Goal: Transaction & Acquisition: Purchase product/service

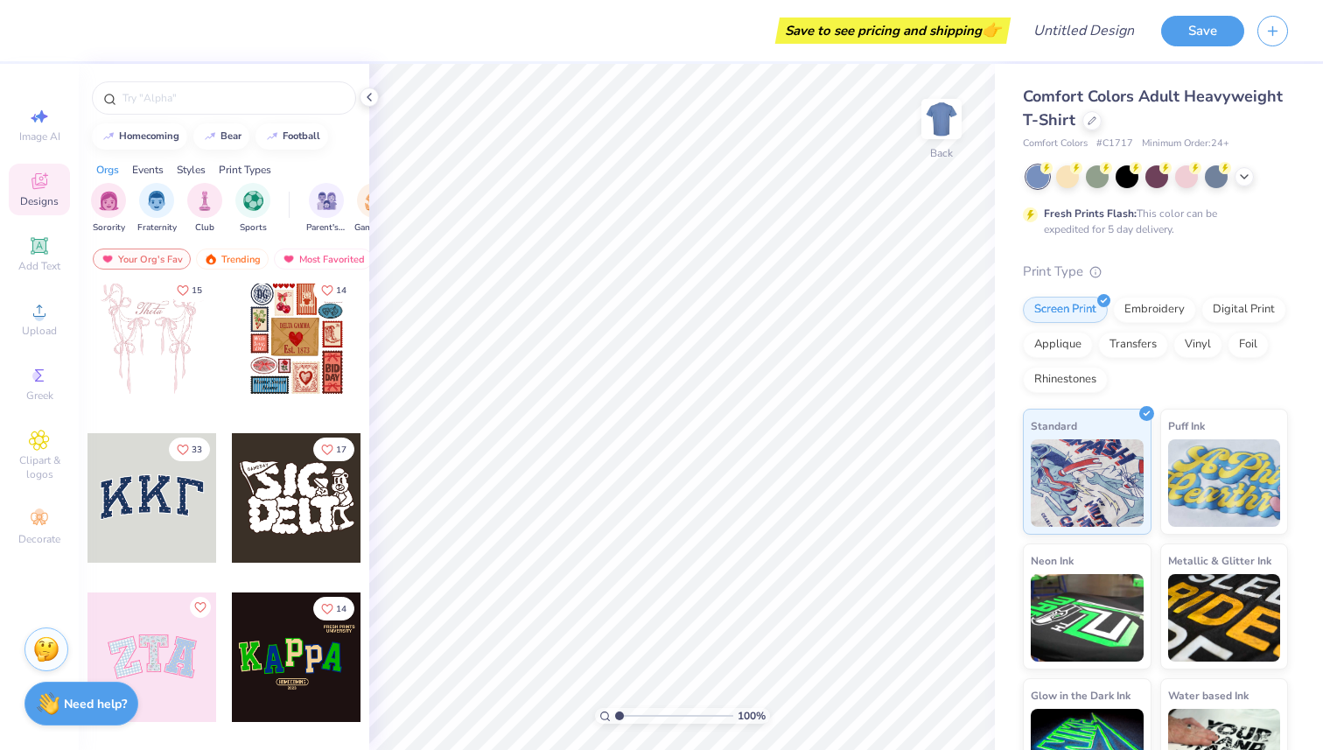
click at [1232, 98] on span "Comfort Colors Adult Heavyweight T-Shirt" at bounding box center [1153, 108] width 260 height 45
click at [1089, 123] on div at bounding box center [1092, 118] width 19 height 19
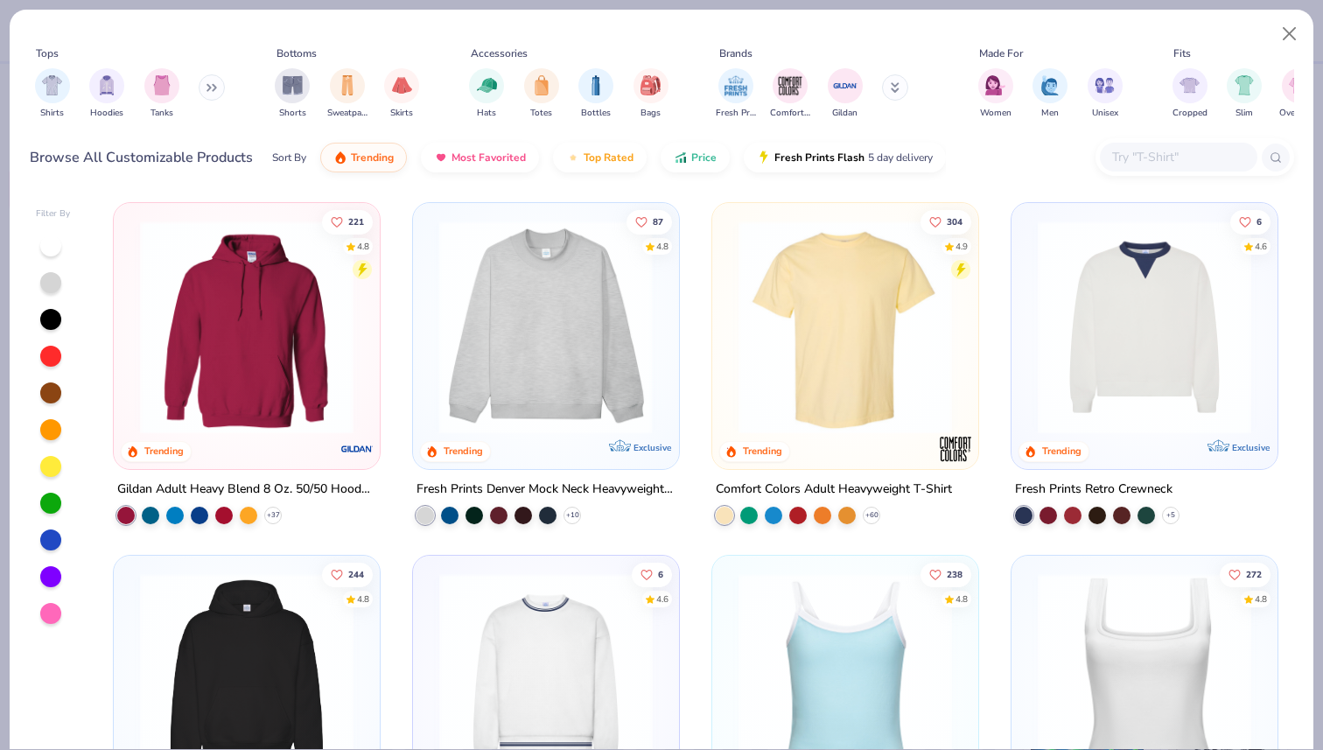
click at [575, 340] on img at bounding box center [546, 328] width 231 height 214
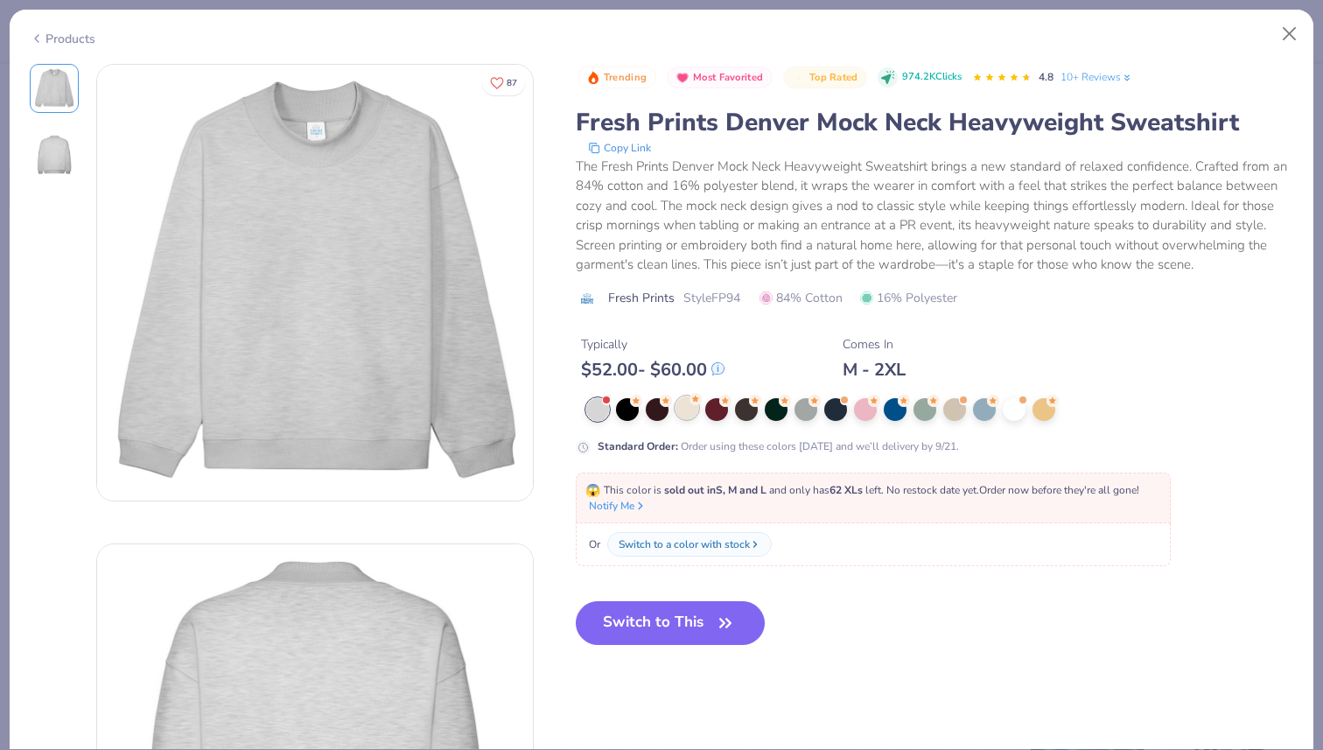
click at [695, 411] on div at bounding box center [687, 408] width 23 height 23
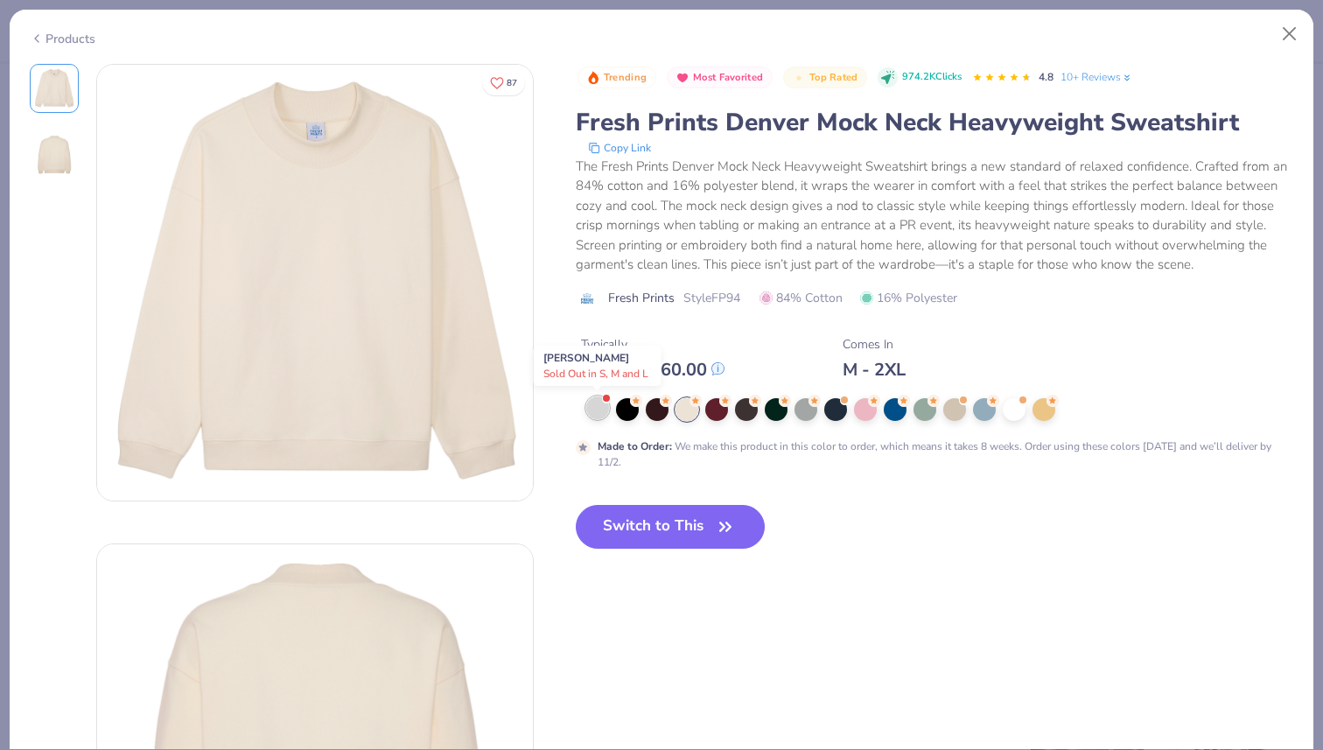
click at [600, 406] on div at bounding box center [597, 408] width 23 height 23
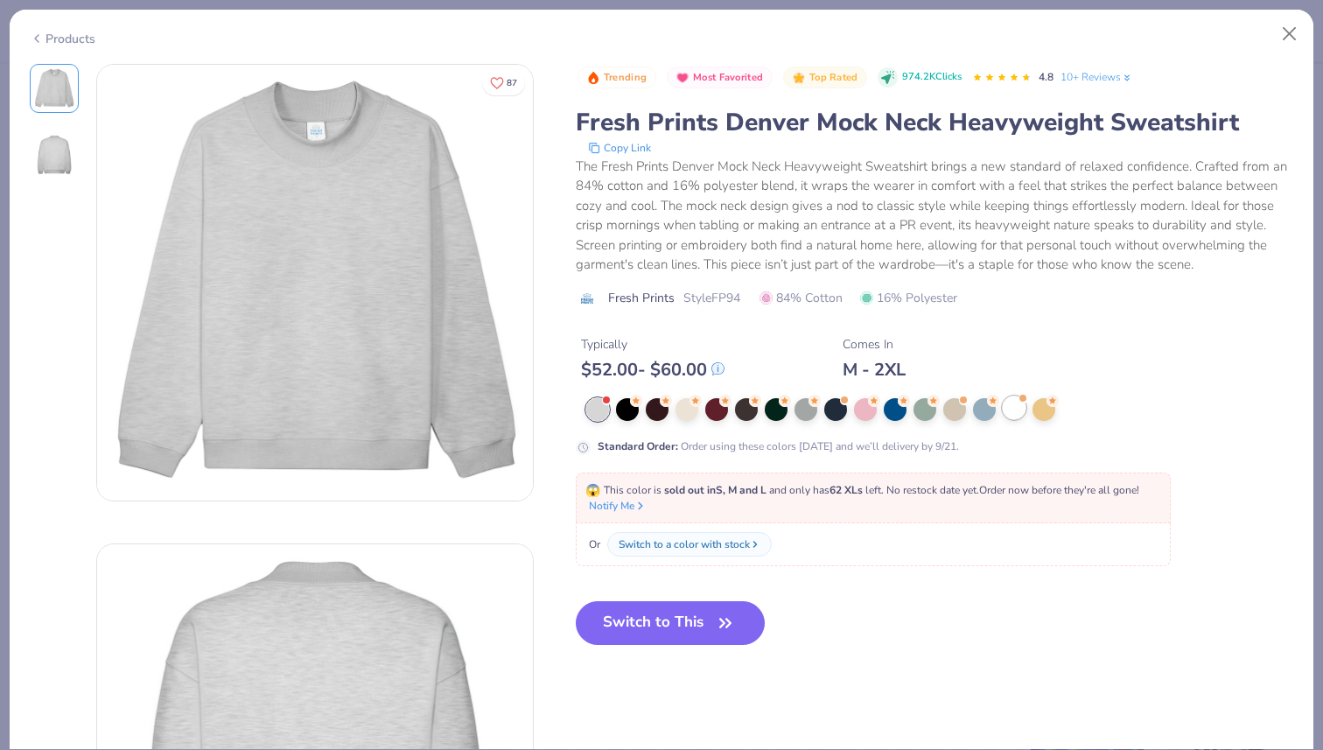
click at [1012, 407] on div at bounding box center [1014, 408] width 23 height 23
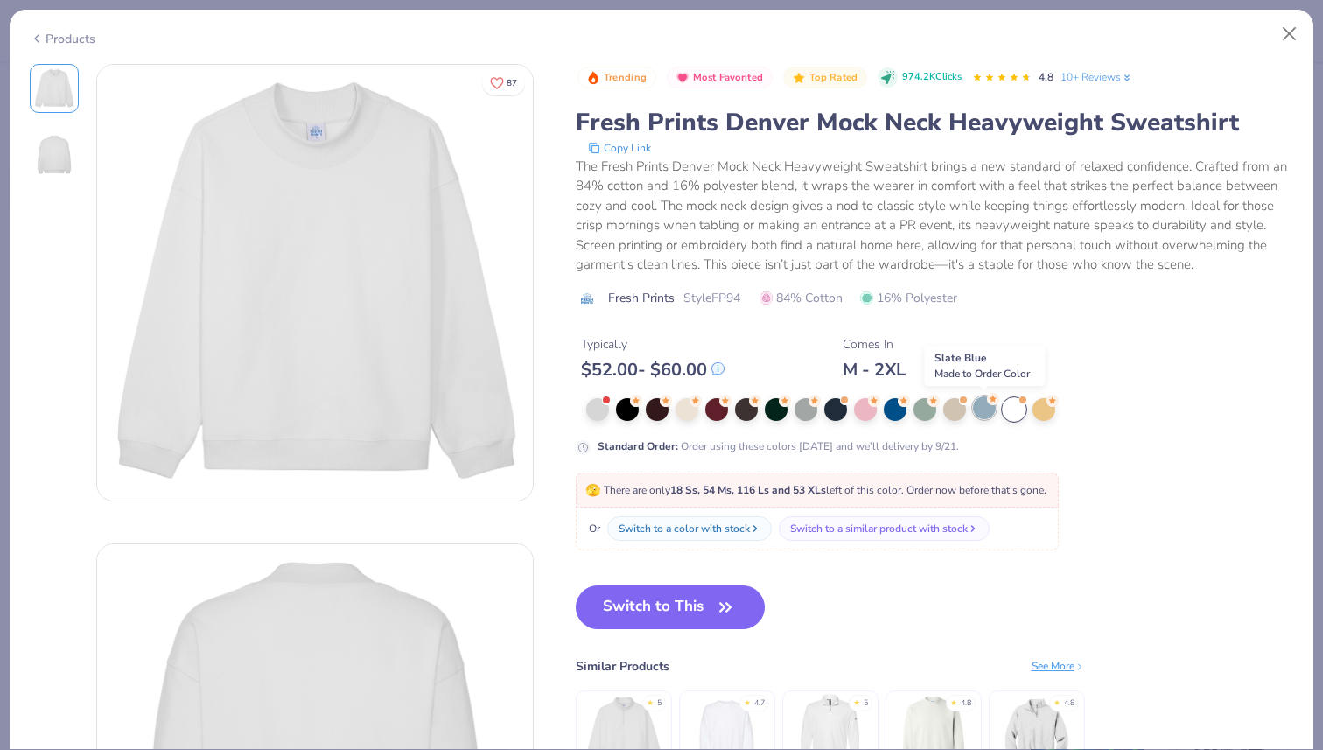
click at [983, 411] on div at bounding box center [984, 408] width 23 height 23
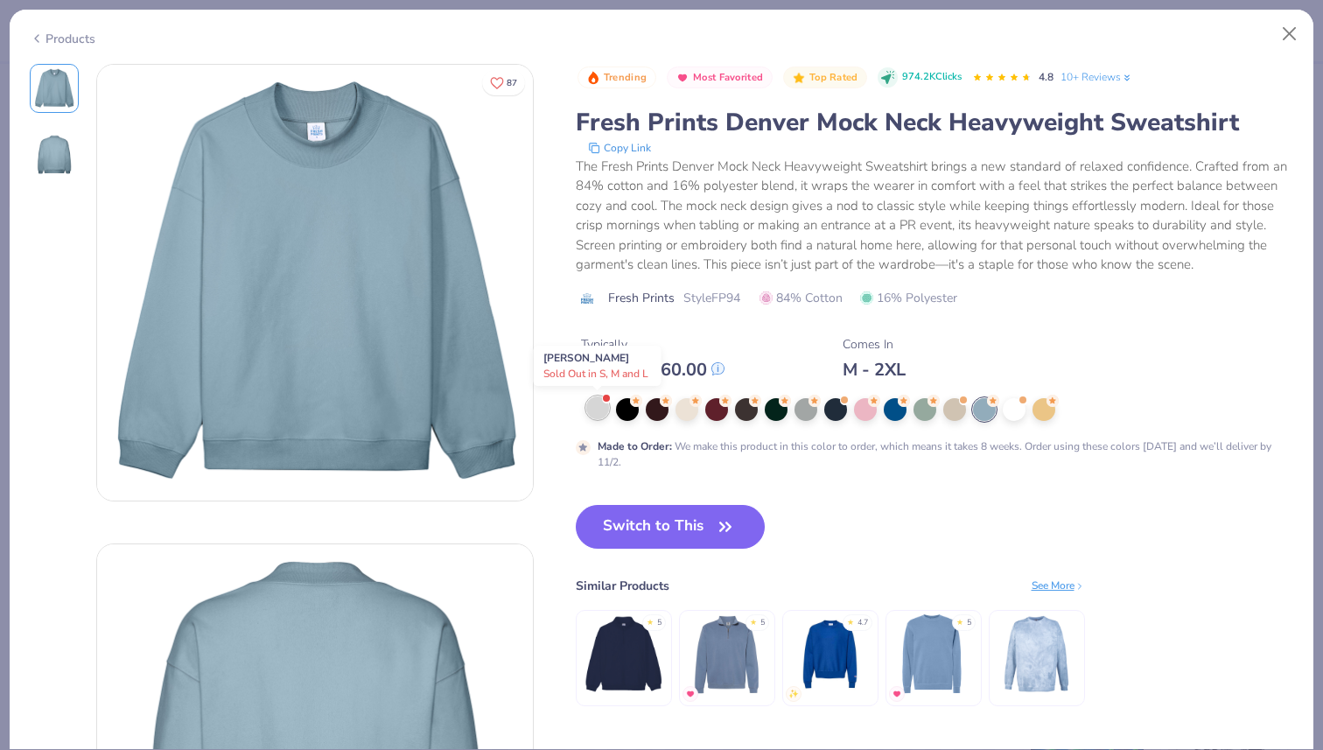
click at [607, 404] on div at bounding box center [597, 408] width 23 height 23
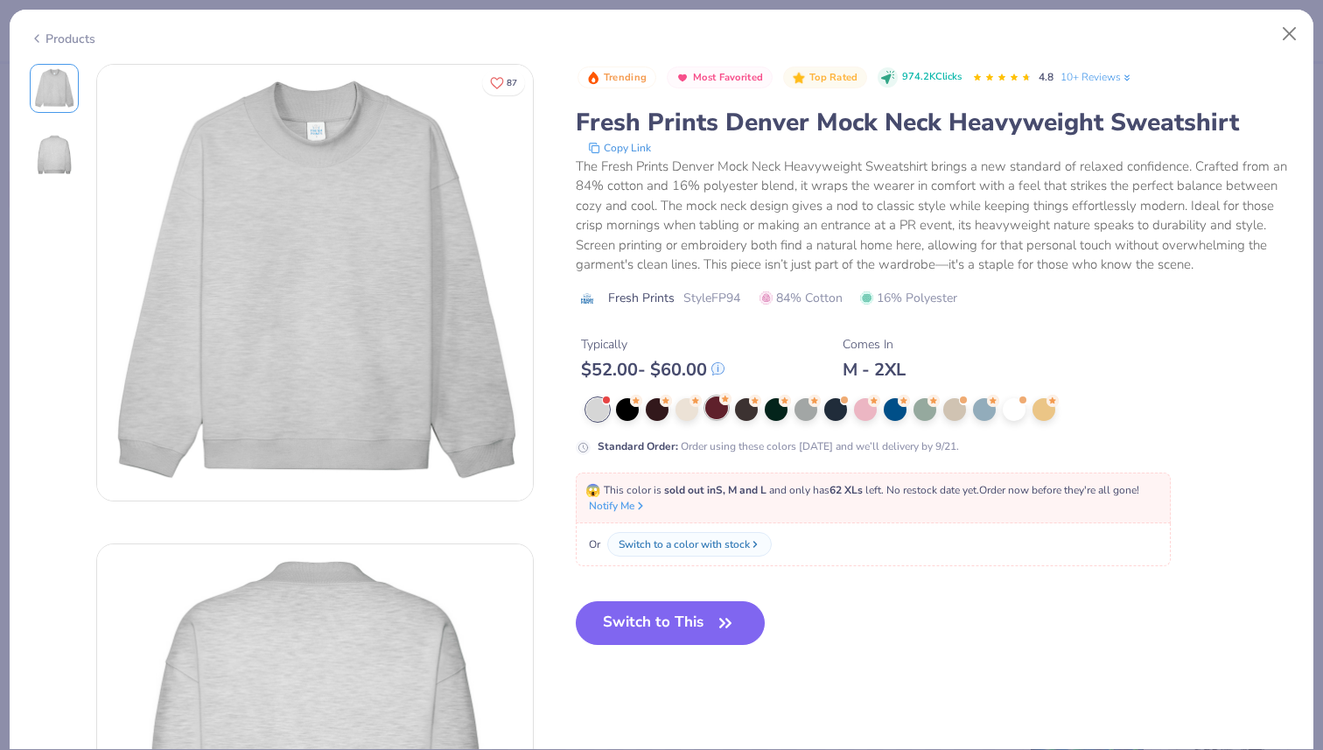
click at [727, 411] on div at bounding box center [716, 408] width 23 height 23
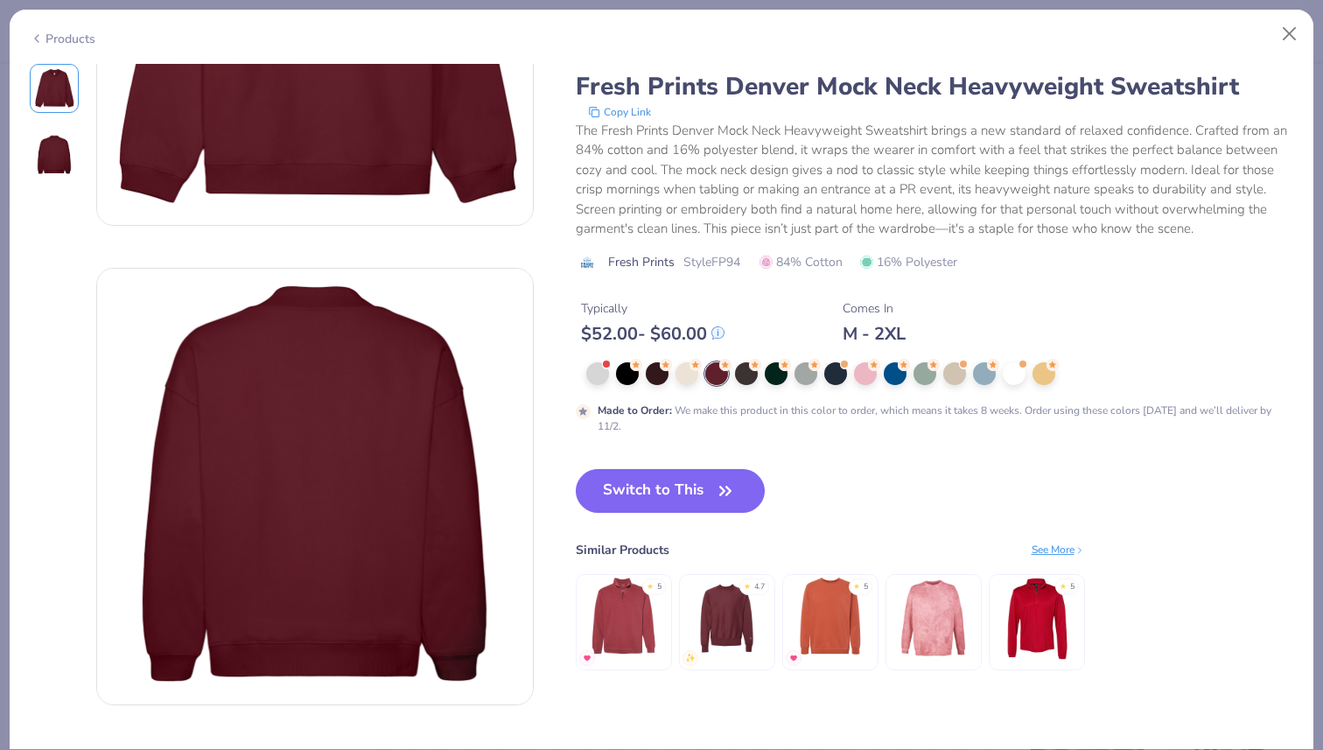
scroll to position [325, 0]
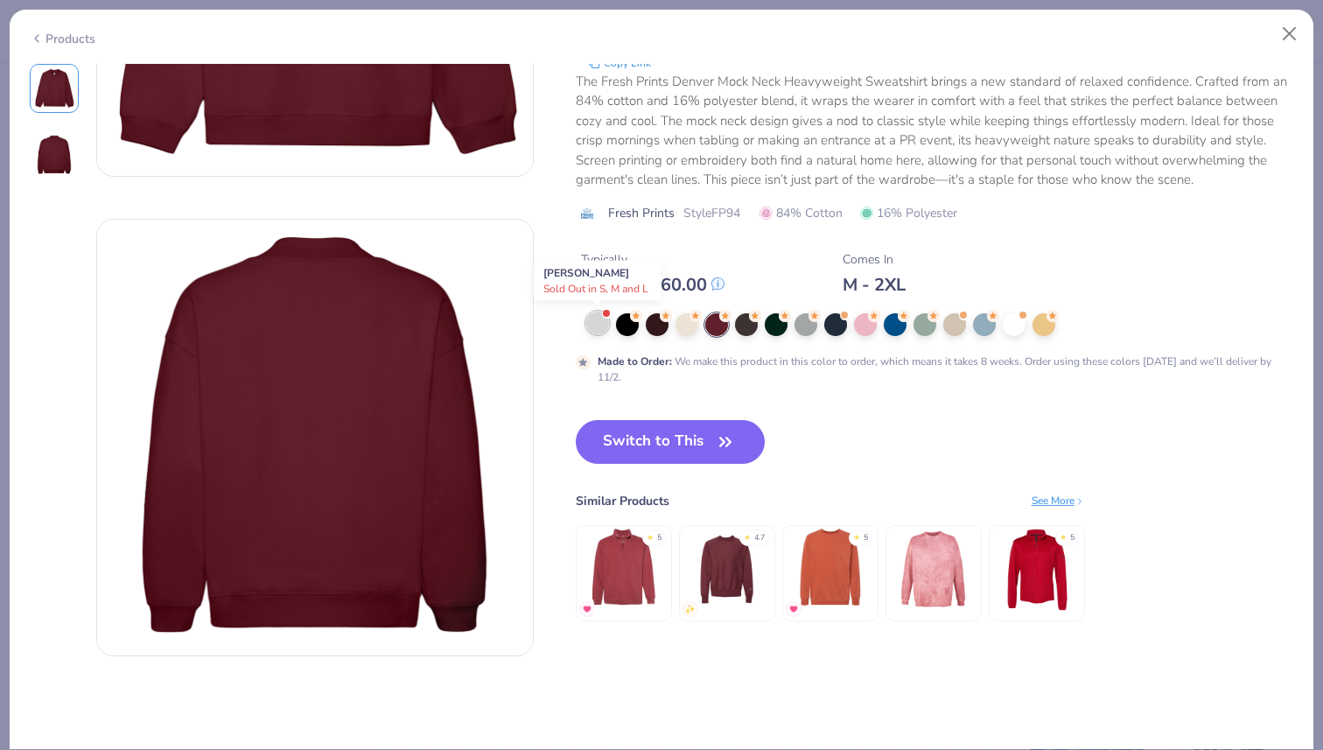
click at [601, 324] on div at bounding box center [597, 323] width 23 height 23
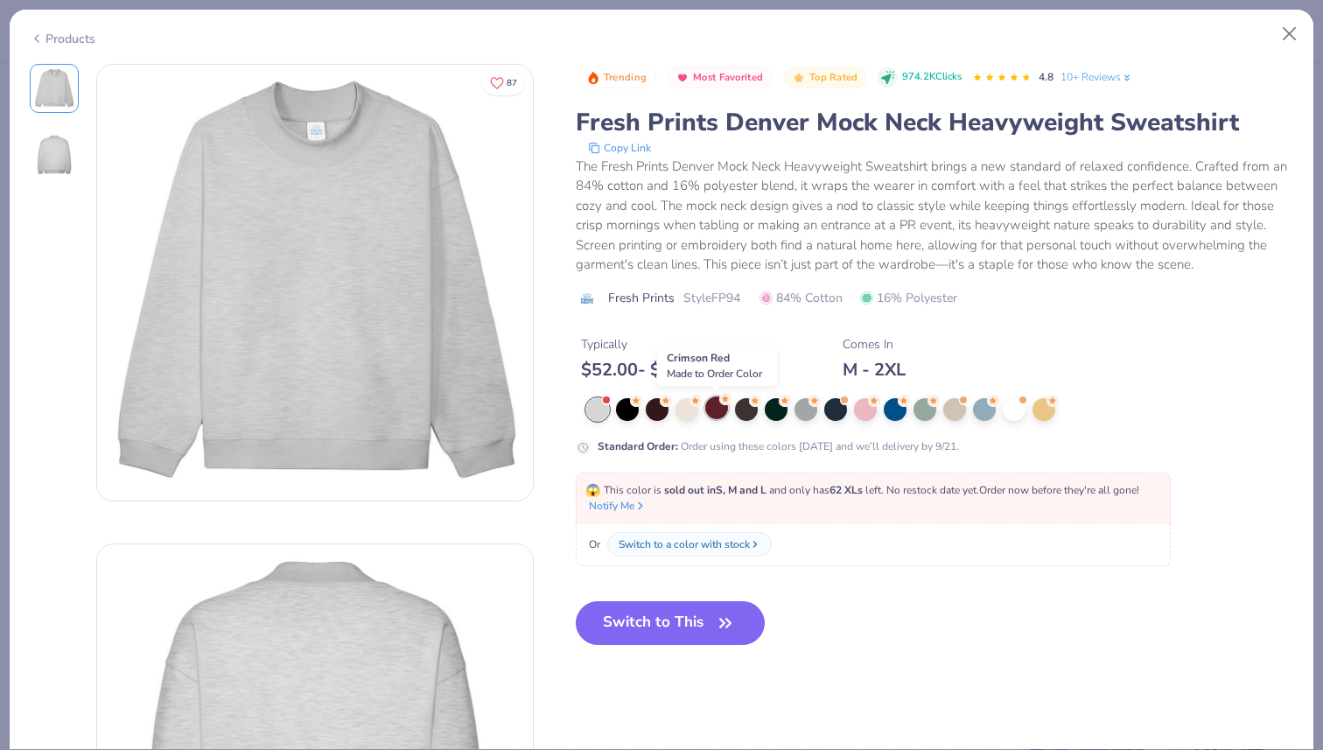
click at [726, 408] on div at bounding box center [716, 408] width 23 height 23
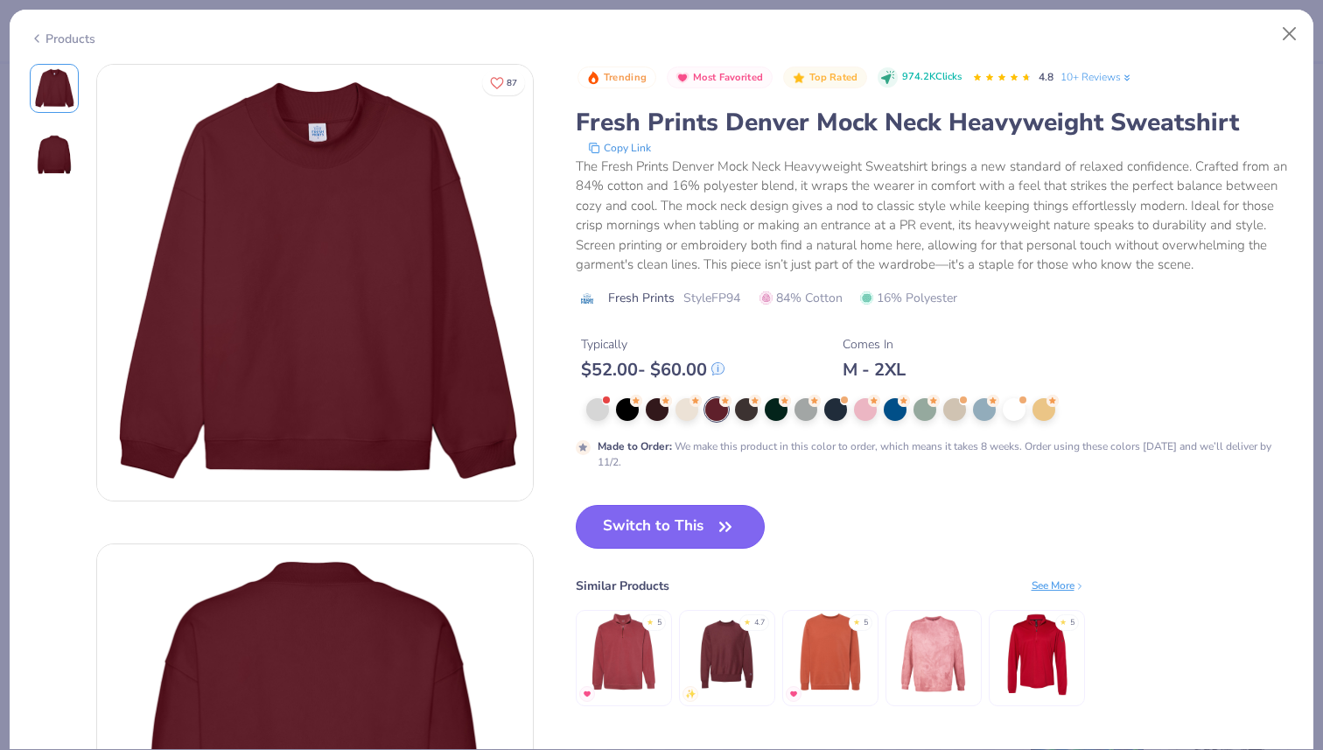
click at [713, 524] on button "Switch to This" at bounding box center [671, 527] width 190 height 44
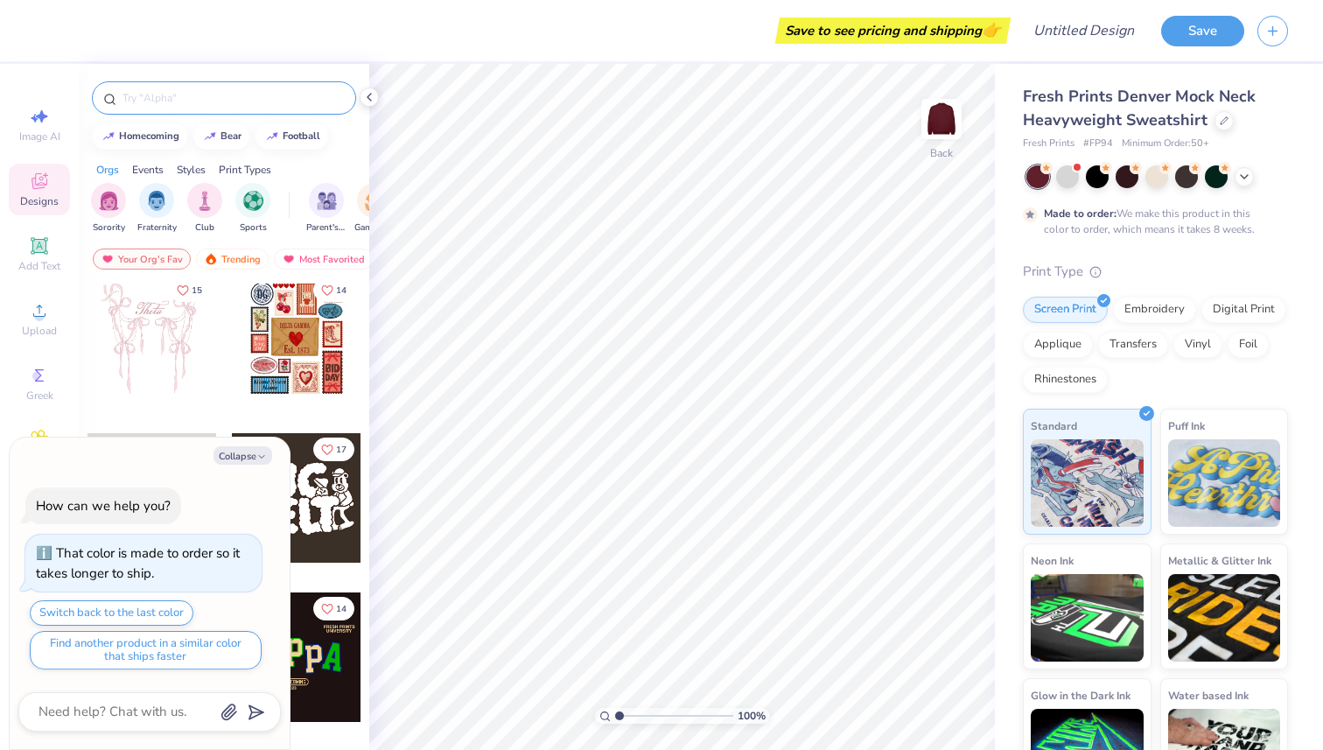
click at [240, 106] on input "text" at bounding box center [233, 98] width 224 height 18
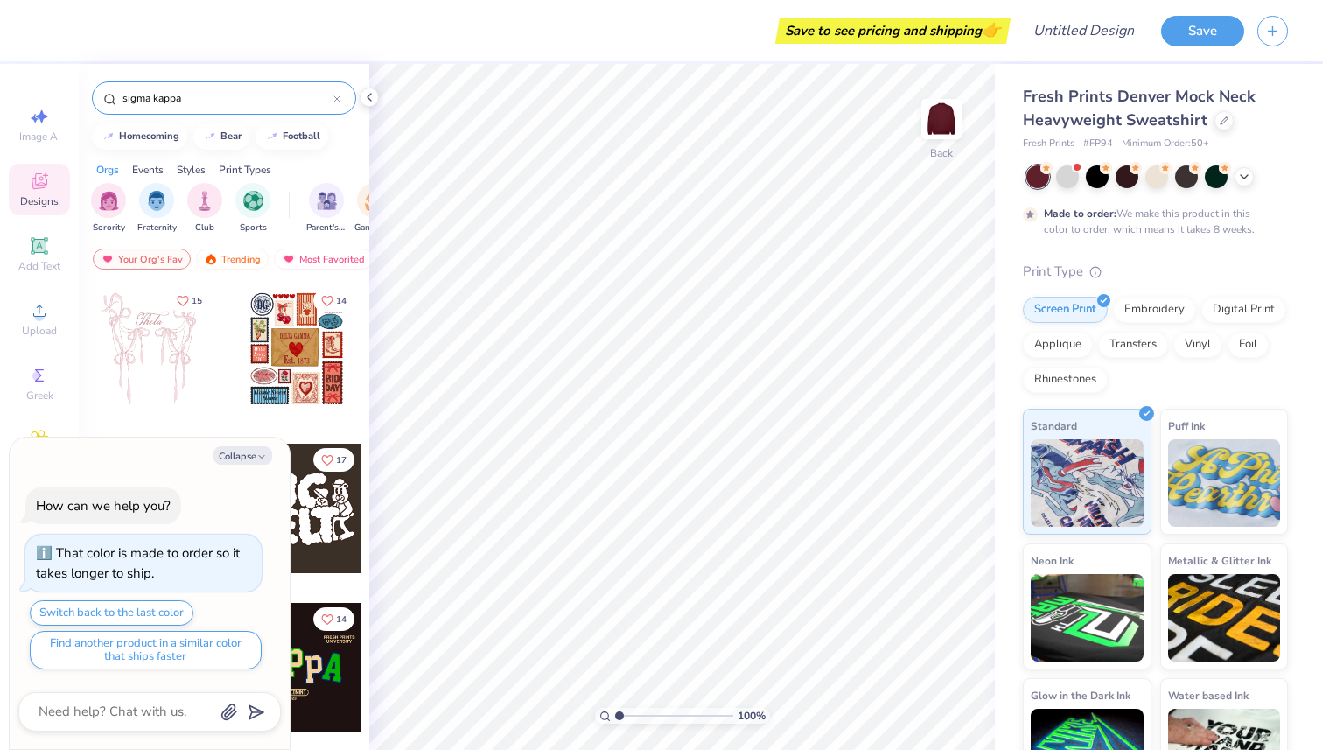
type input "sigma kappa"
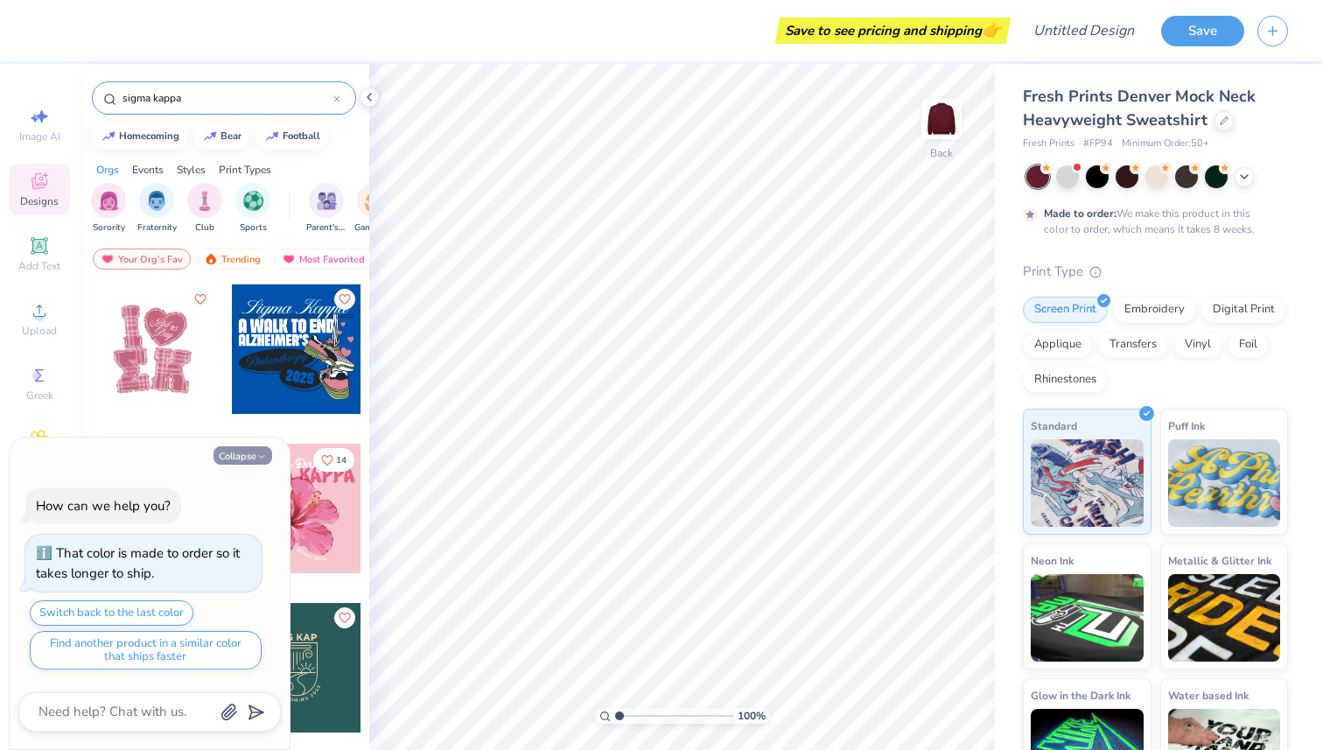
click at [251, 456] on button "Collapse" at bounding box center [243, 455] width 59 height 18
type textarea "x"
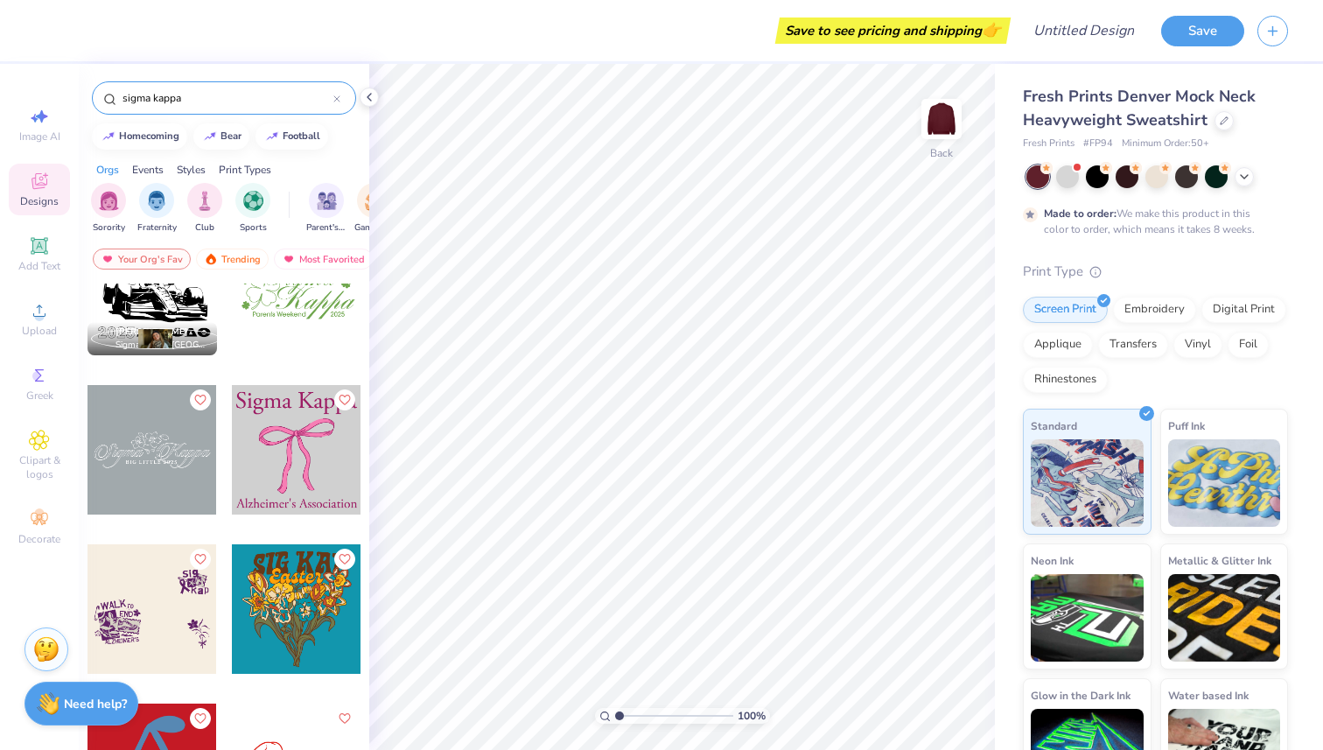
scroll to position [5324, 0]
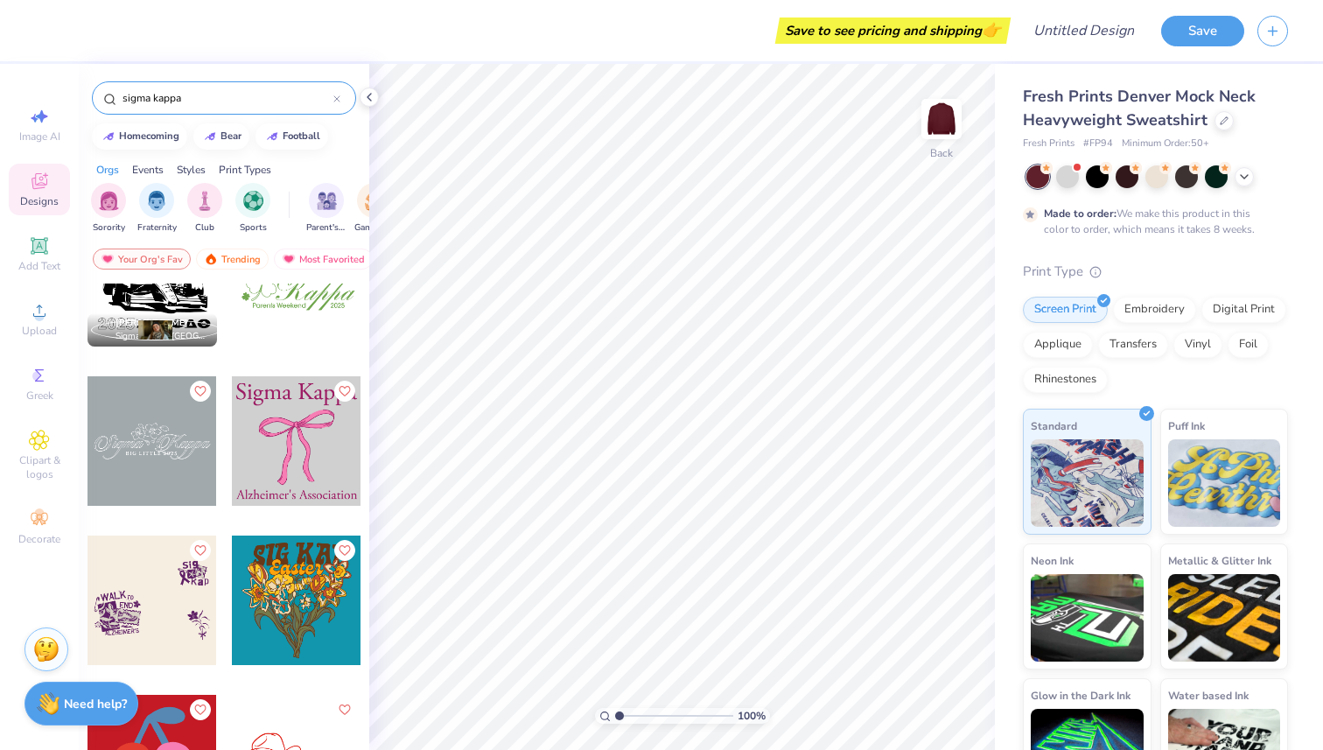
click at [189, 458] on div at bounding box center [153, 441] width 130 height 130
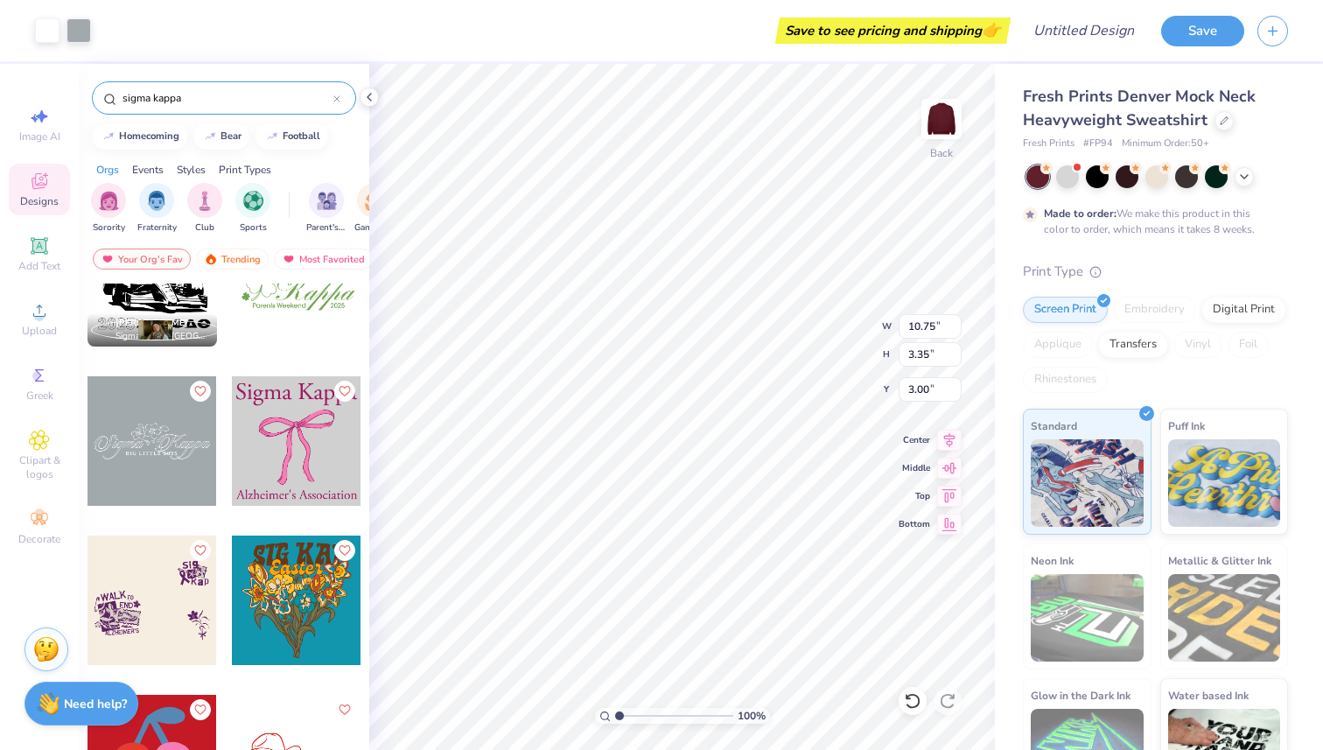
type input "10.75"
type input "3.35"
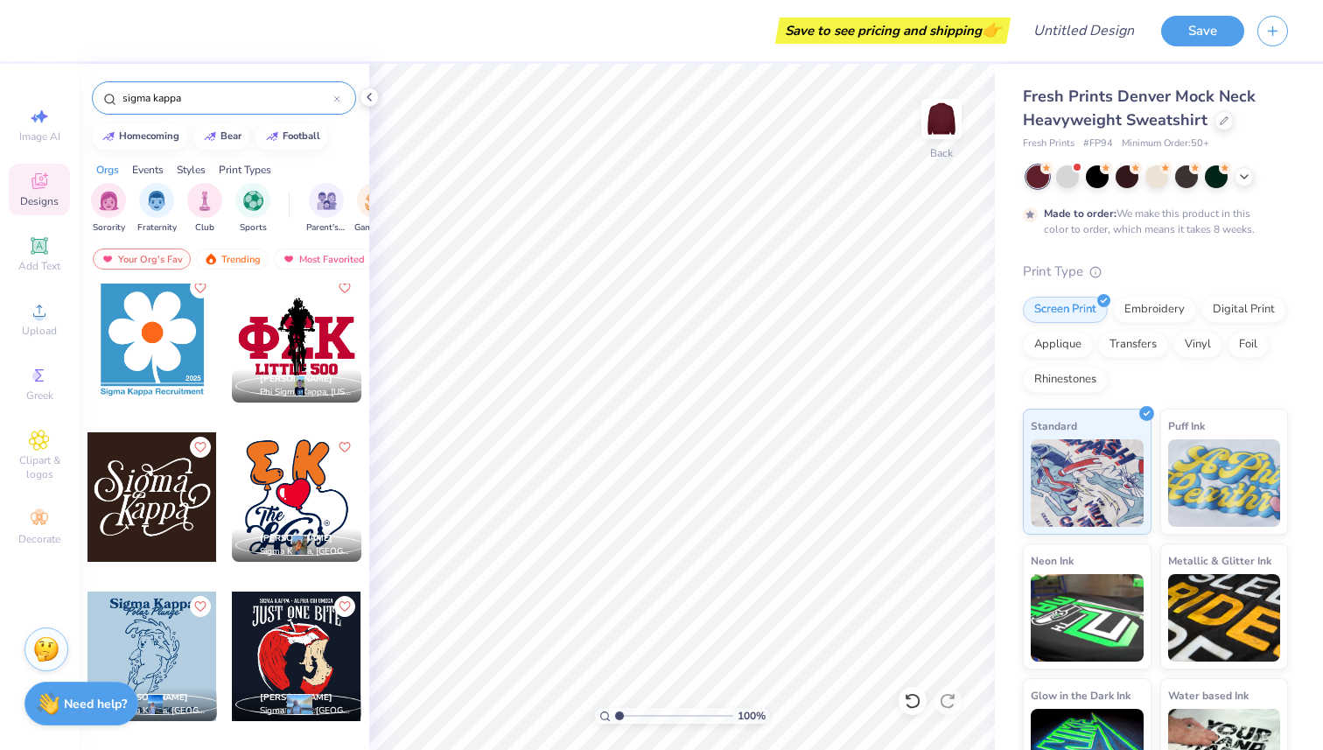
scroll to position [9022, 0]
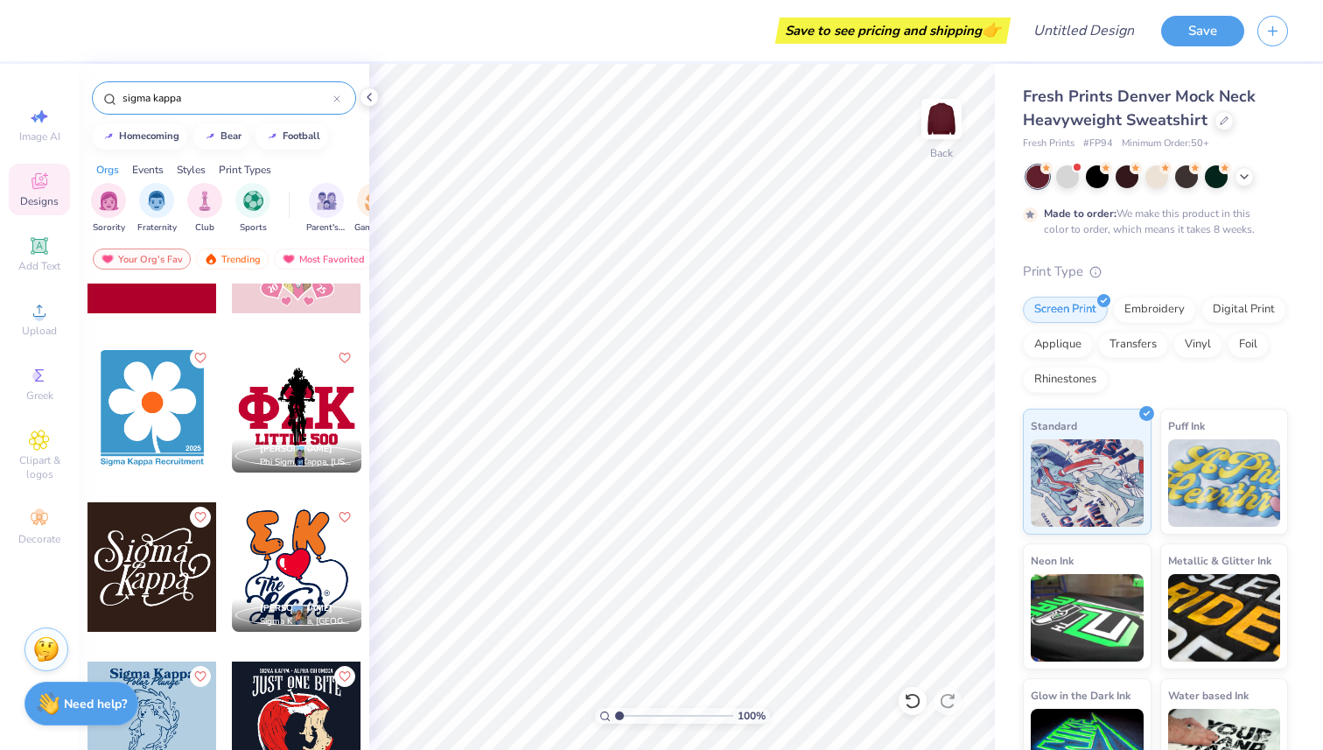
click at [172, 579] on div at bounding box center [153, 567] width 130 height 130
type input "2.84"
type input "1.91"
type input "0.76"
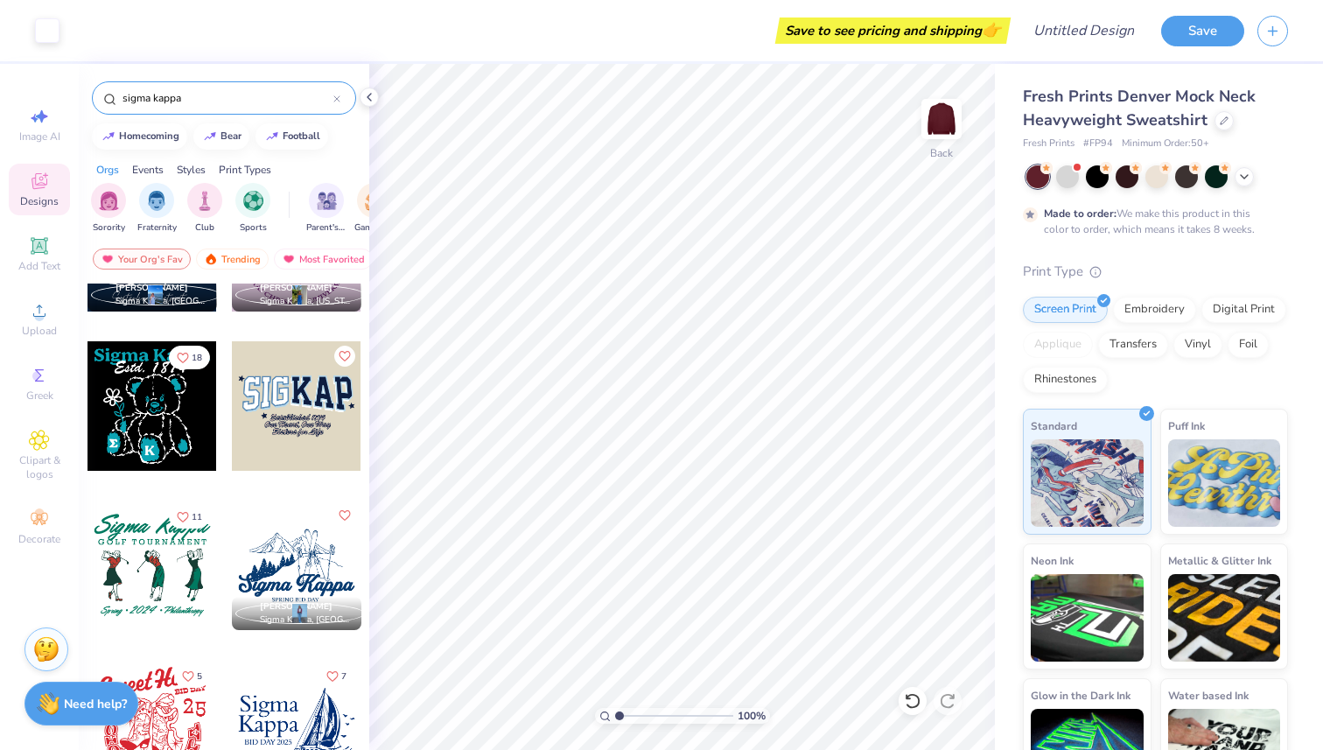
scroll to position [6791, 0]
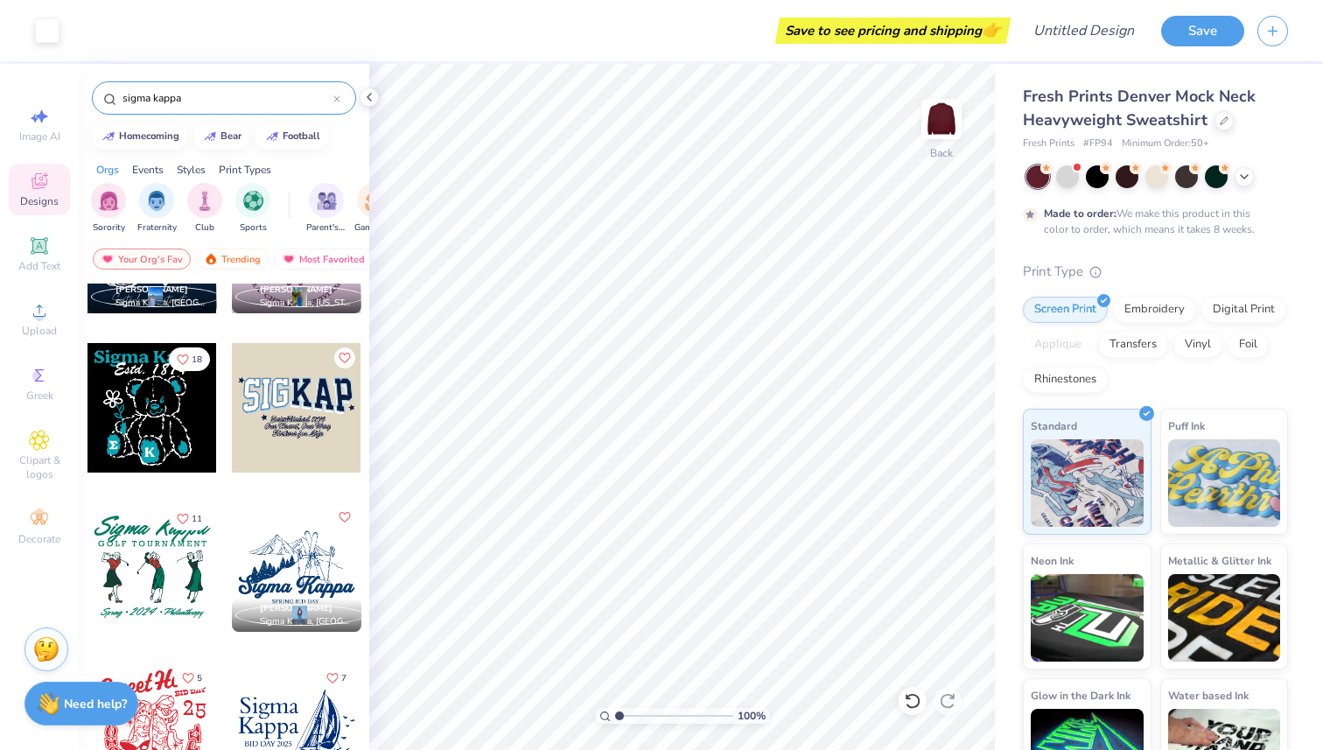
click at [160, 415] on div at bounding box center [153, 408] width 130 height 130
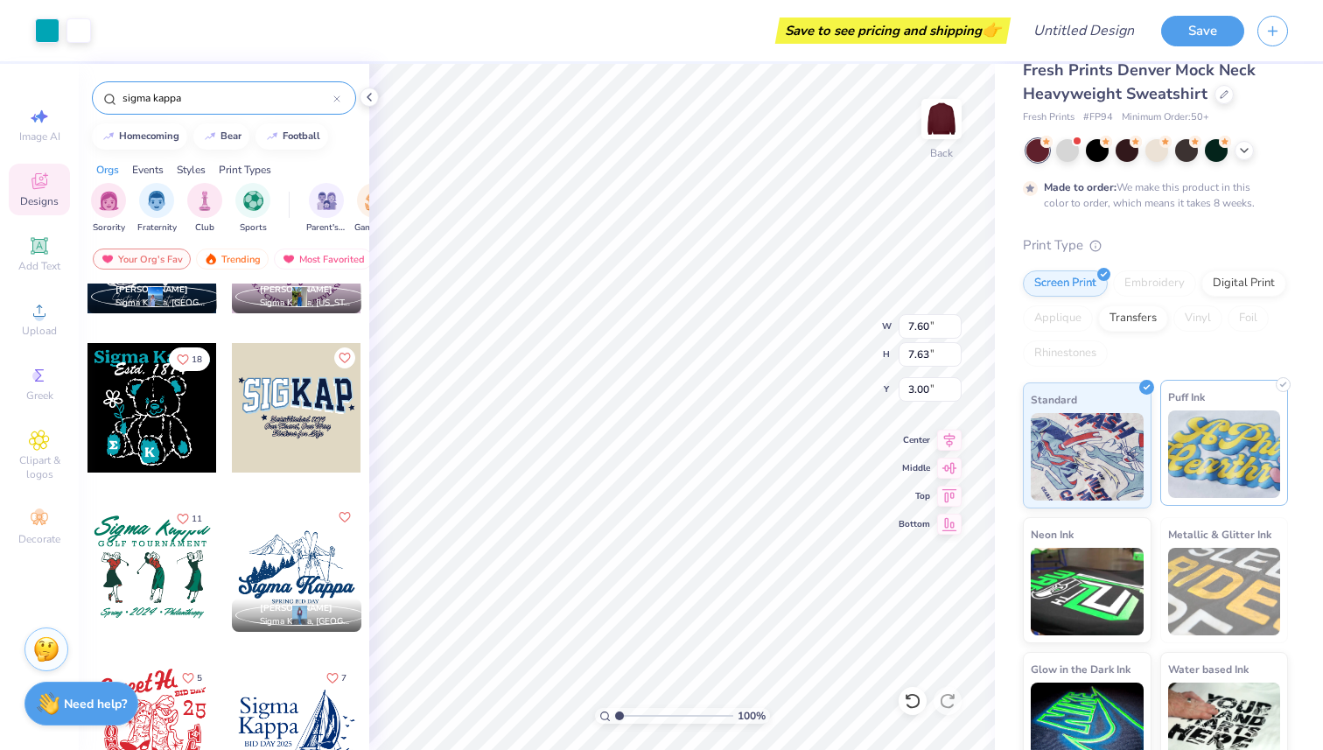
scroll to position [0, 0]
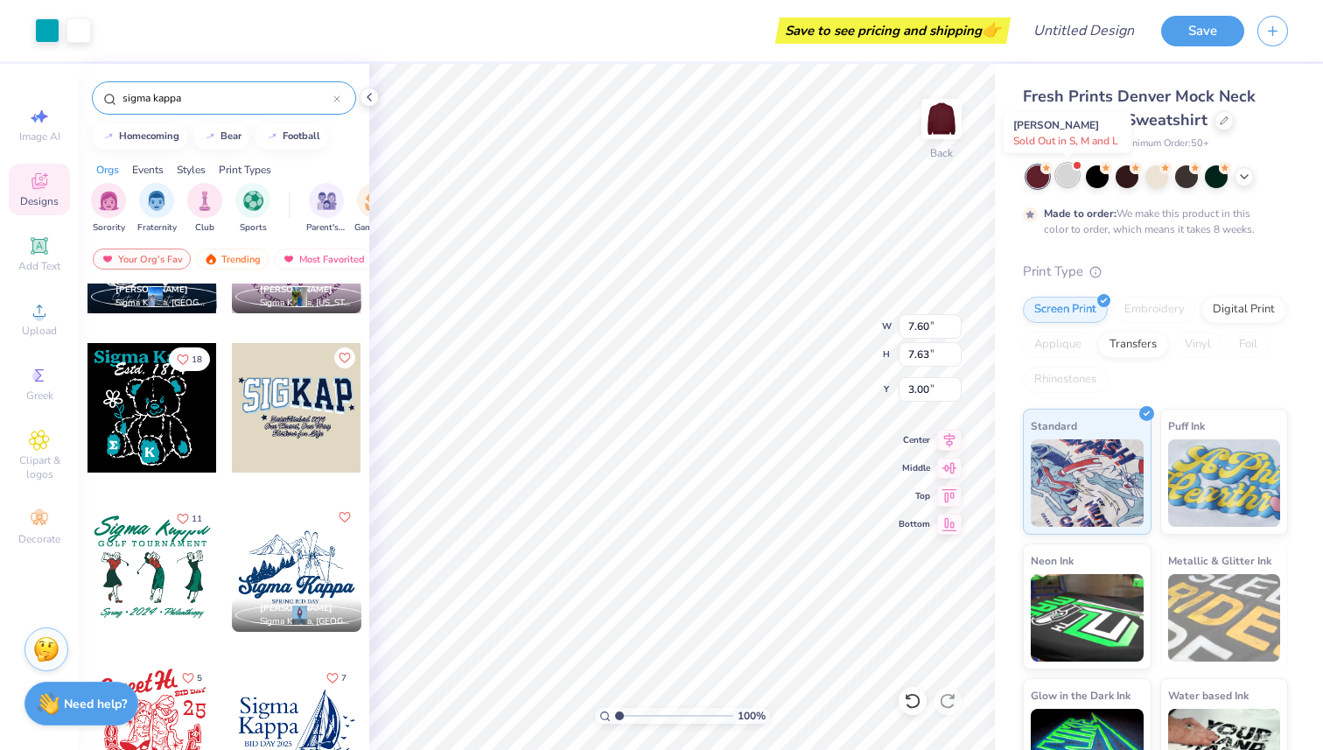
click at [1070, 175] on div at bounding box center [1067, 175] width 23 height 23
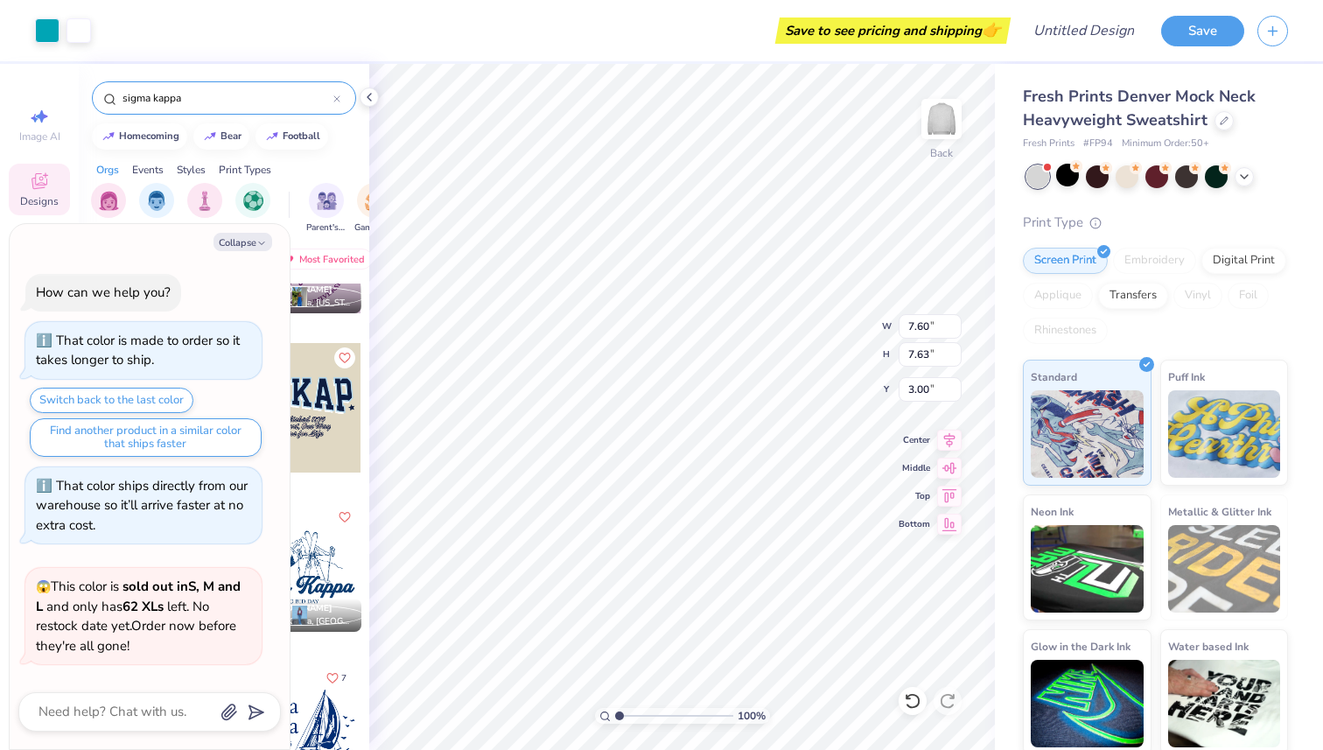
scroll to position [368, 0]
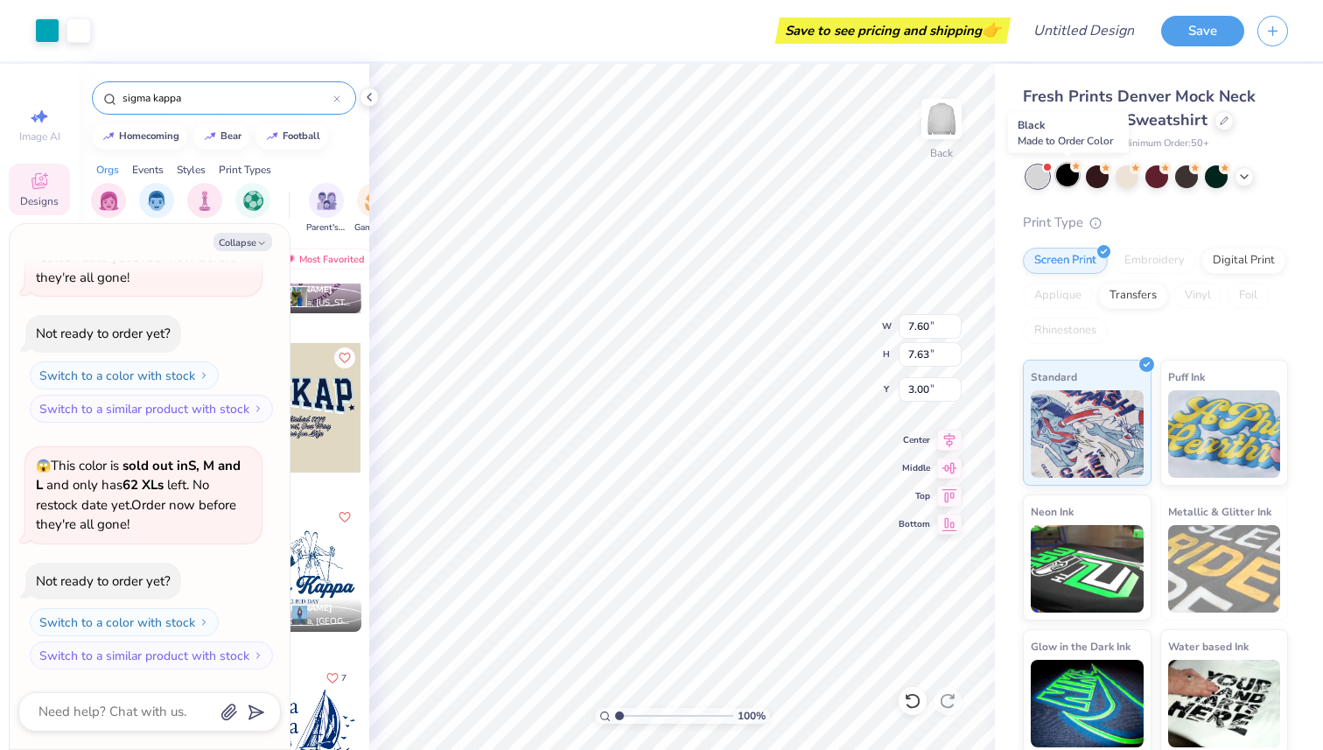
click at [1064, 184] on div at bounding box center [1067, 175] width 23 height 23
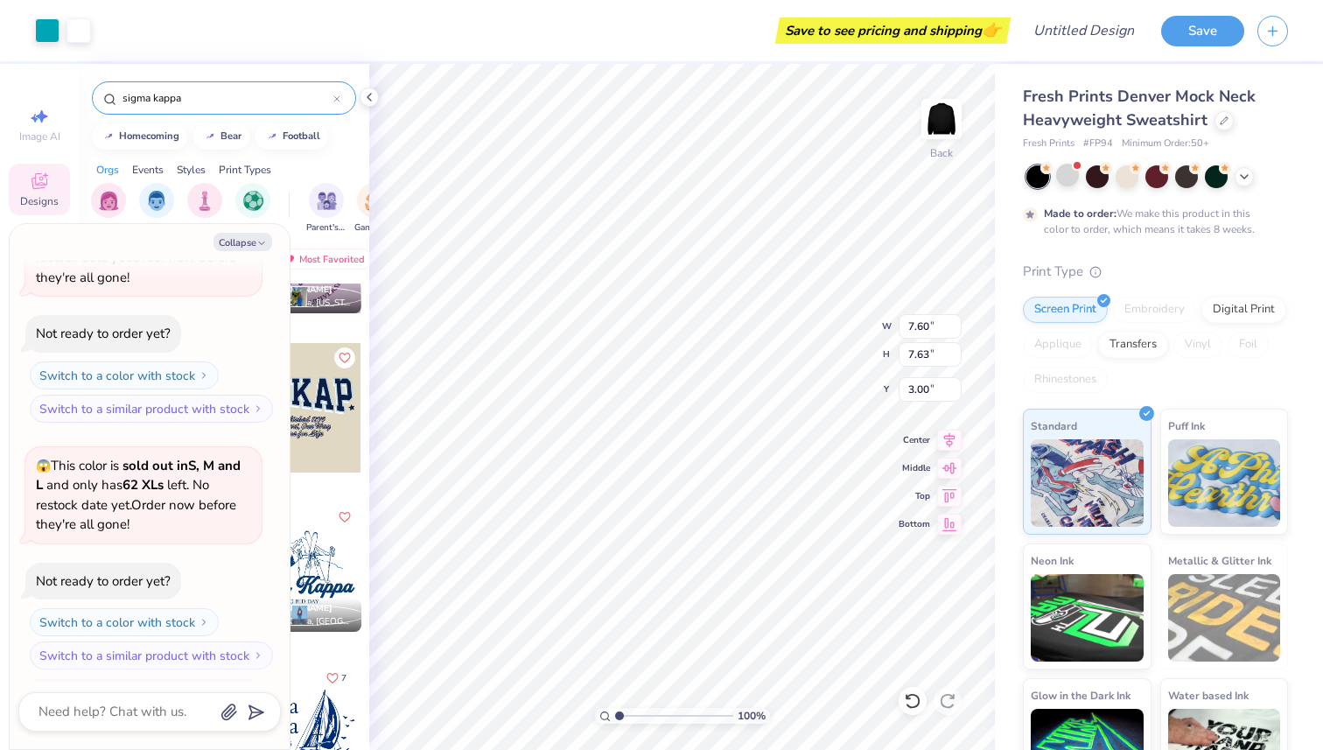
scroll to position [514, 0]
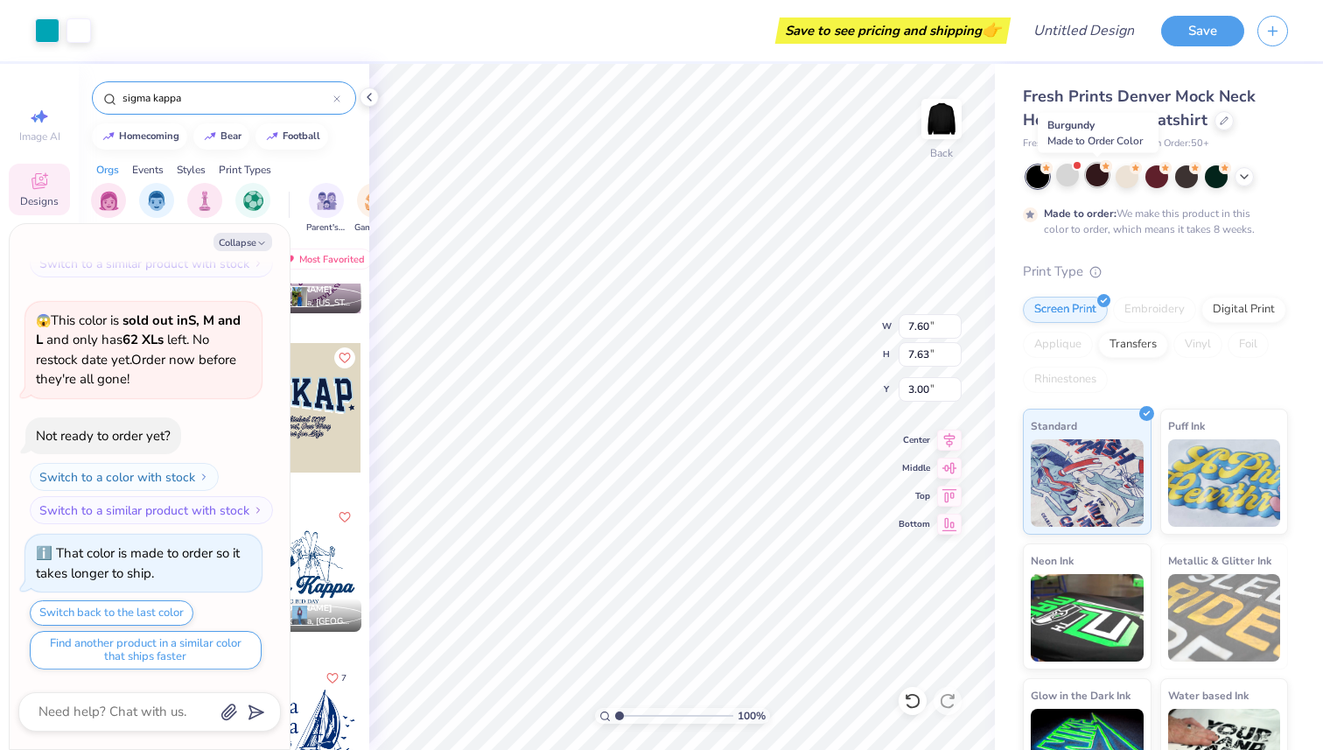
click at [1102, 183] on div at bounding box center [1097, 175] width 23 height 23
click at [1129, 184] on div at bounding box center [1127, 175] width 23 height 23
click at [1190, 174] on div at bounding box center [1187, 175] width 23 height 23
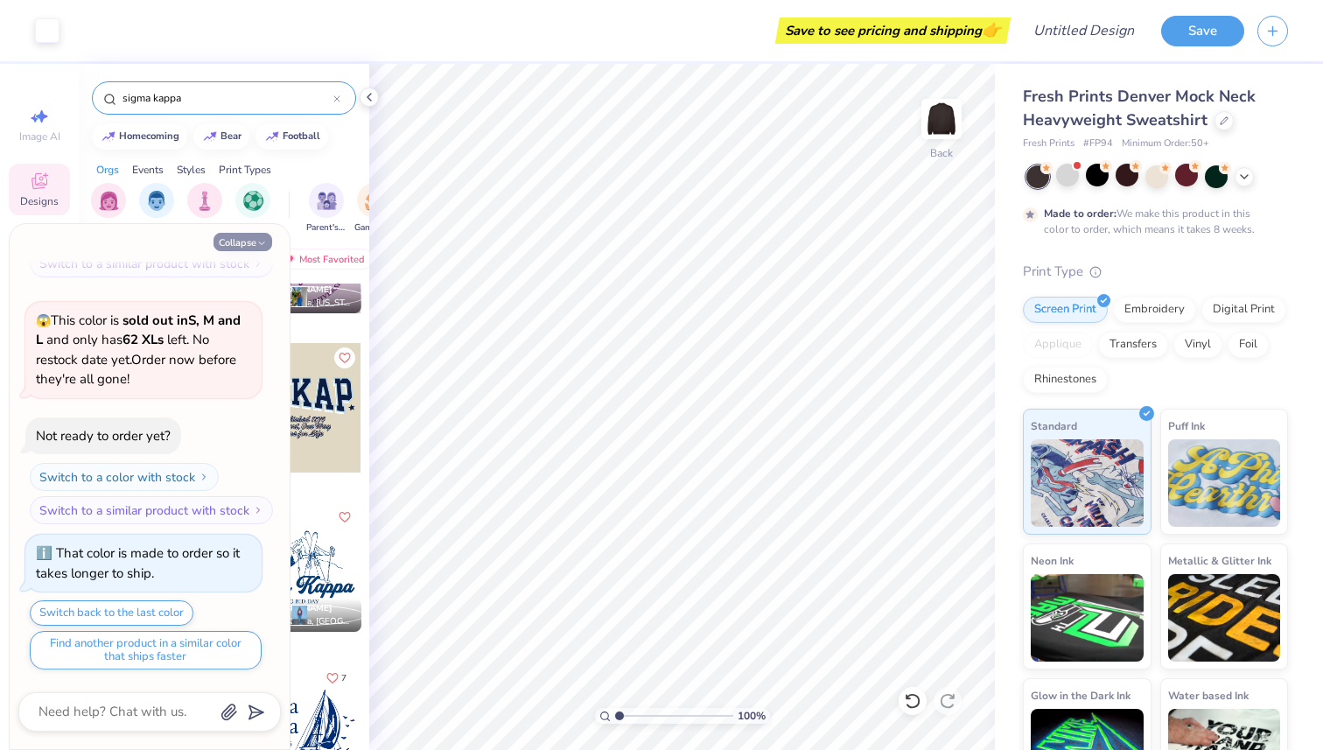
click at [237, 248] on button "Collapse" at bounding box center [243, 242] width 59 height 18
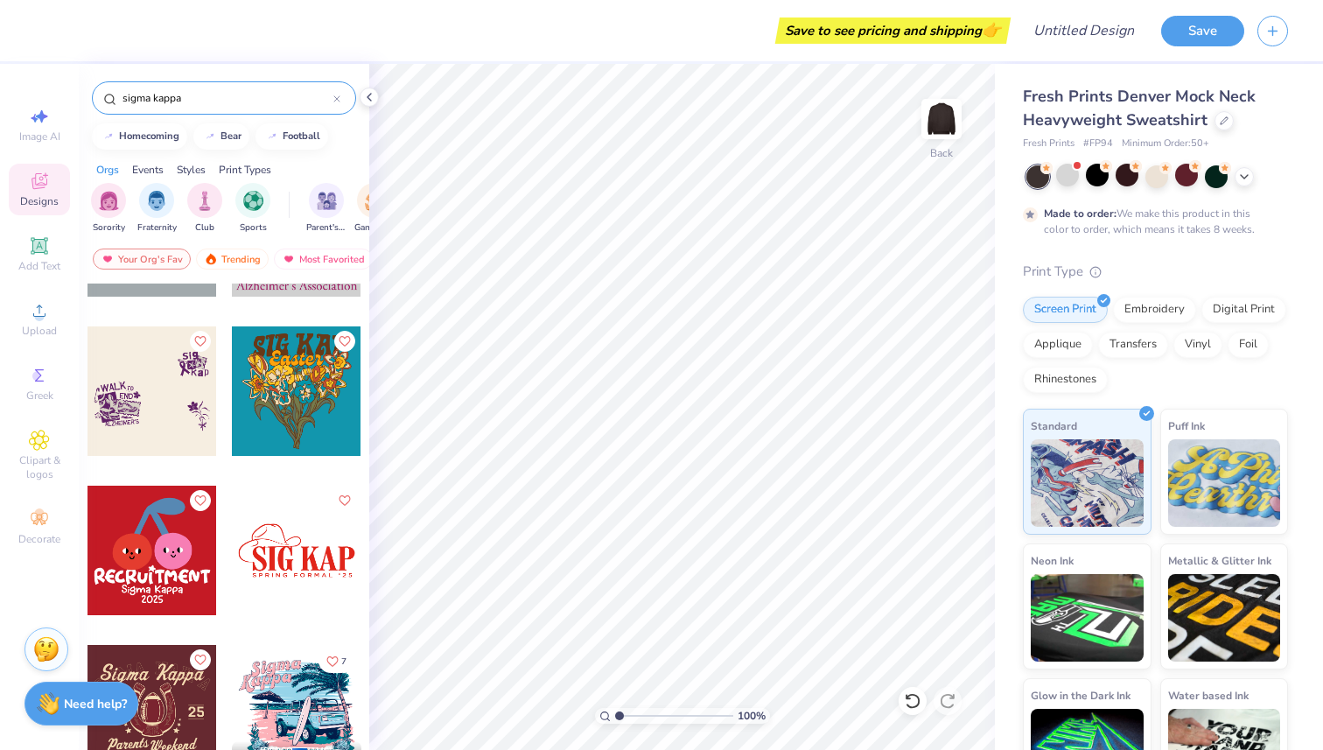
scroll to position [5533, 0]
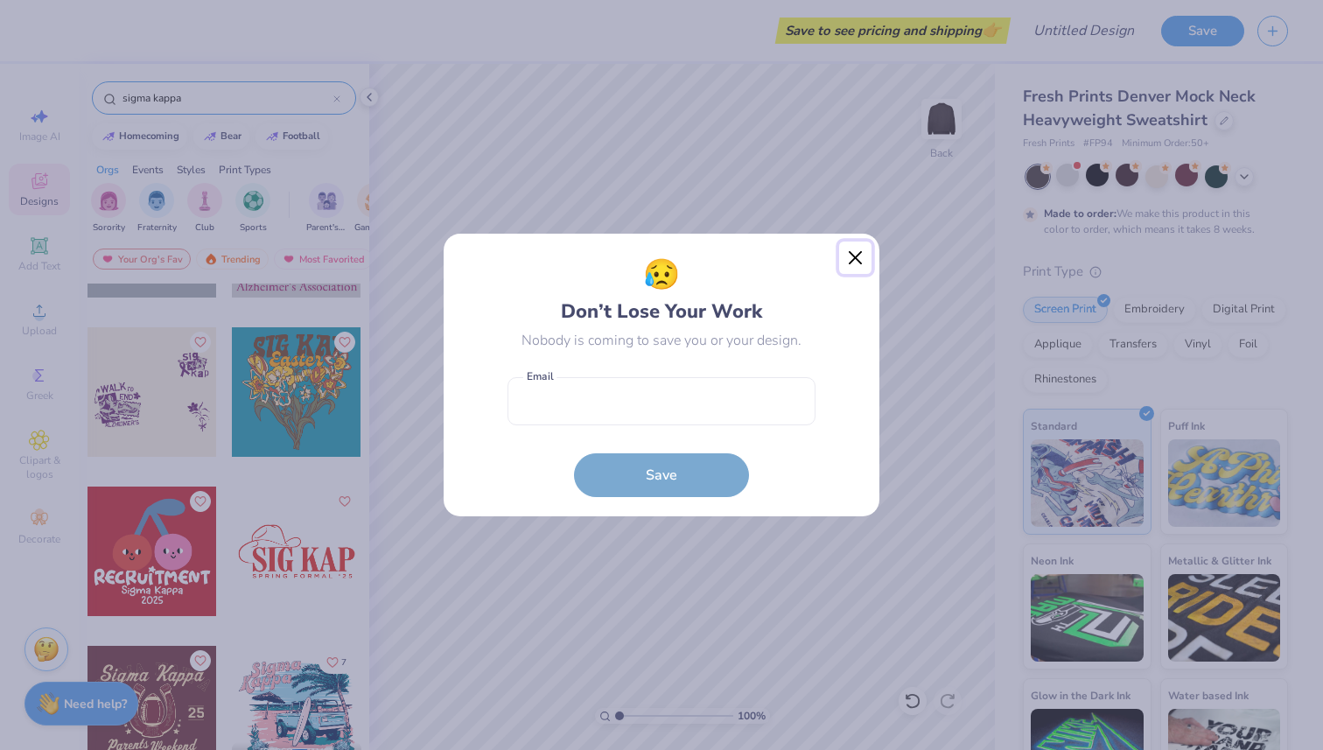
click at [845, 250] on button "Close" at bounding box center [855, 258] width 33 height 33
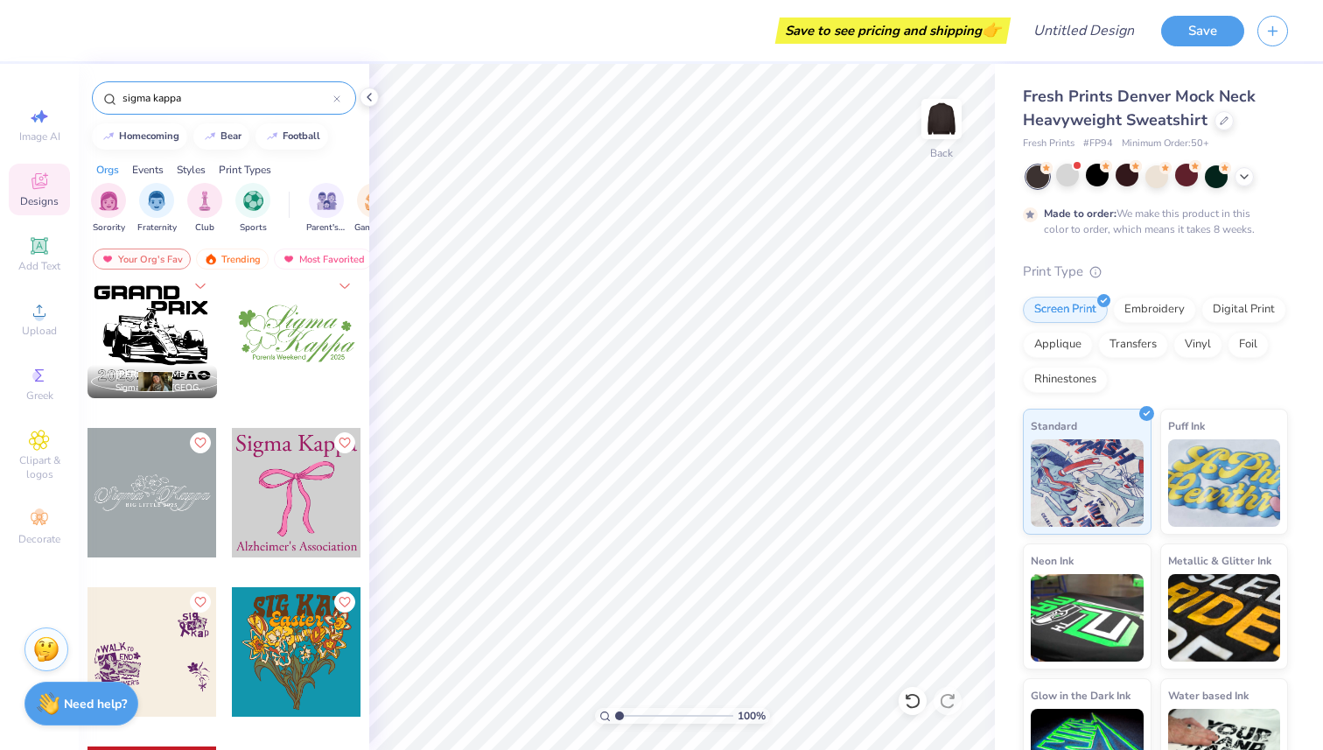
scroll to position [5253, 0]
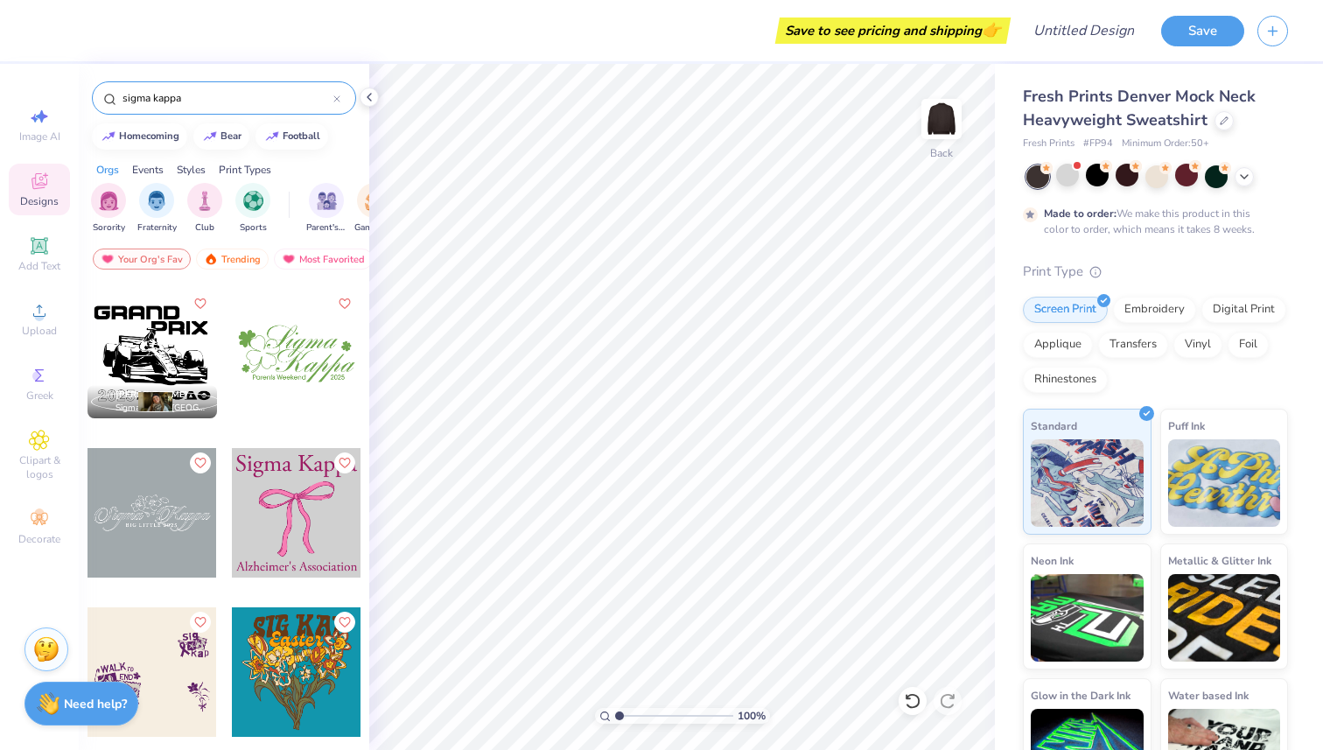
click at [172, 525] on div at bounding box center [153, 513] width 130 height 130
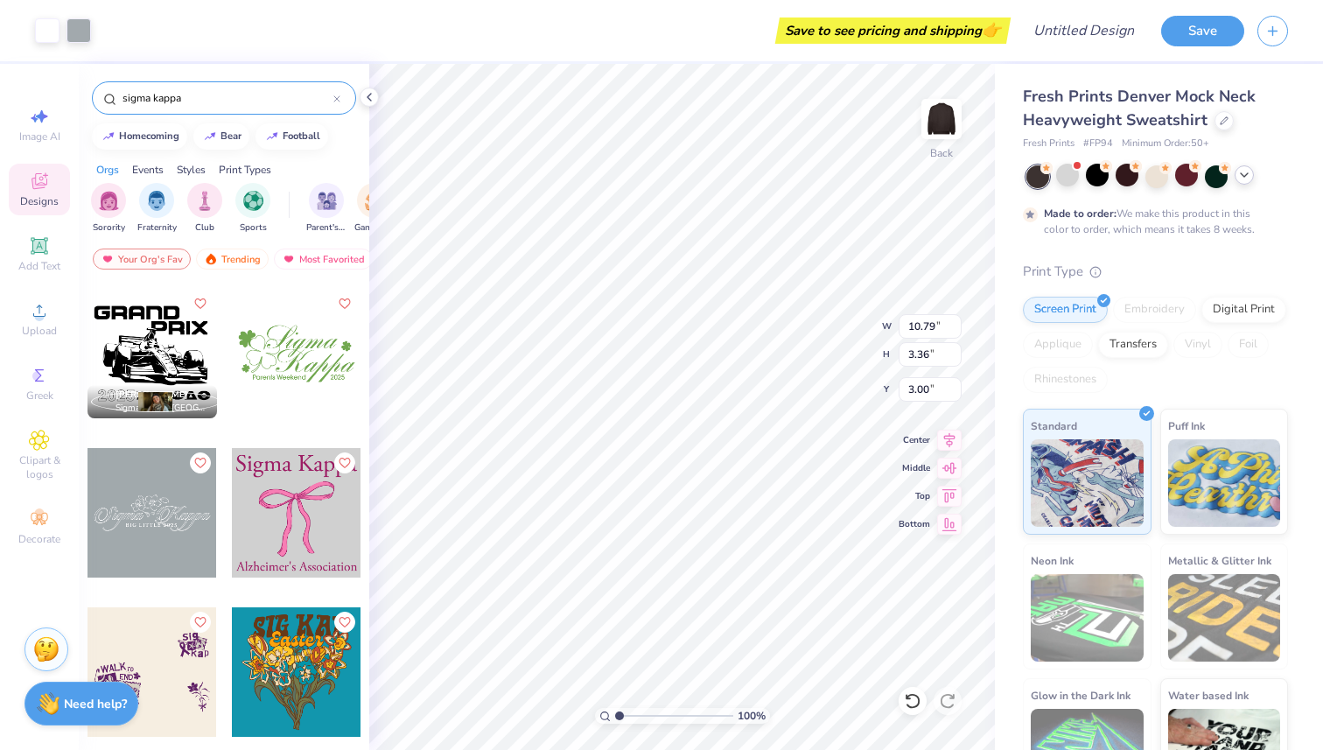
click at [1239, 177] on icon at bounding box center [1245, 175] width 14 height 14
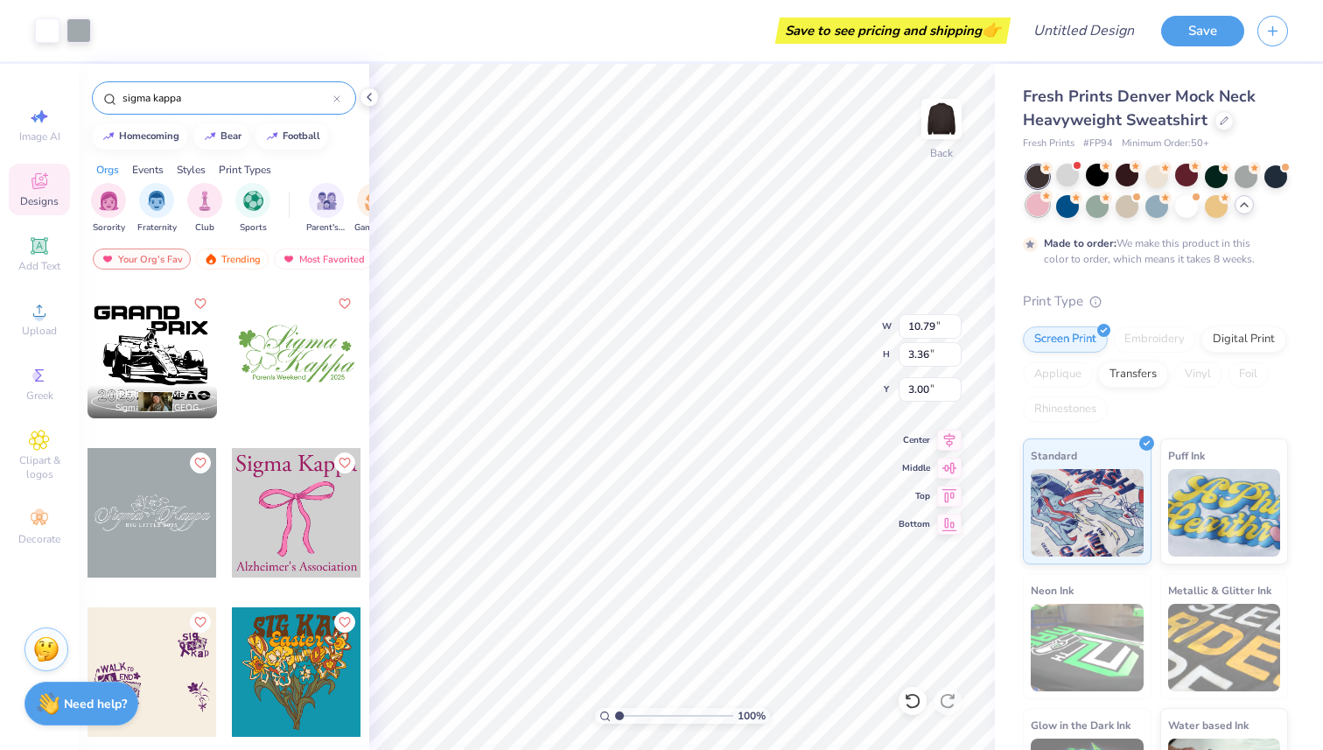
click at [1048, 205] on div at bounding box center [1038, 204] width 23 height 23
click at [1074, 207] on div at bounding box center [1067, 204] width 23 height 23
click at [1129, 210] on div at bounding box center [1127, 204] width 23 height 23
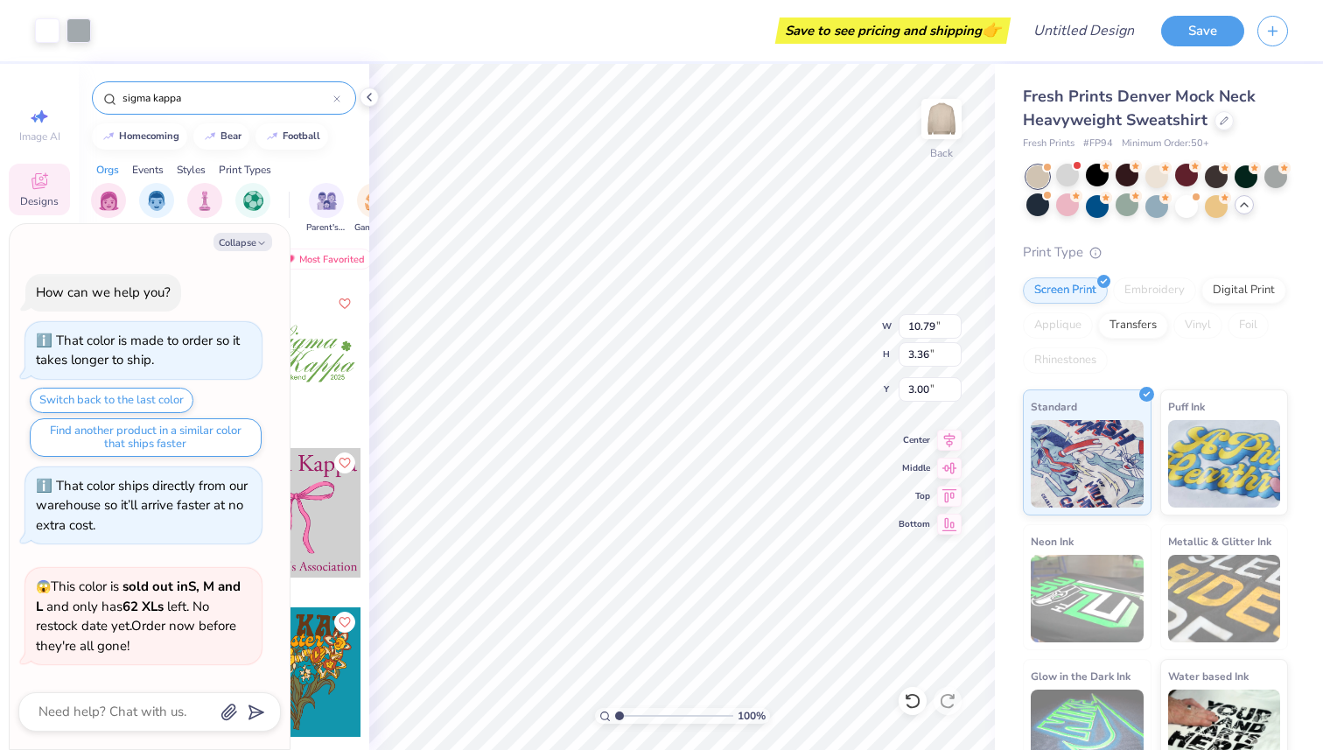
scroll to position [828, 0]
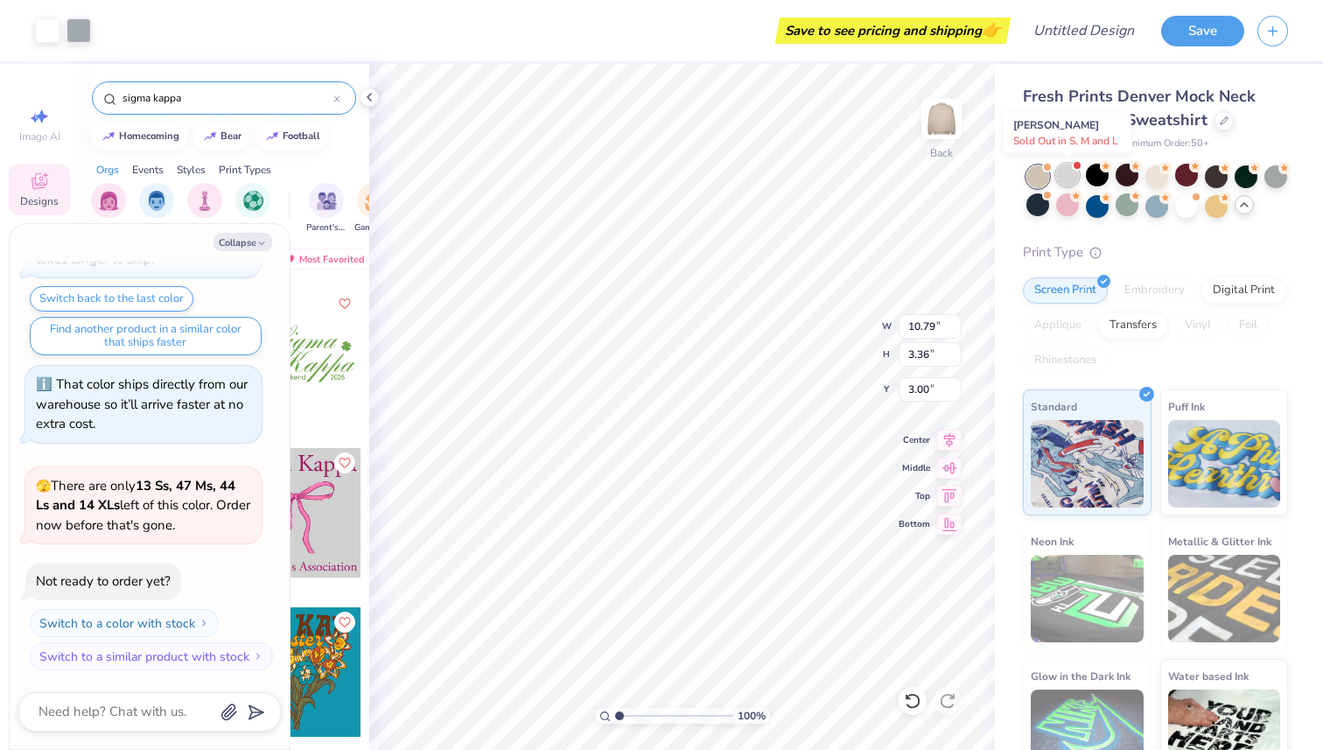
click at [1077, 169] on span at bounding box center [1077, 166] width 10 height 10
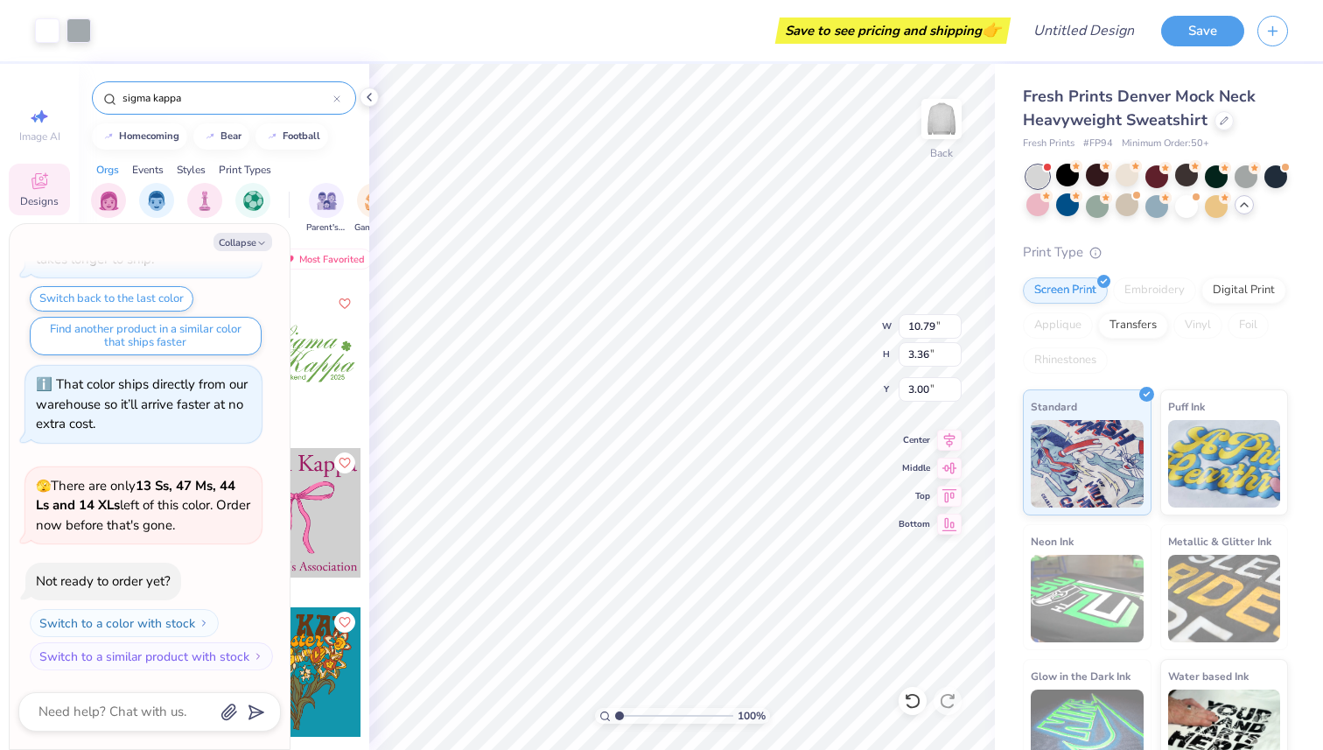
scroll to position [1076, 0]
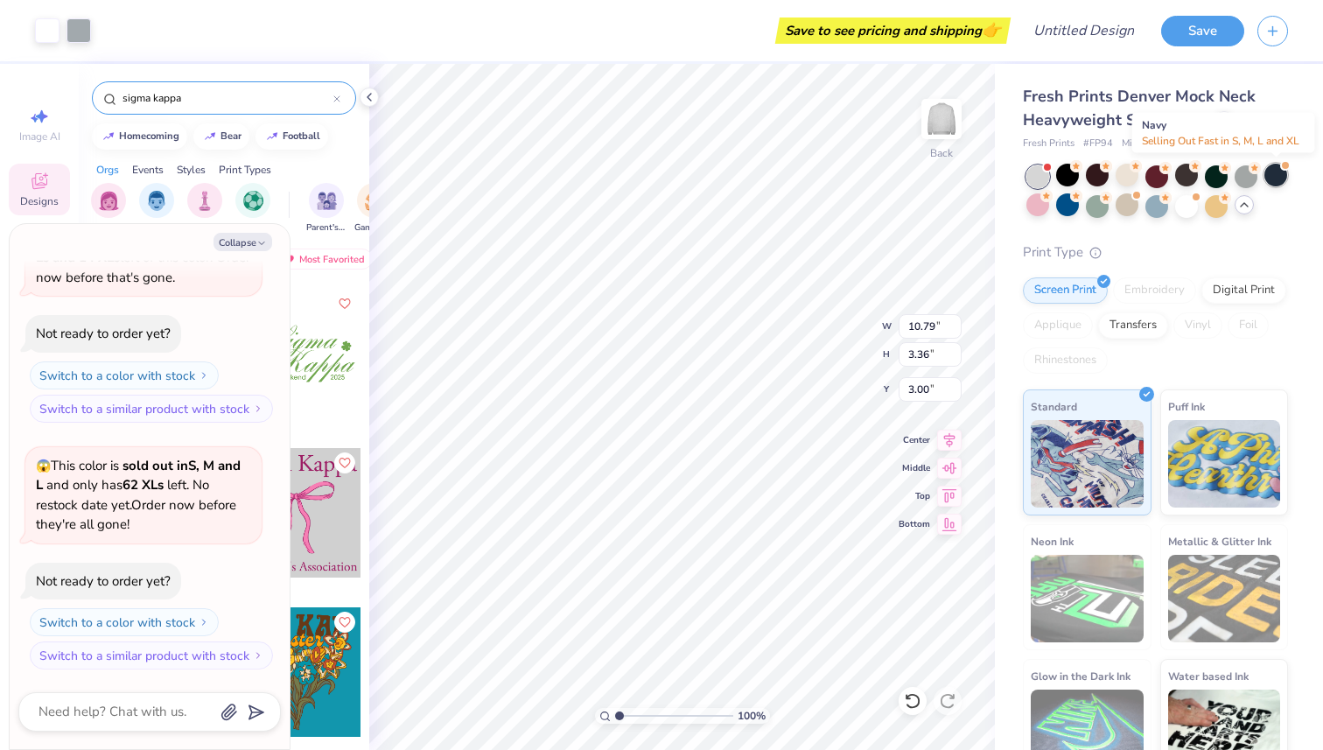
click at [1269, 179] on div at bounding box center [1276, 175] width 23 height 23
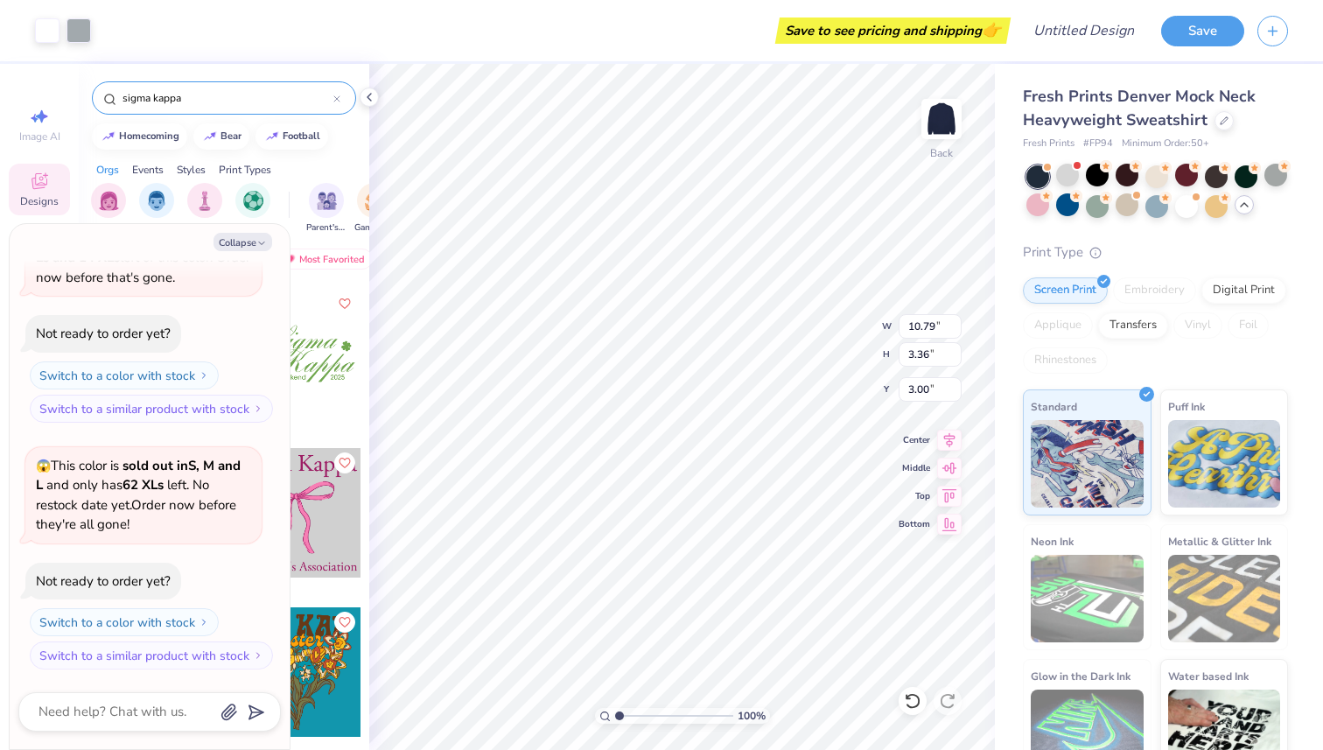
scroll to position [1303, 0]
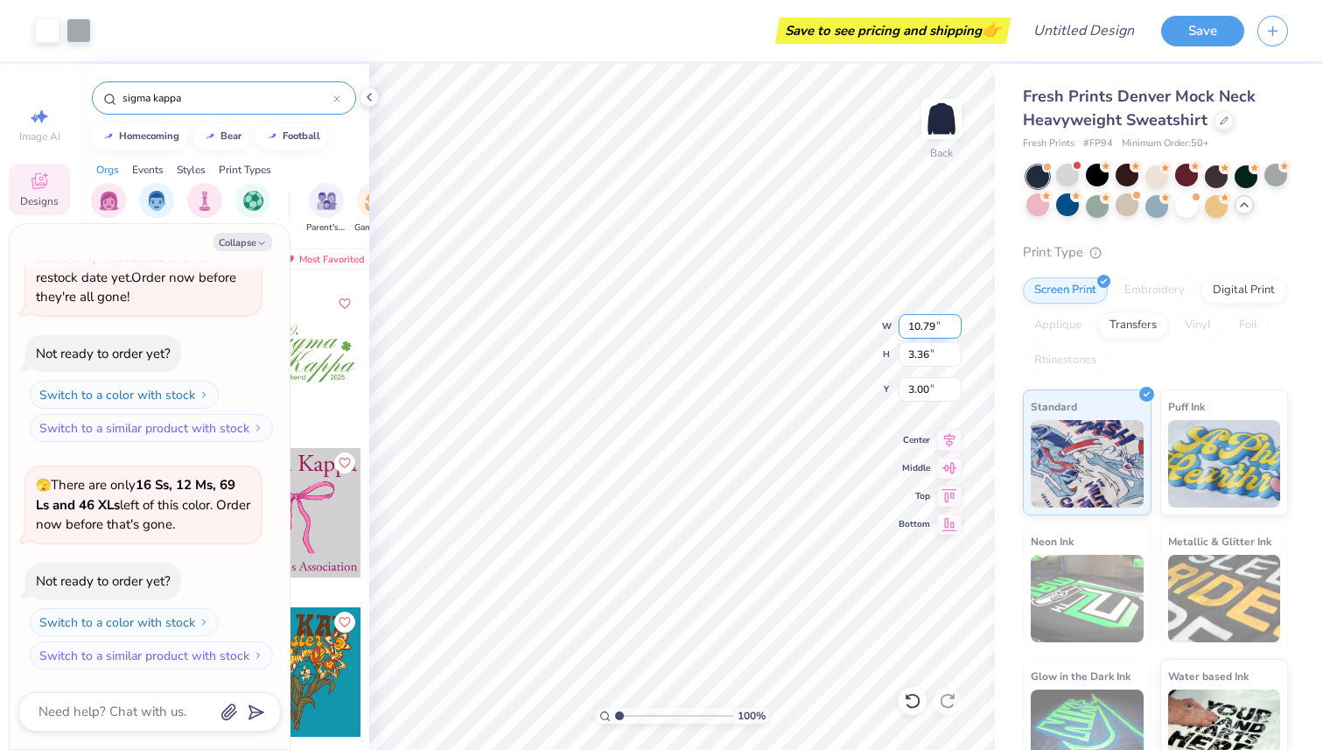
type textarea "x"
type input "1.05"
type textarea "x"
type input "1.32"
click at [241, 251] on div "Collapse How can we help you? That color is made to order so it takes longer to…" at bounding box center [150, 486] width 280 height 525
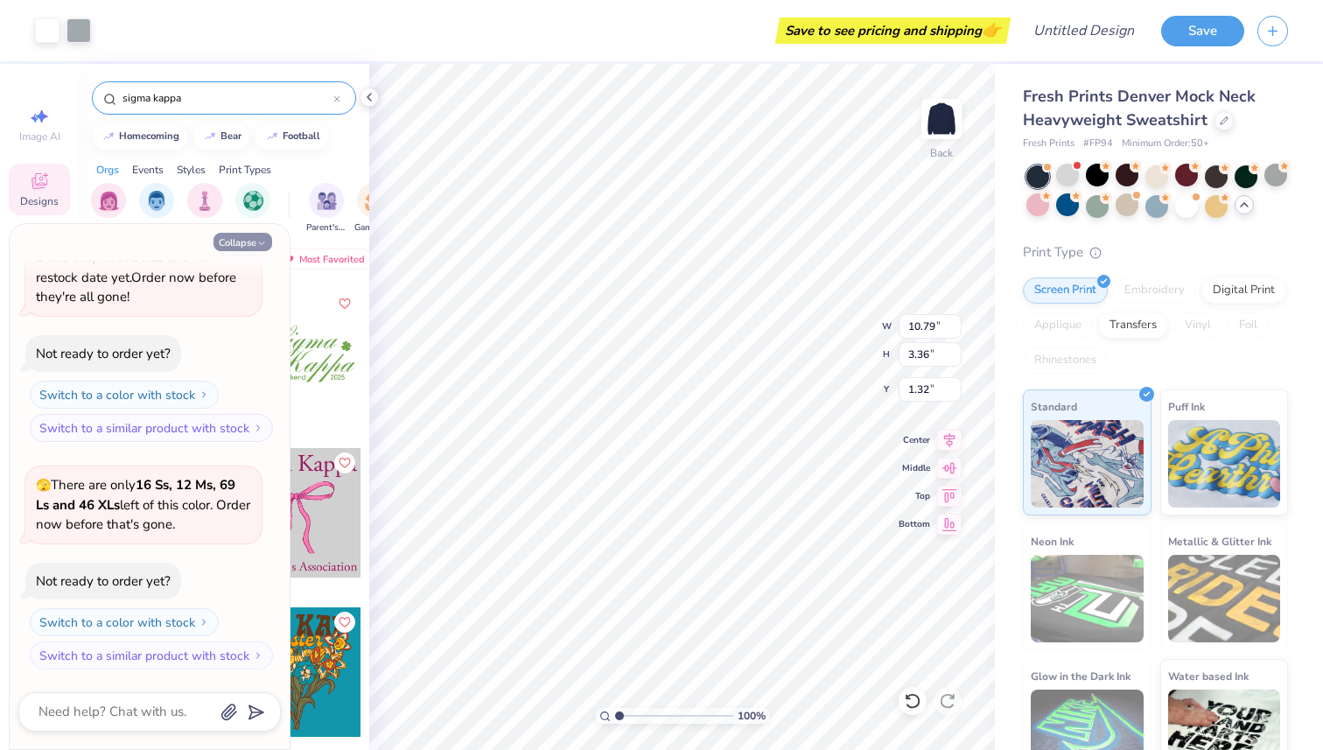
click at [235, 242] on button "Collapse" at bounding box center [243, 242] width 59 height 18
type textarea "x"
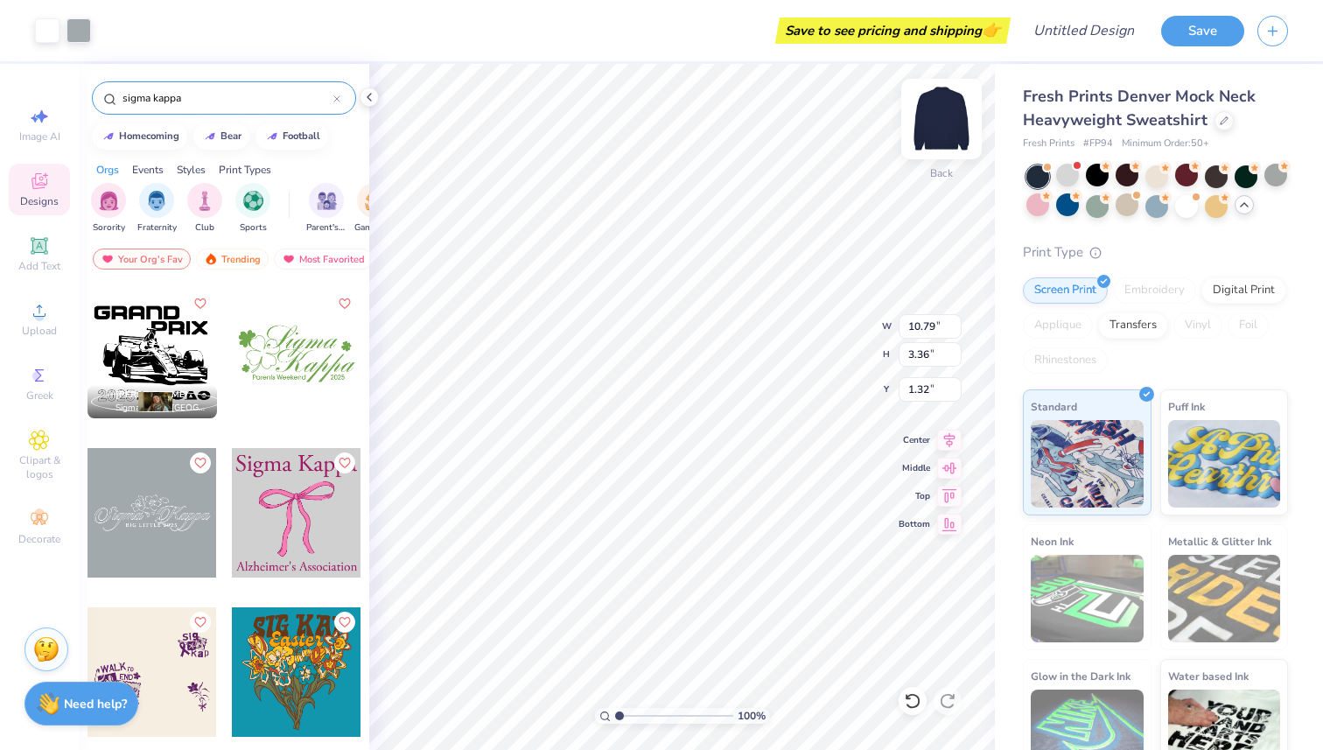
click at [940, 128] on img at bounding box center [942, 119] width 70 height 70
click at [954, 109] on img at bounding box center [942, 119] width 70 height 70
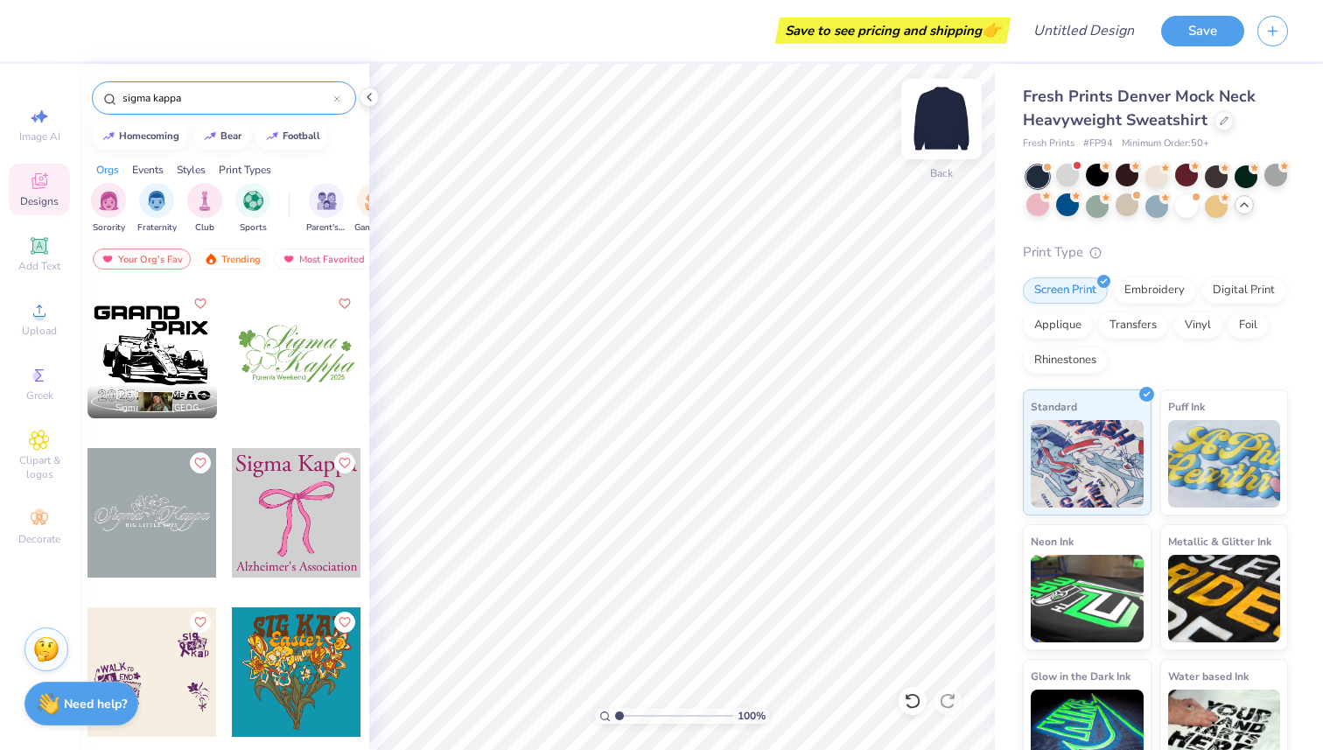
click at [933, 117] on img at bounding box center [942, 119] width 70 height 70
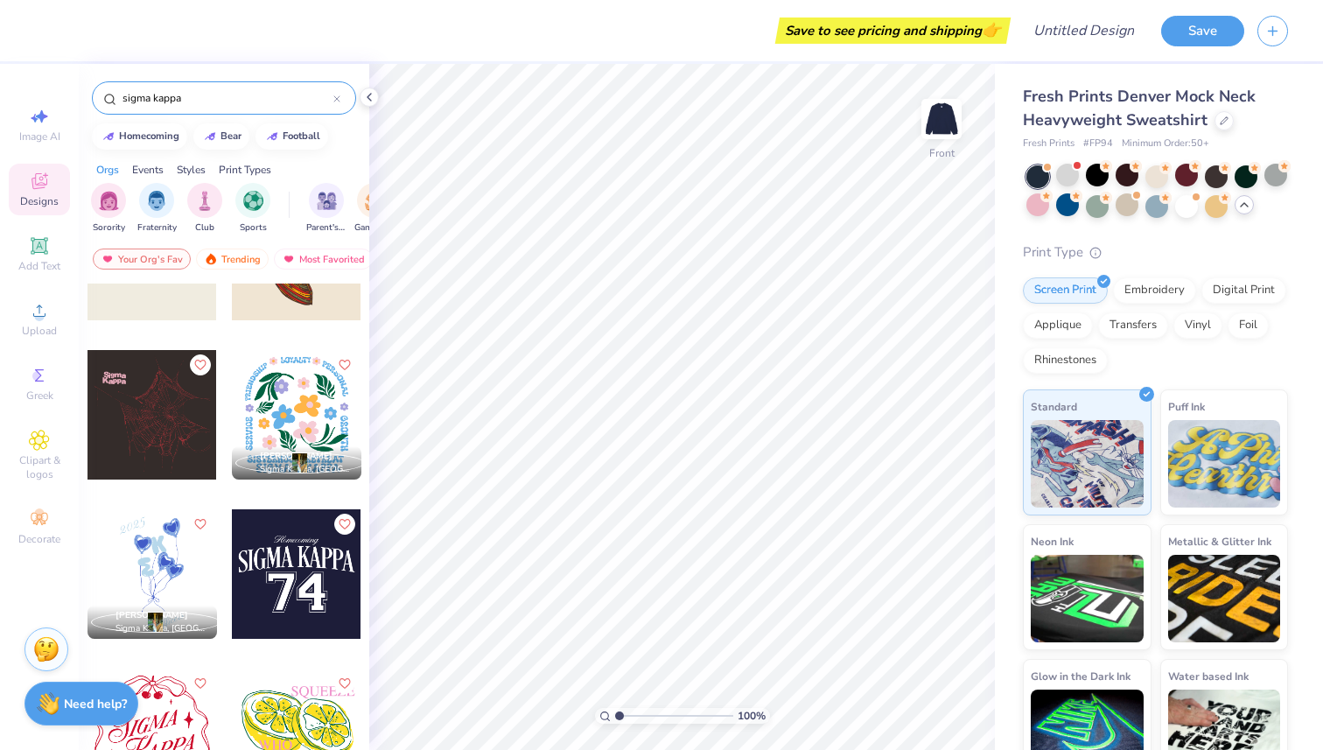
scroll to position [3437, 0]
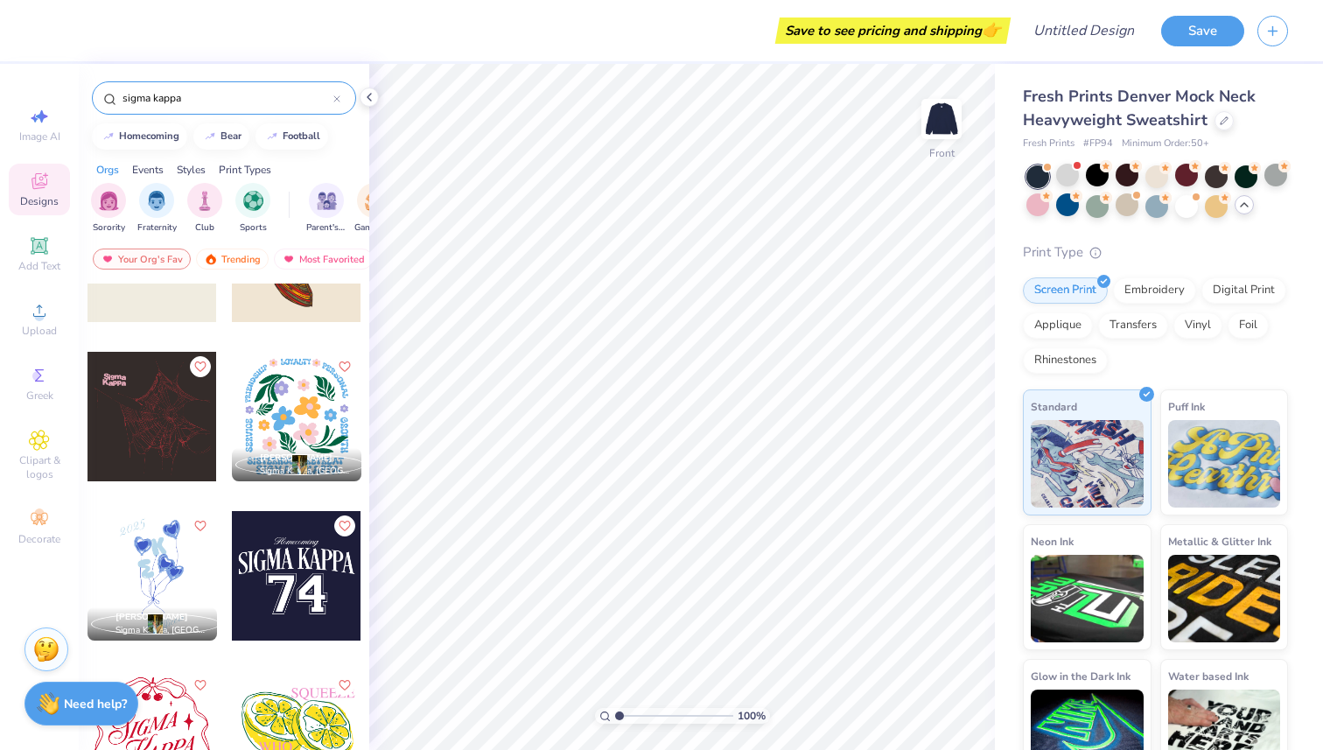
click at [195, 546] on div at bounding box center [153, 576] width 130 height 130
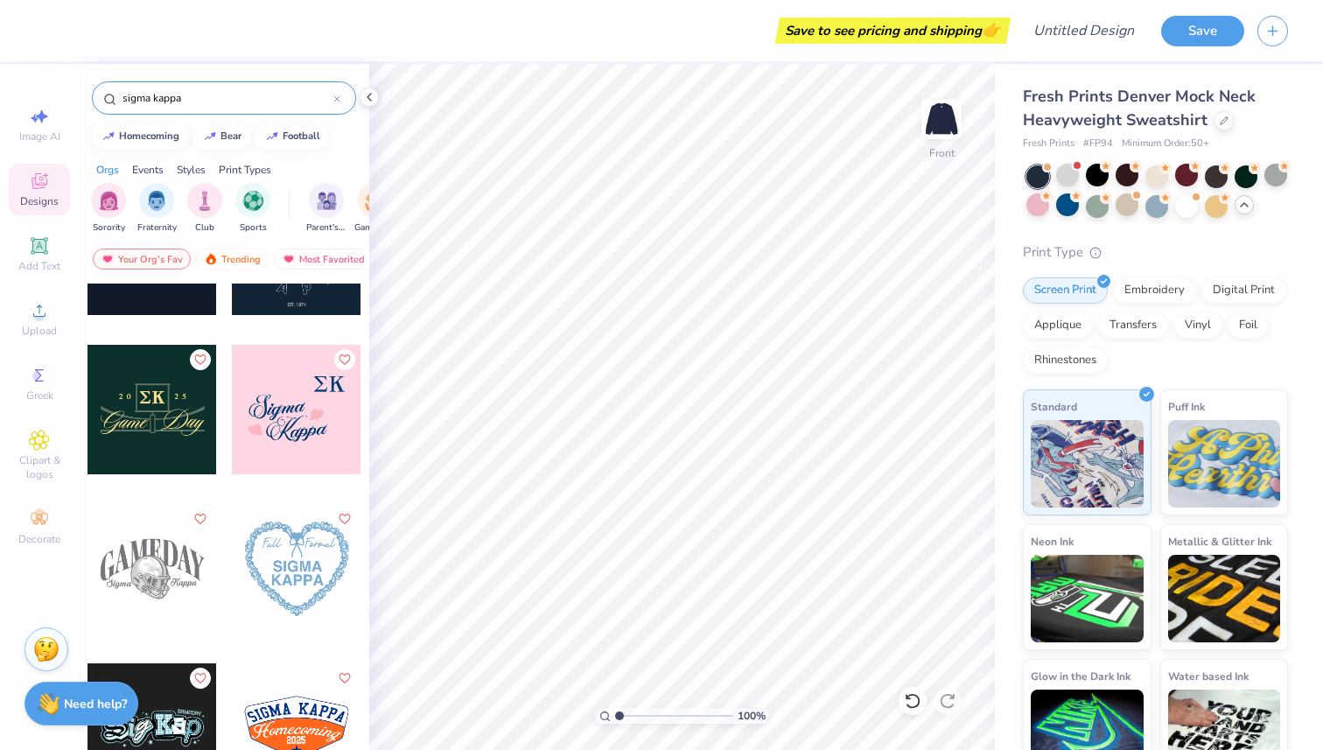
scroll to position [2487, 0]
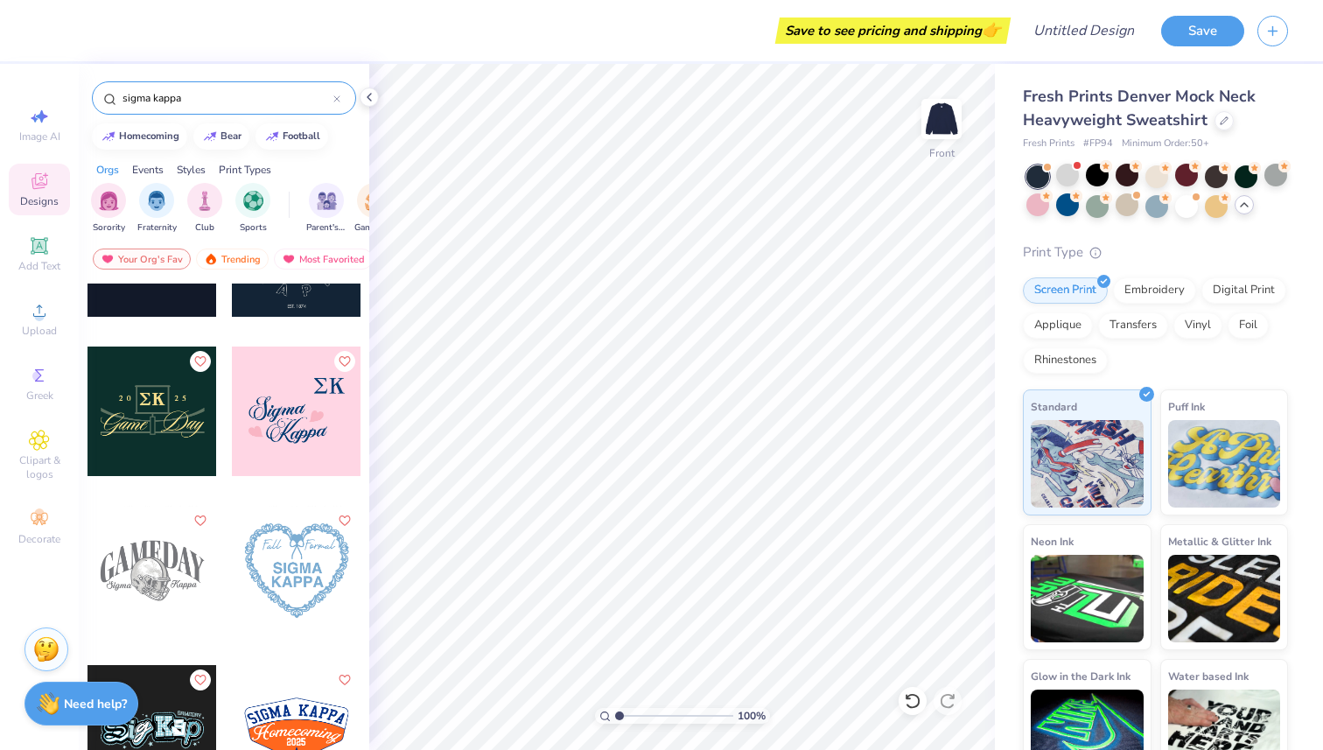
click at [183, 570] on div at bounding box center [153, 571] width 130 height 130
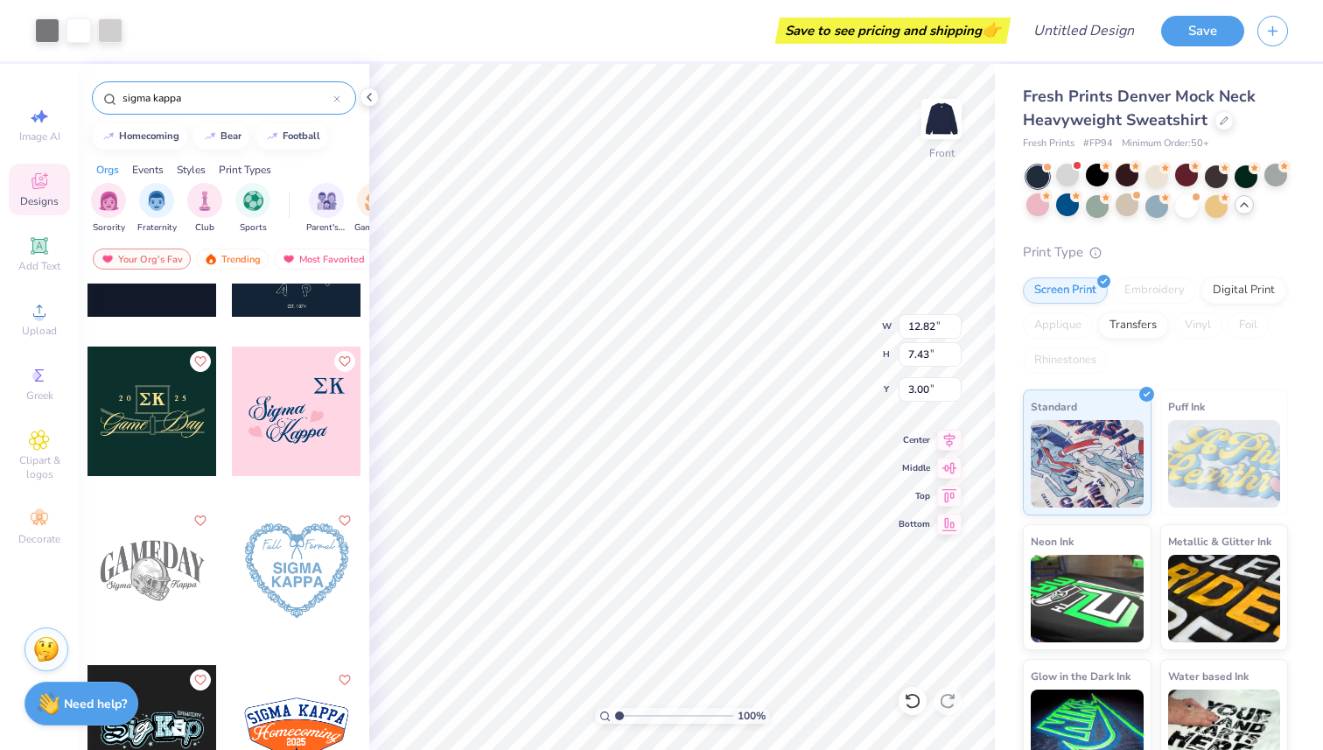
type input "12.82"
type input "7.43"
click at [1186, 206] on div at bounding box center [1187, 204] width 23 height 23
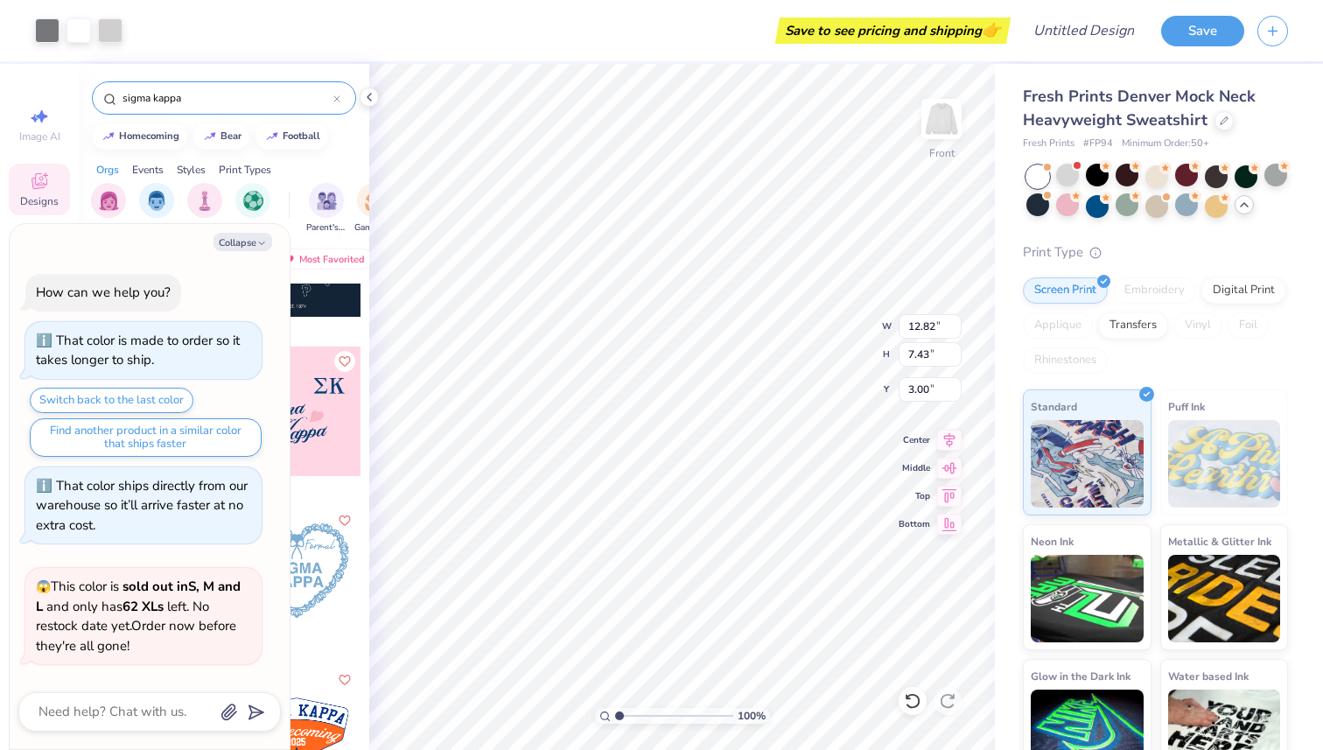
scroll to position [1531, 0]
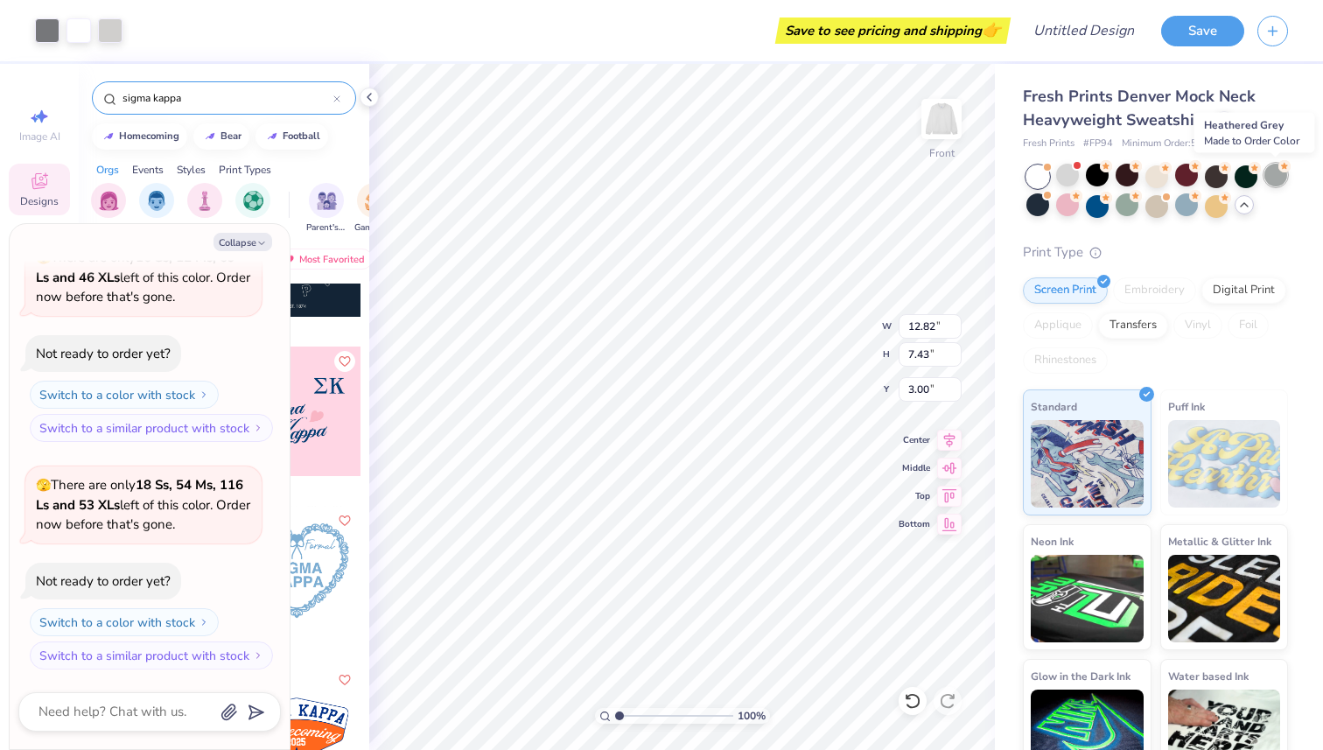
click at [1277, 177] on div at bounding box center [1276, 175] width 23 height 23
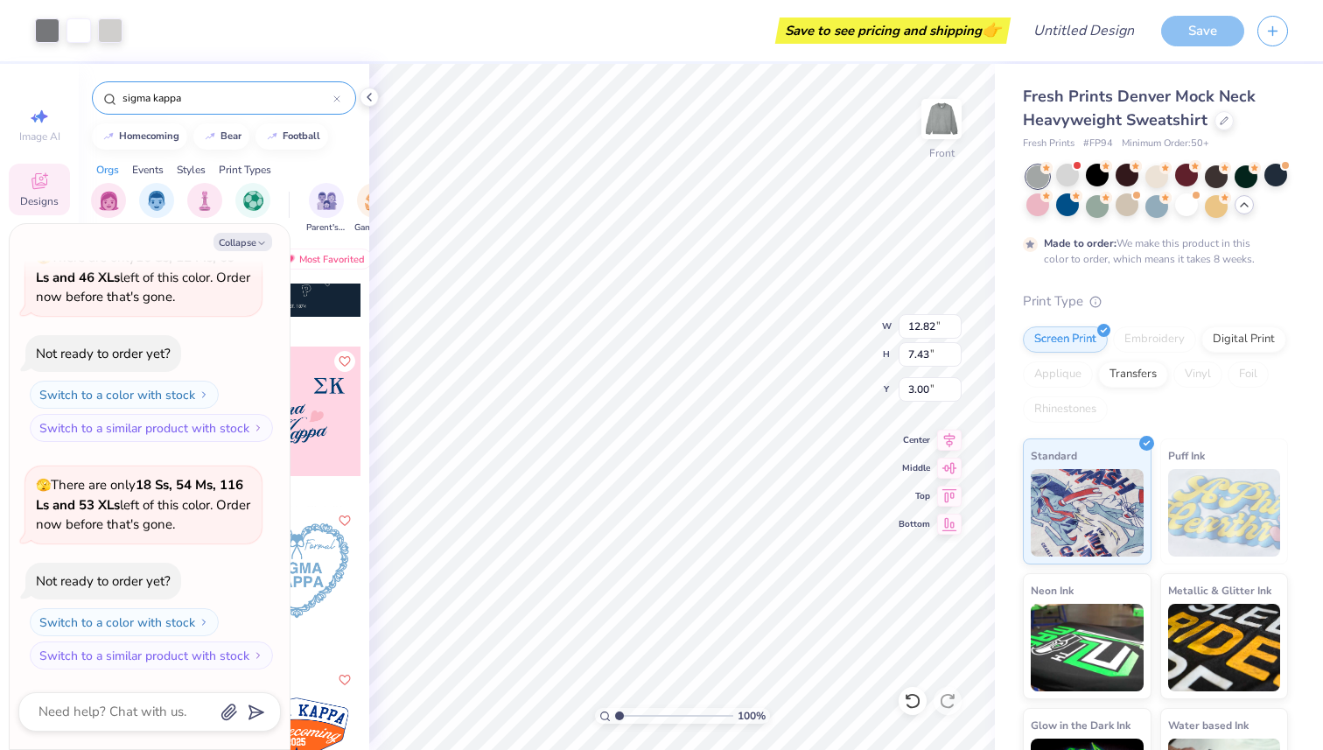
scroll to position [1676, 0]
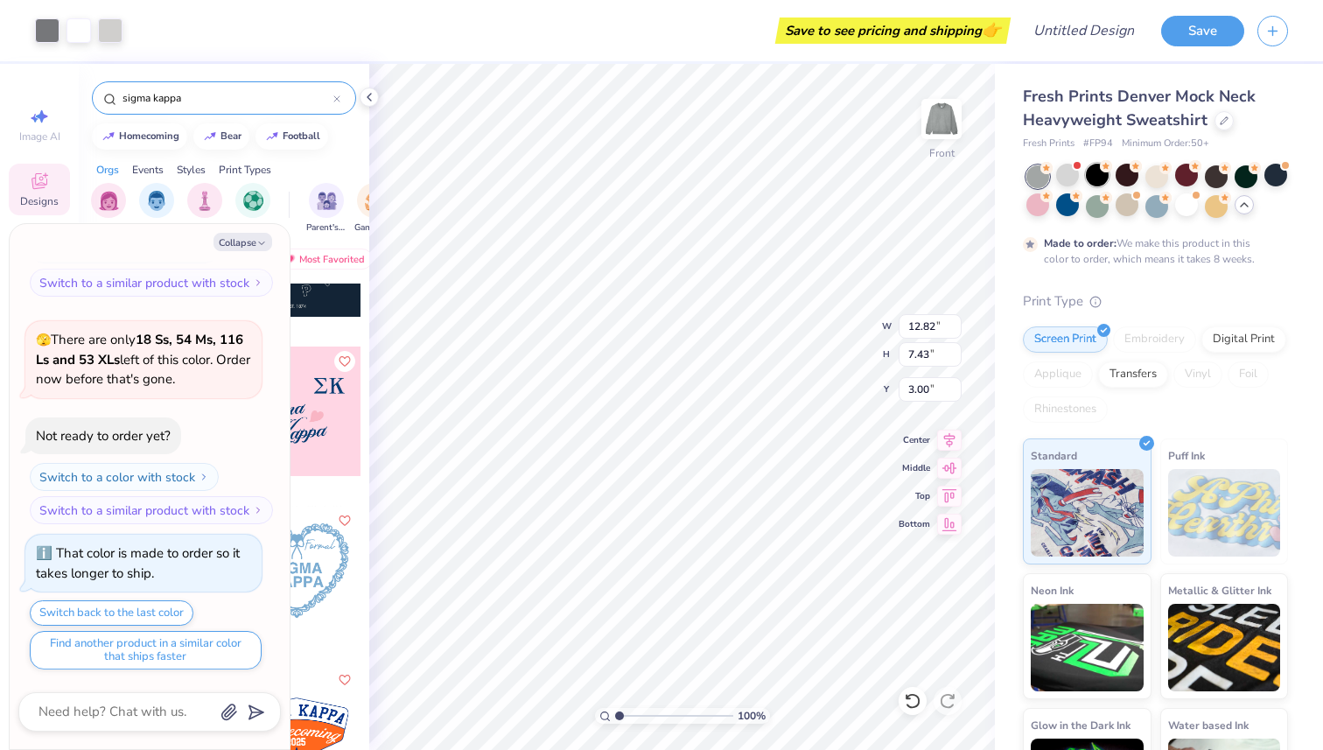
click at [1105, 178] on div at bounding box center [1097, 175] width 23 height 23
click at [1062, 182] on div at bounding box center [1067, 175] width 23 height 23
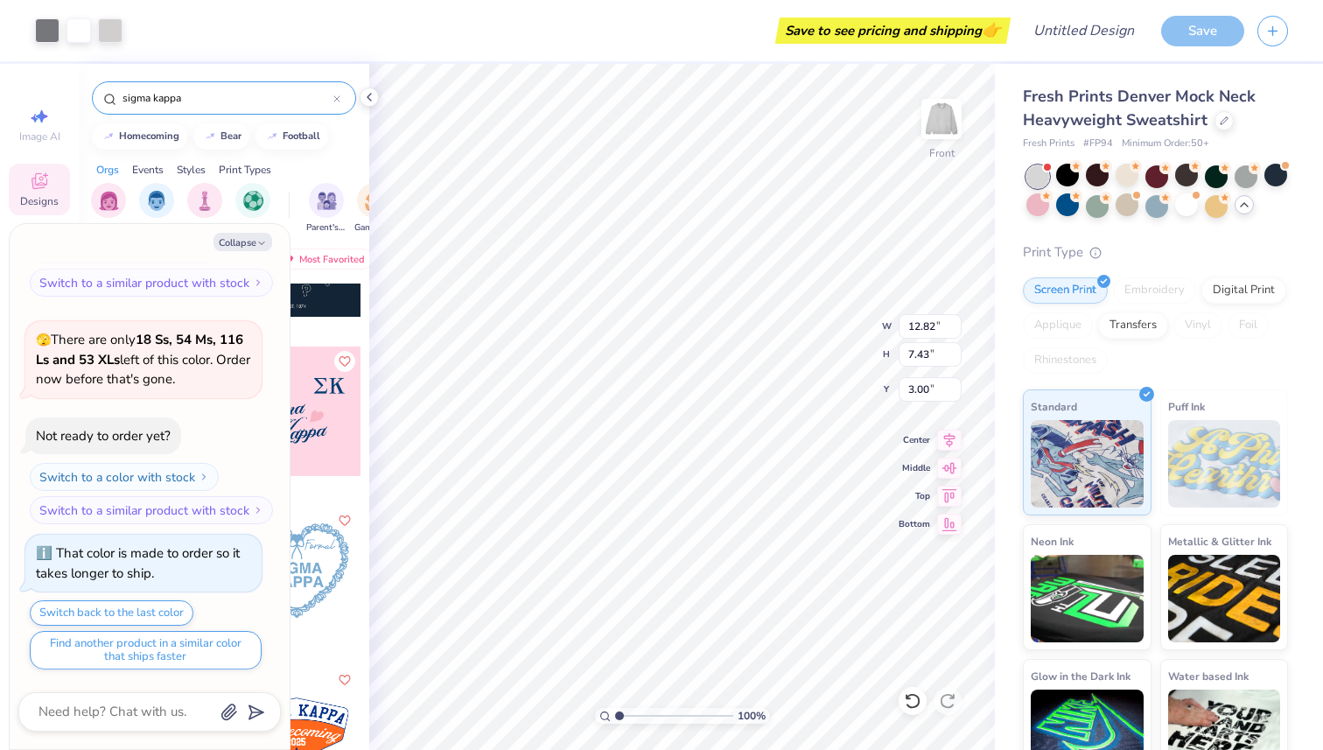
scroll to position [2011, 0]
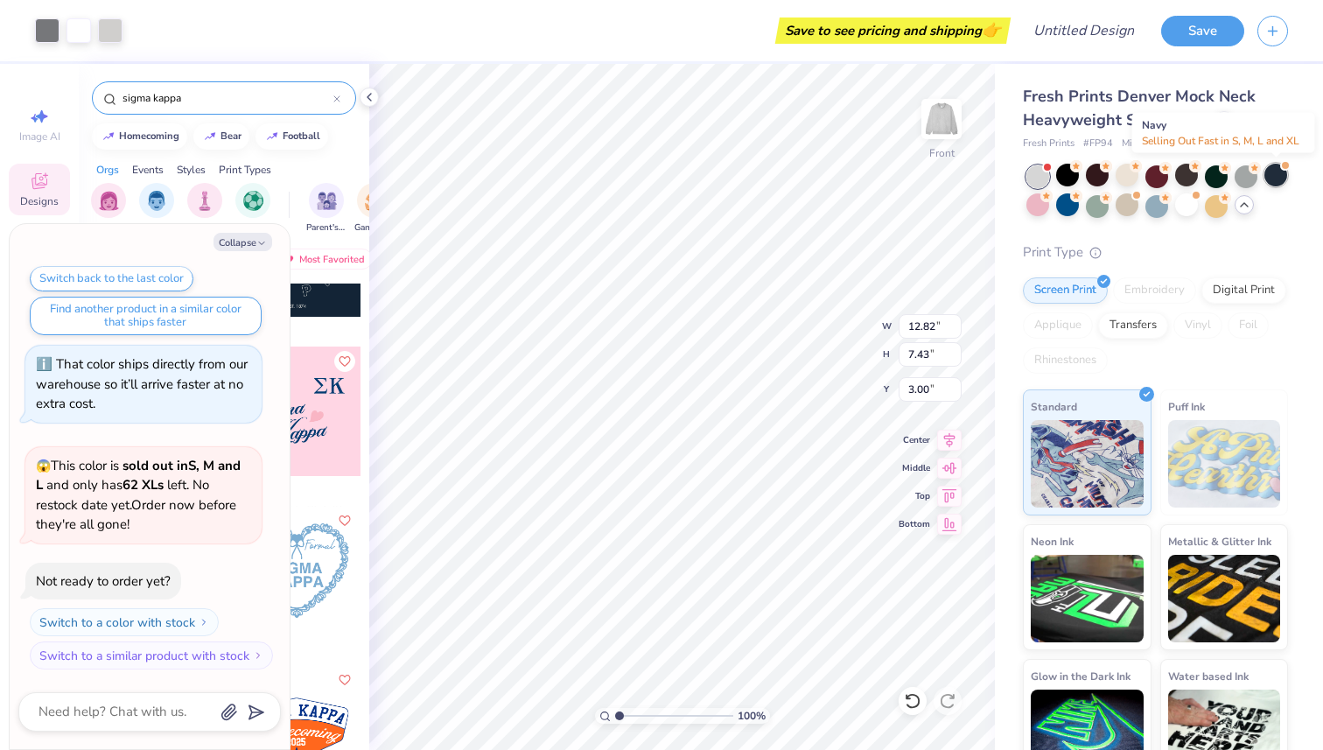
click at [1278, 177] on div at bounding box center [1276, 175] width 23 height 23
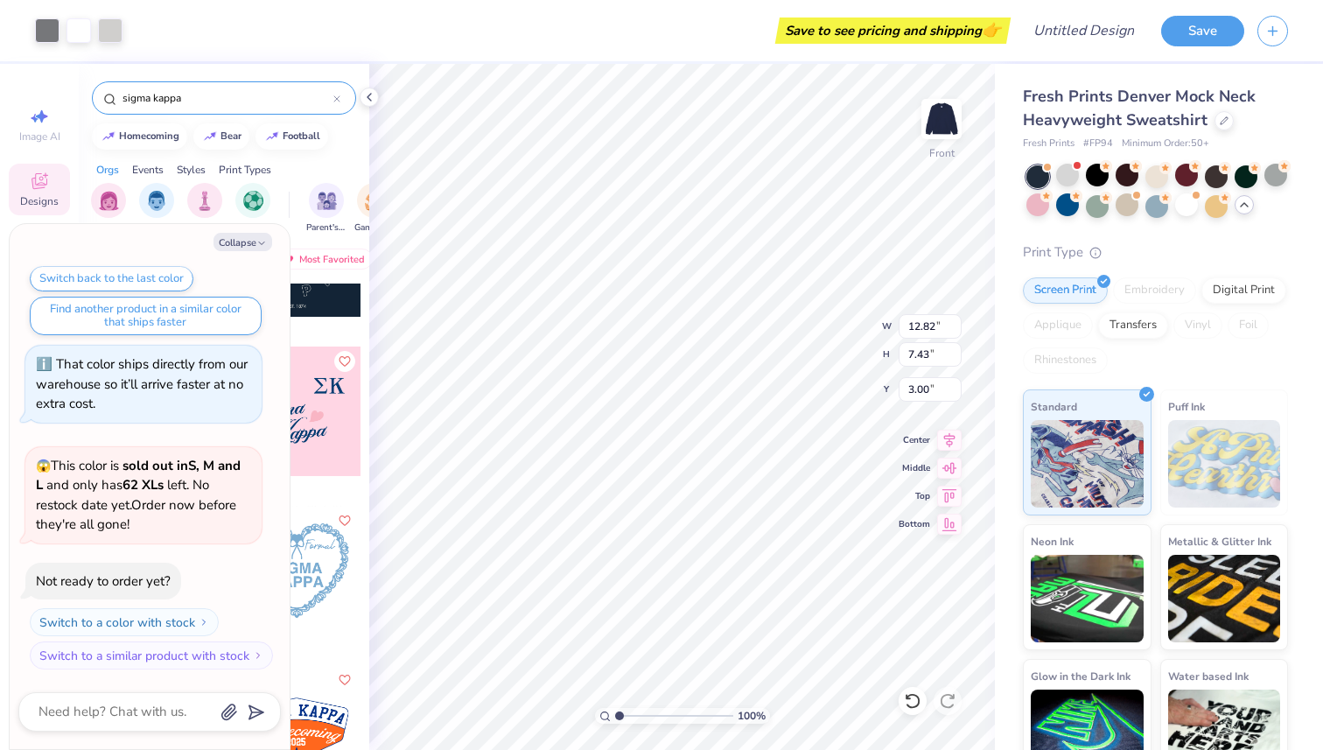
scroll to position [2238, 0]
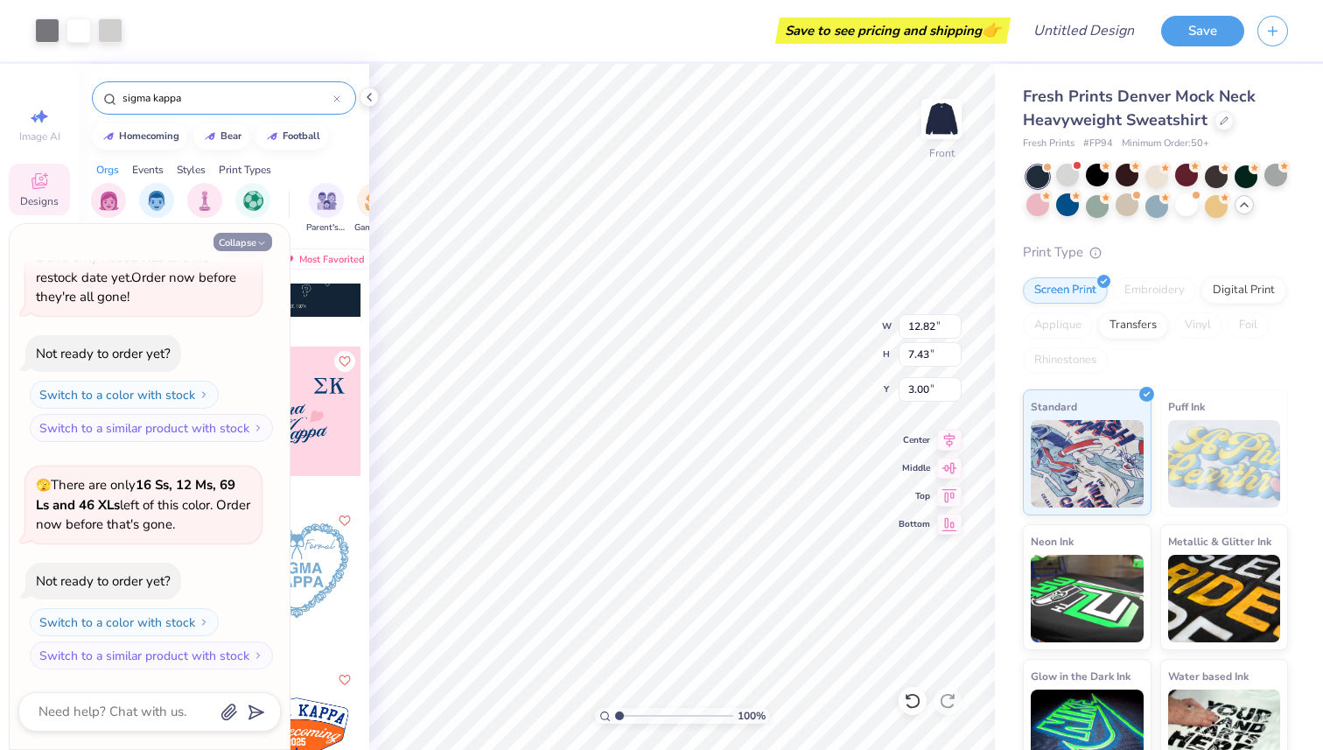
click at [255, 250] on button "Collapse" at bounding box center [243, 242] width 59 height 18
type textarea "x"
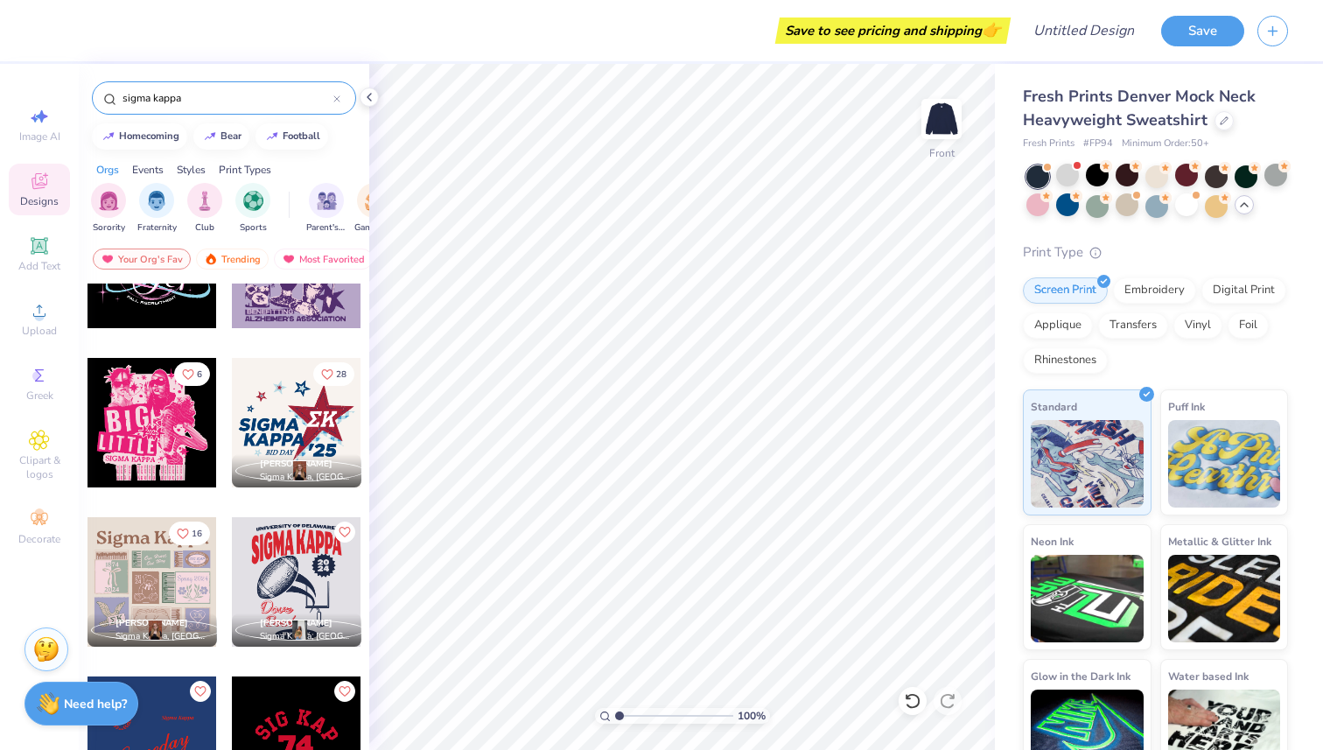
scroll to position [1184, 0]
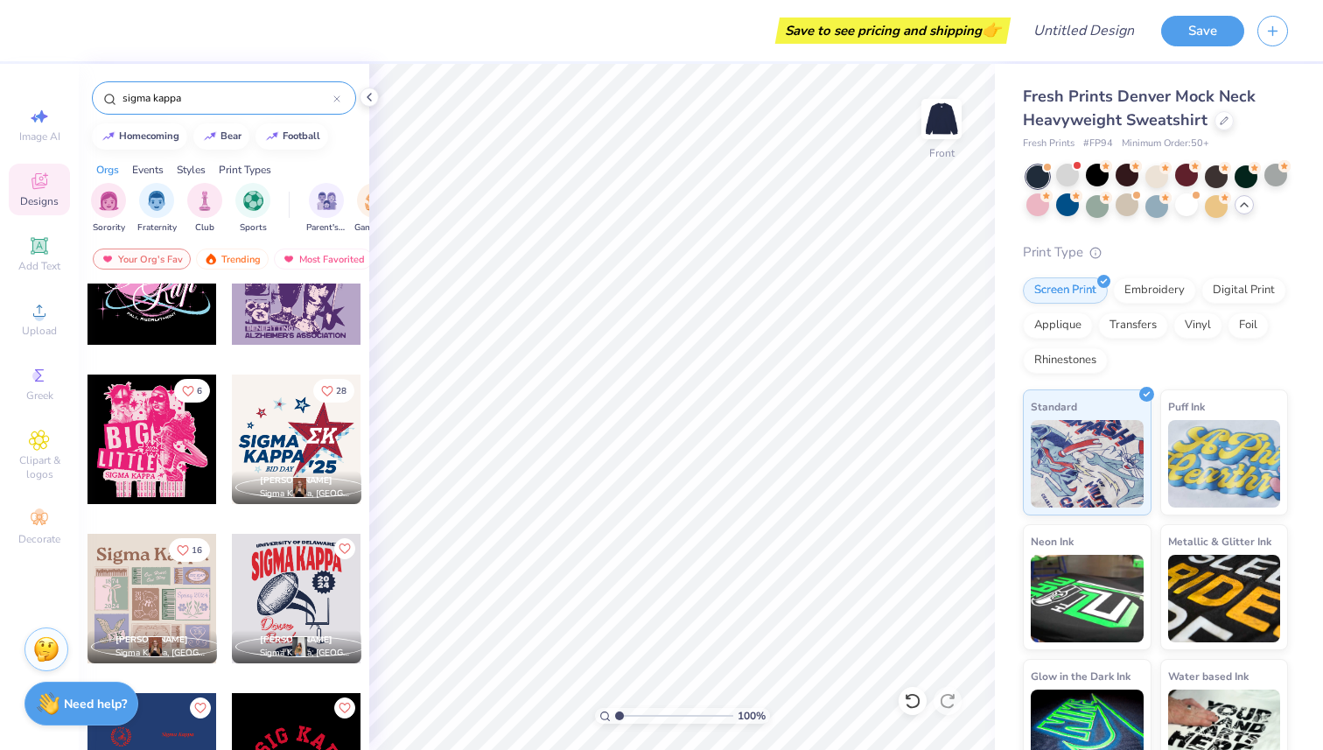
click at [185, 603] on div at bounding box center [153, 599] width 130 height 130
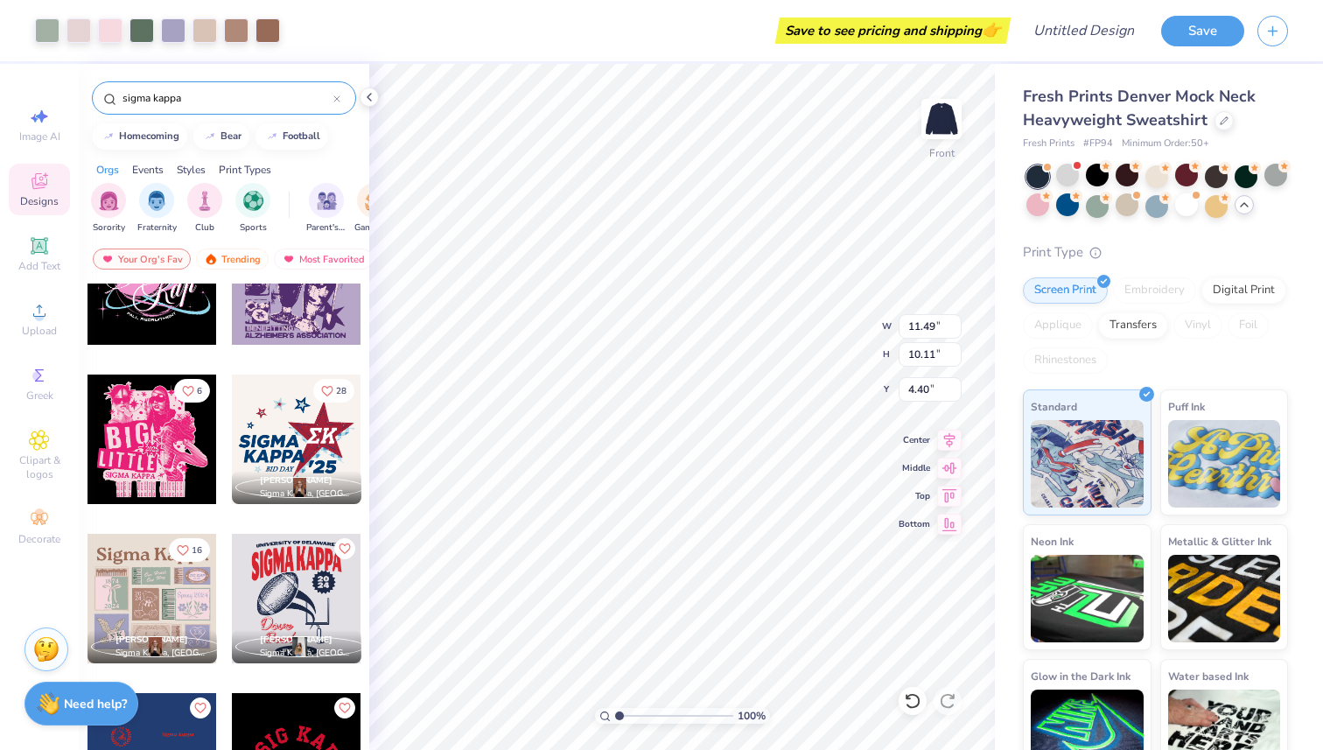
type input "4.40"
type input "12.48"
type input "10.99"
type input "3.65"
type input "14.26"
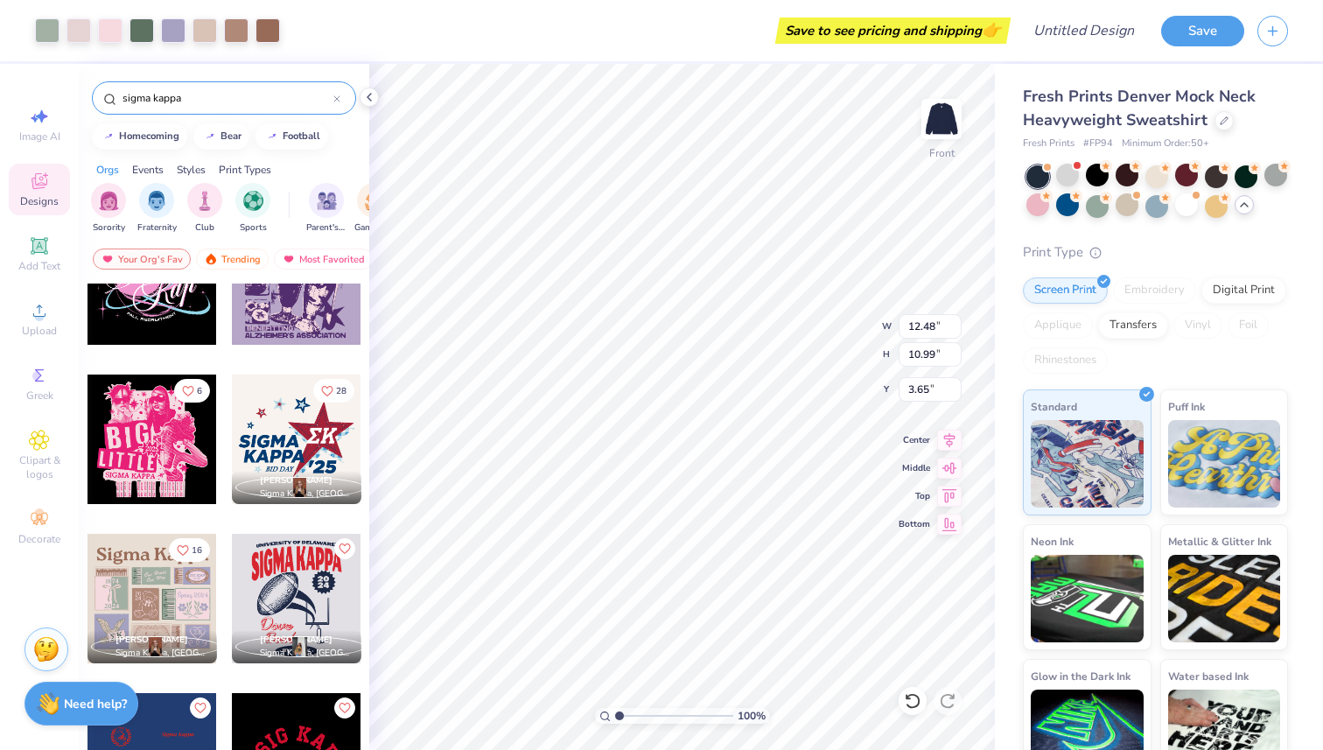
type input "12.55"
type input "3.67"
click at [928, 106] on img at bounding box center [942, 119] width 70 height 70
click at [946, 106] on img at bounding box center [942, 119] width 70 height 70
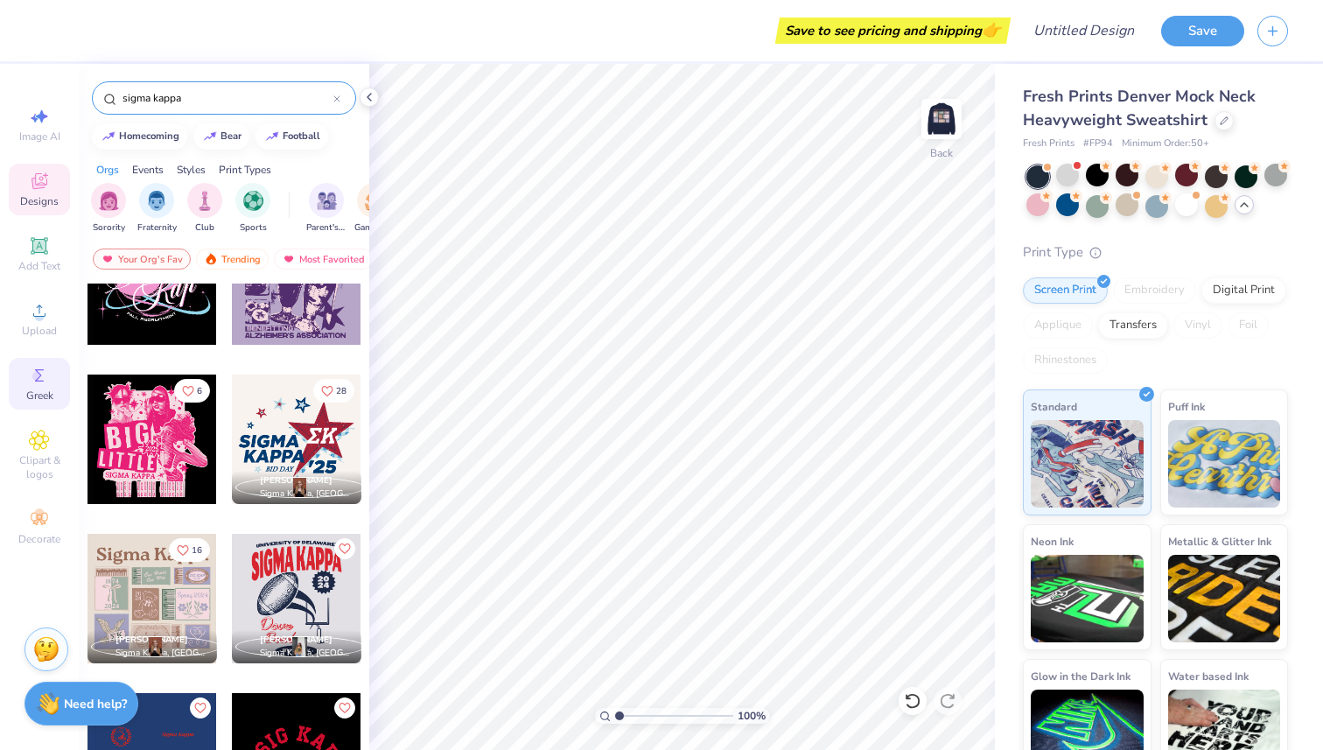
click at [32, 397] on span "Greek" at bounding box center [39, 396] width 27 height 14
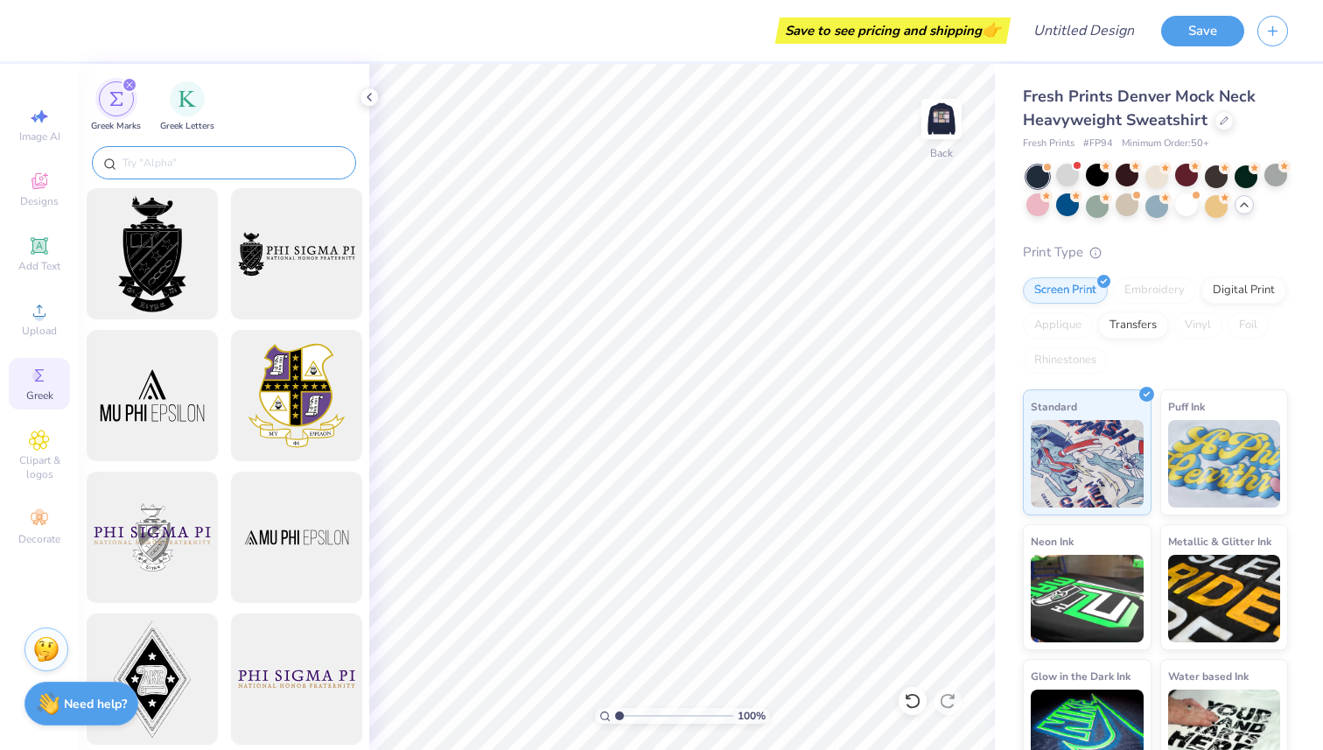
click at [268, 164] on input "text" at bounding box center [233, 163] width 224 height 18
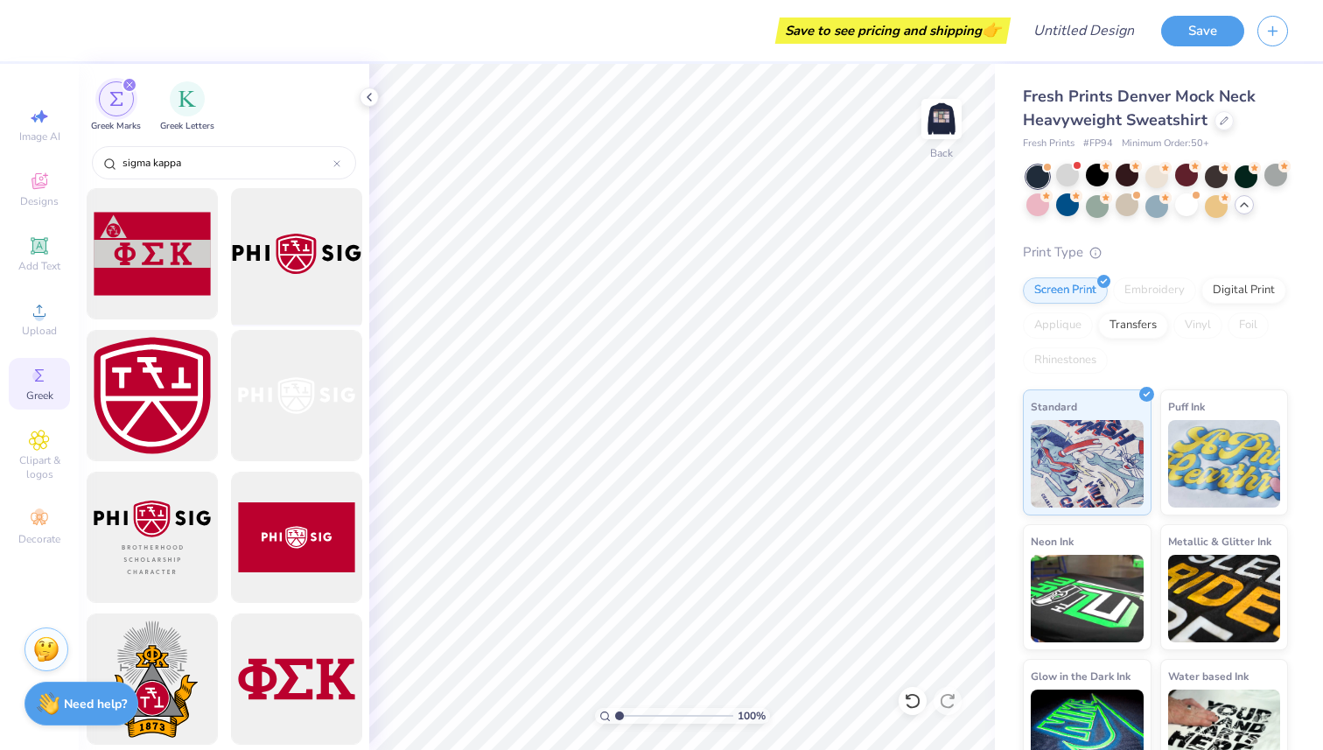
type input "sigma kappa"
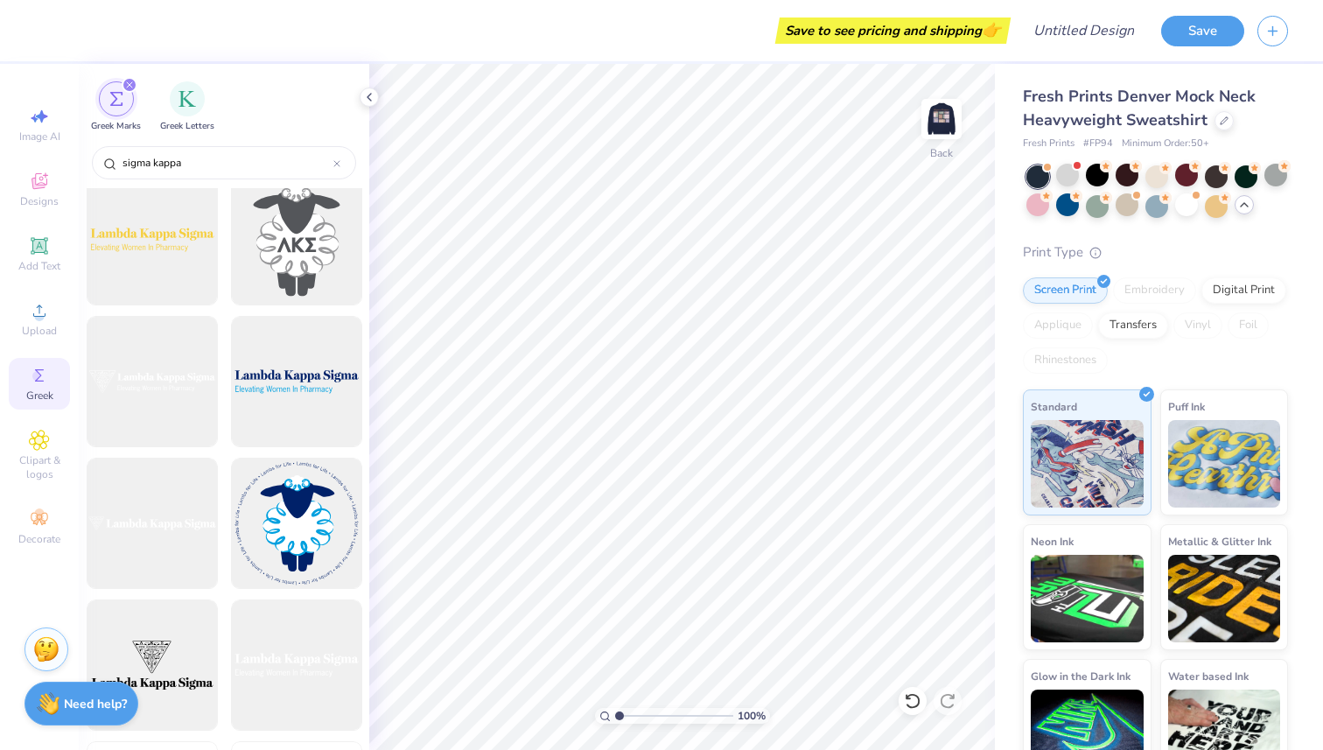
scroll to position [2359, 0]
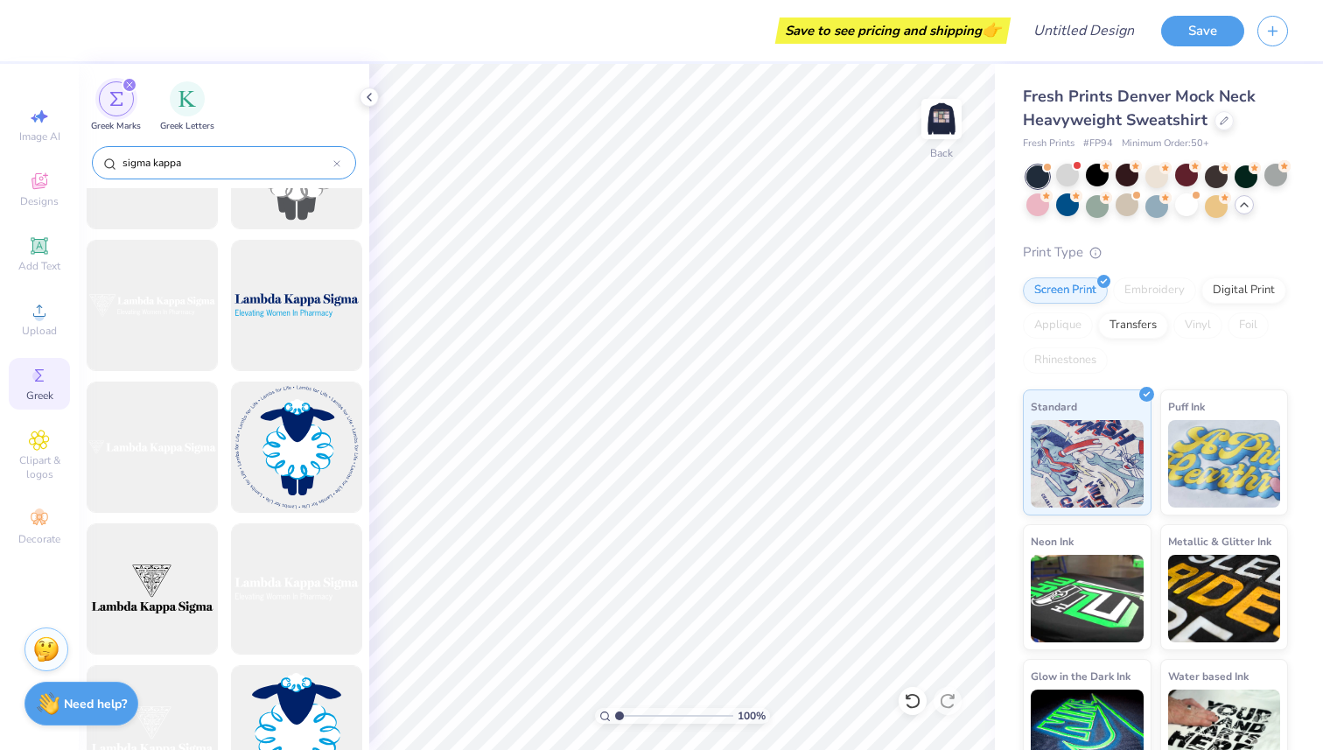
click at [183, 158] on input "sigma kappa" at bounding box center [227, 163] width 213 height 18
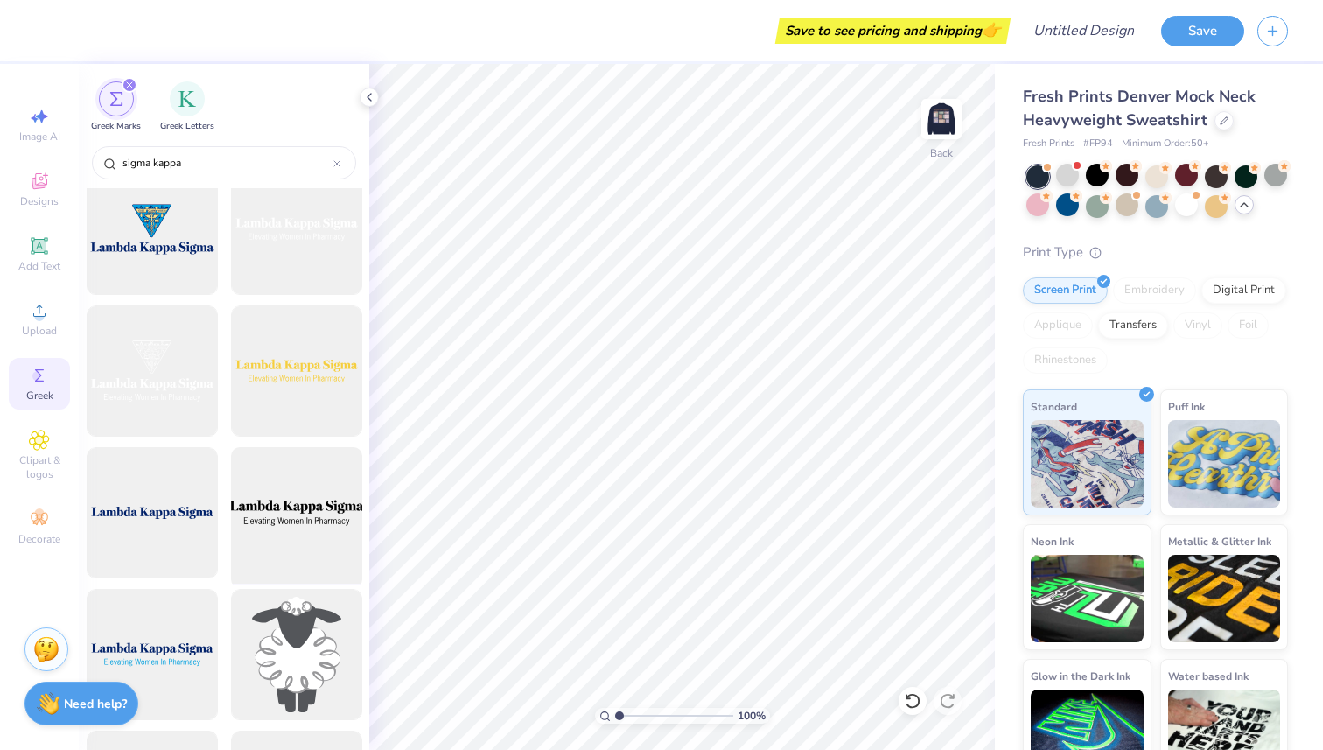
scroll to position [3276, 0]
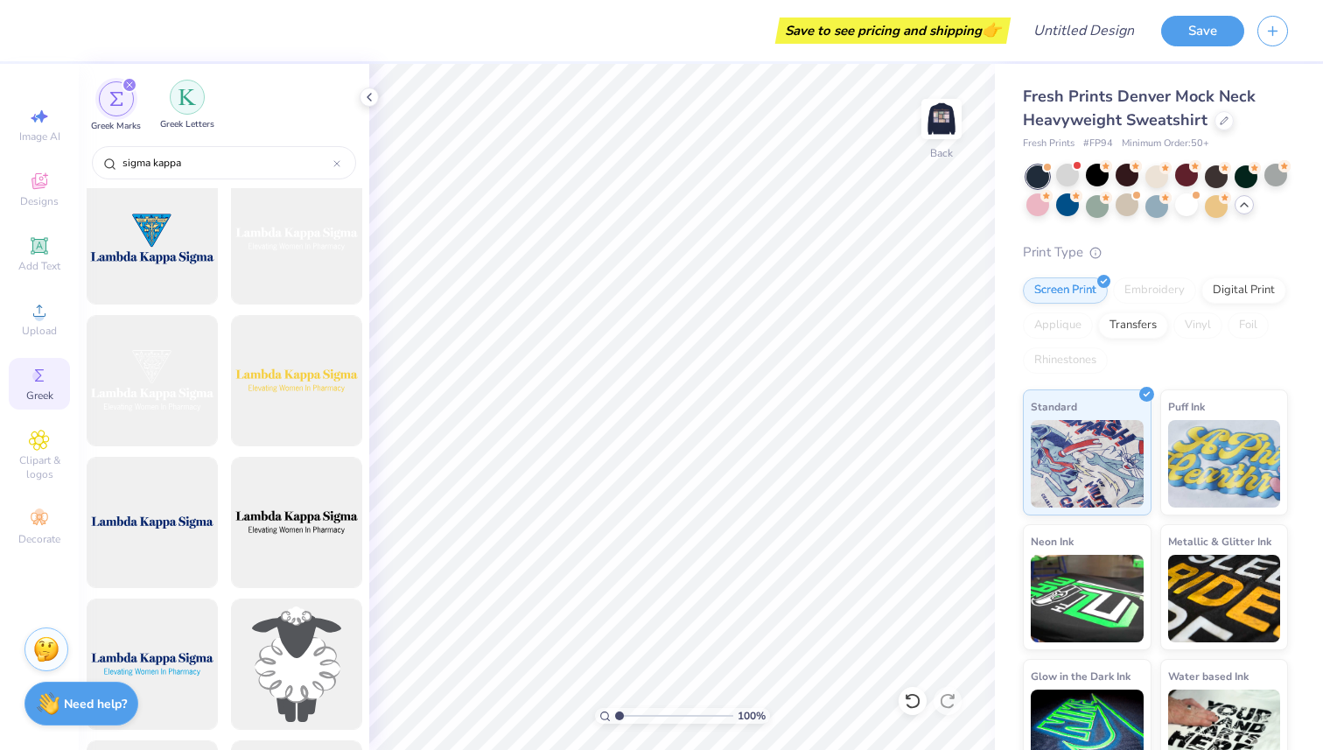
click at [184, 110] on div "filter for Greek Letters" at bounding box center [187, 97] width 35 height 35
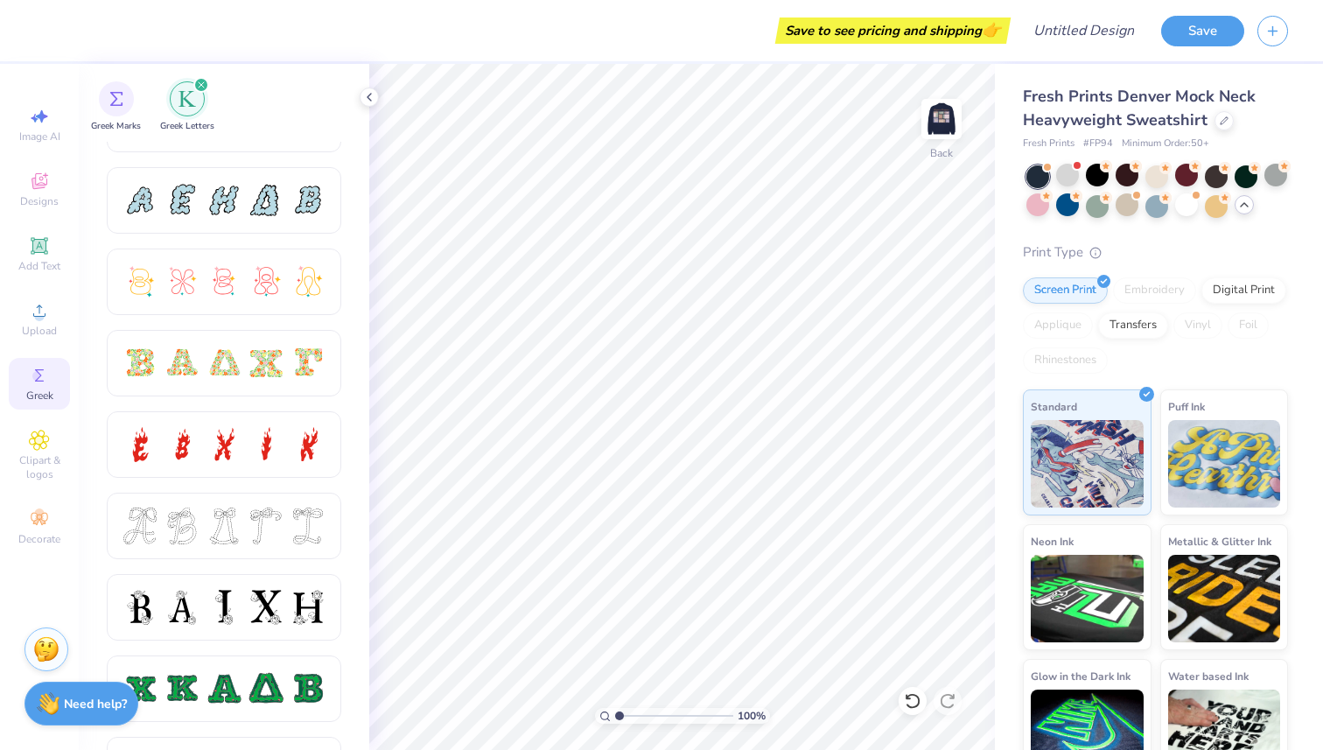
scroll to position [512, 0]
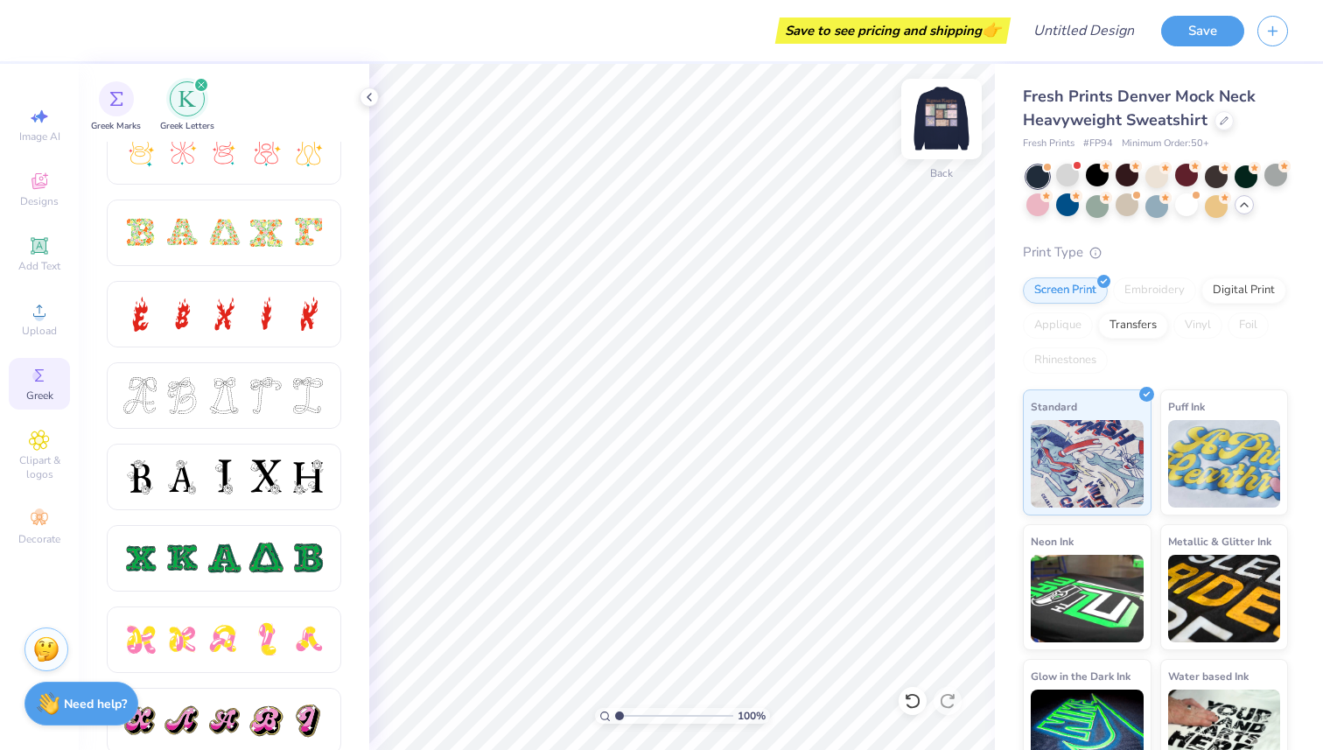
click at [954, 123] on img at bounding box center [942, 119] width 70 height 70
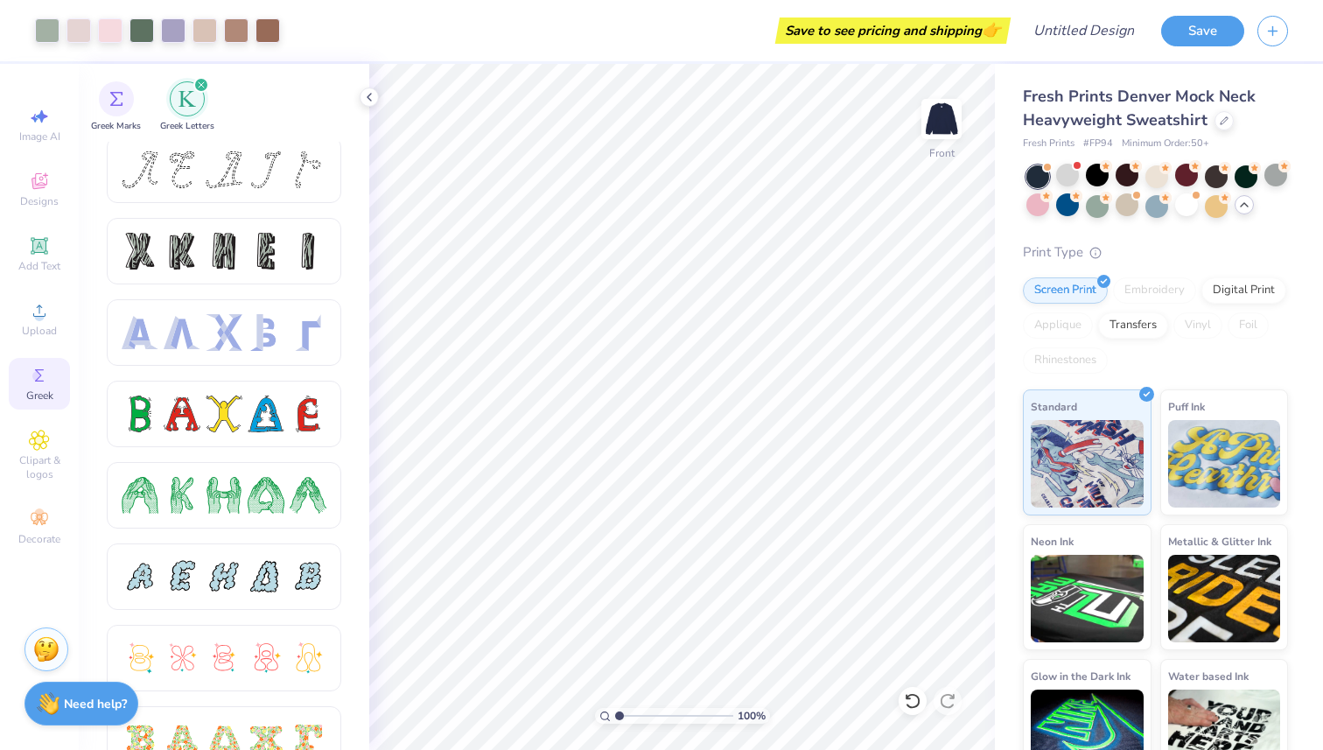
scroll to position [0, 0]
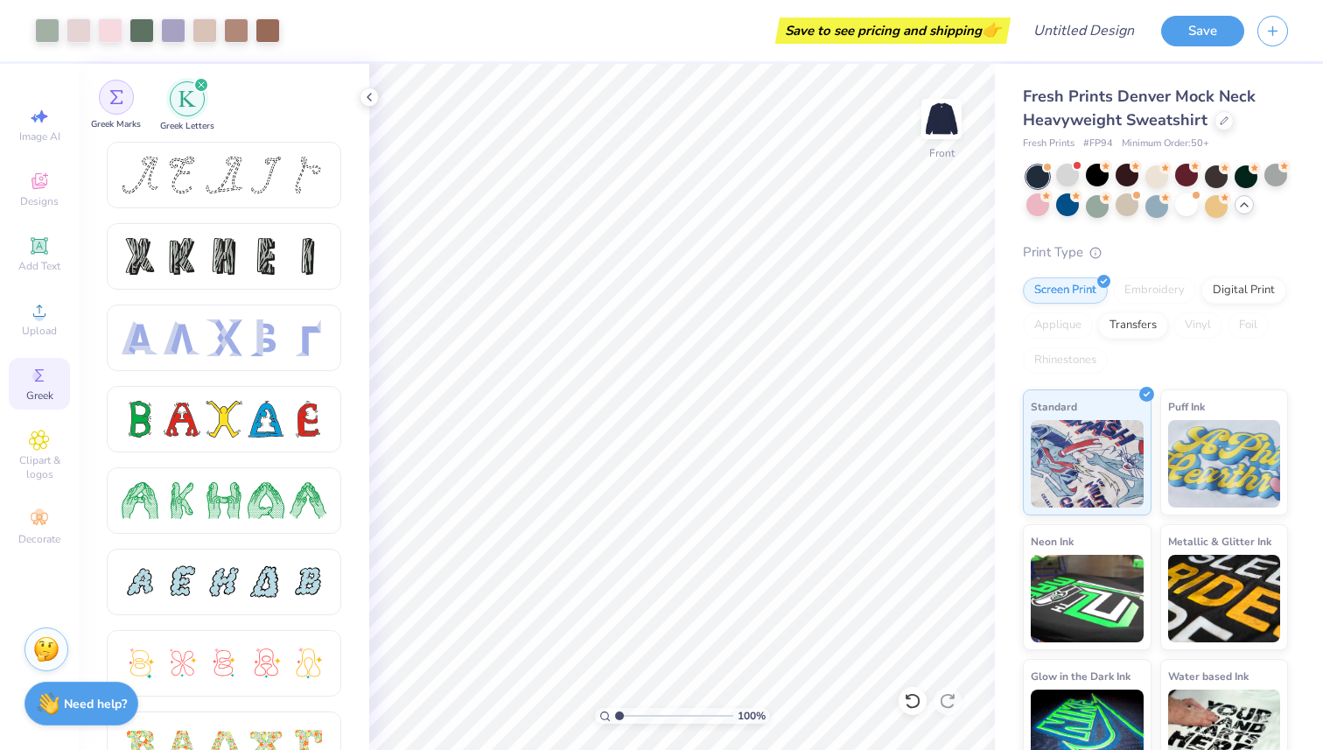
click at [113, 91] on img "filter for Greek Marks" at bounding box center [116, 97] width 14 height 14
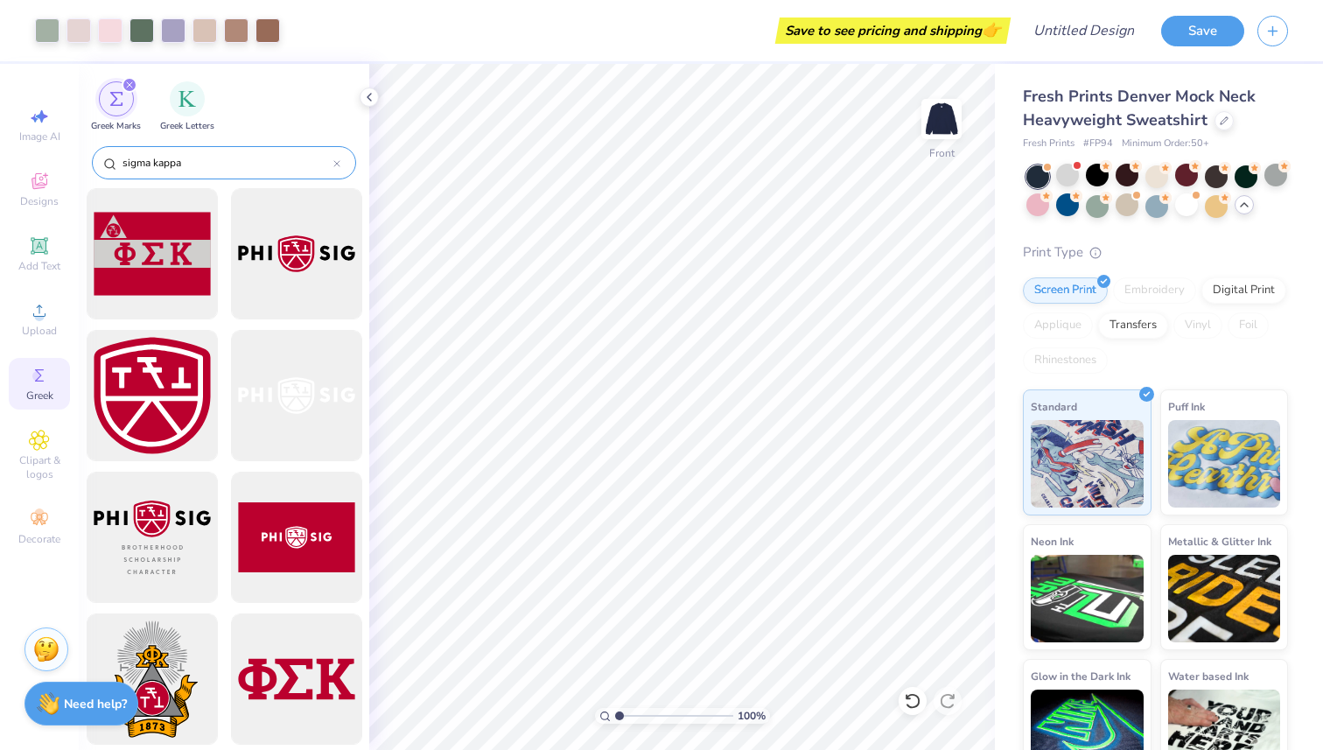
click at [207, 163] on input "sigma kappa" at bounding box center [227, 163] width 213 height 18
type input "sigma kappa"
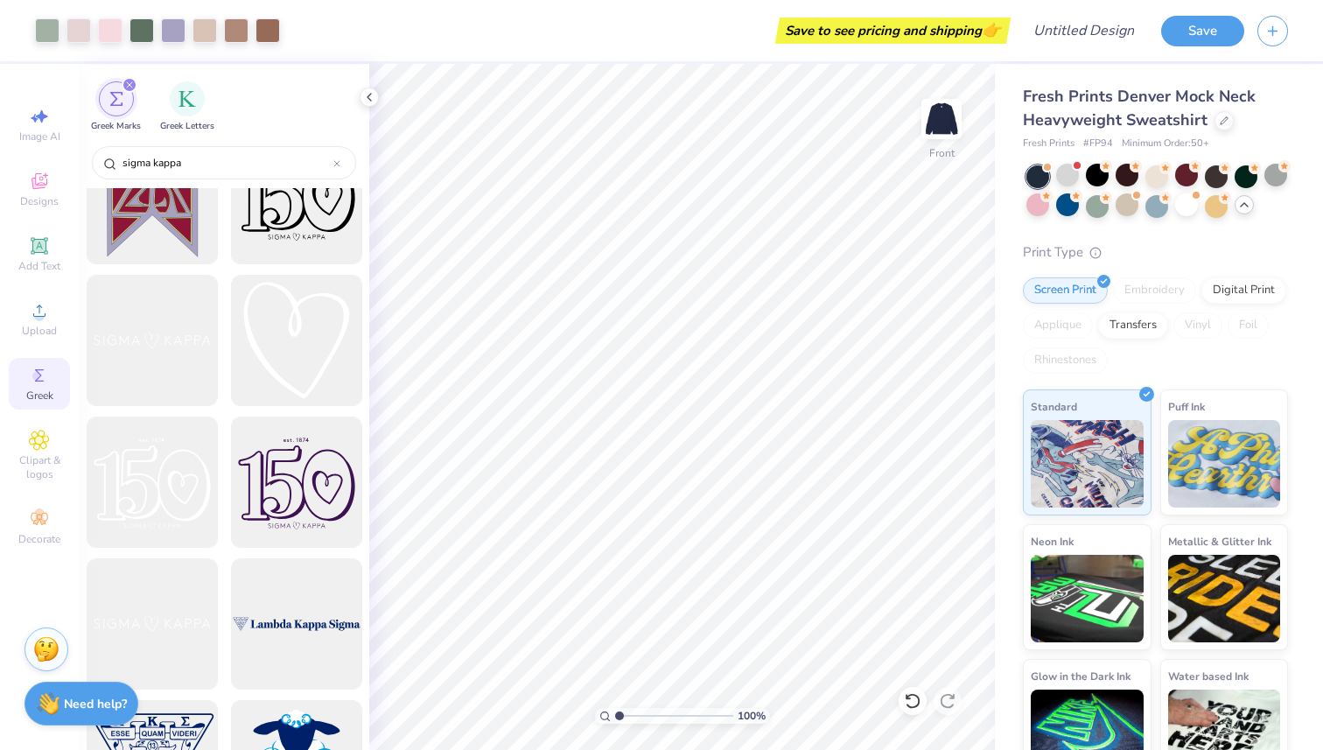
scroll to position [767, 0]
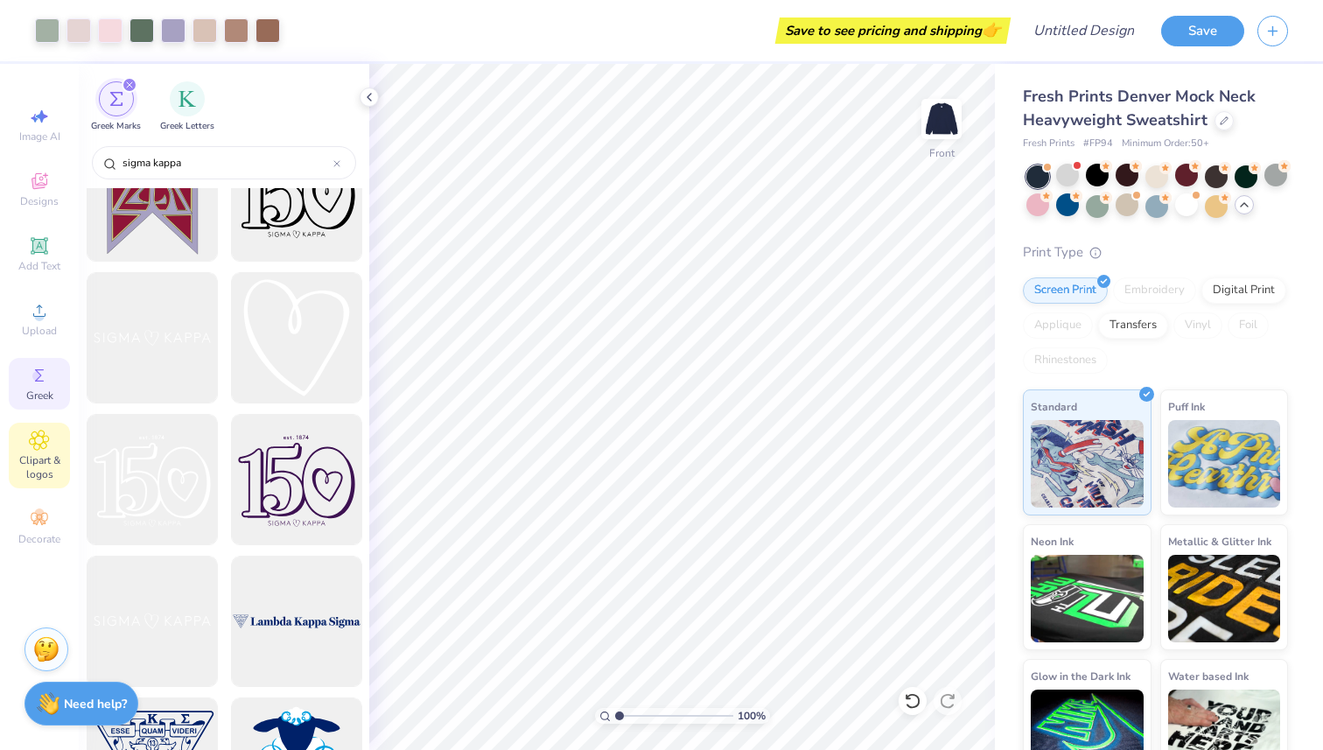
click at [40, 467] on span "Clipart & logos" at bounding box center [39, 467] width 61 height 28
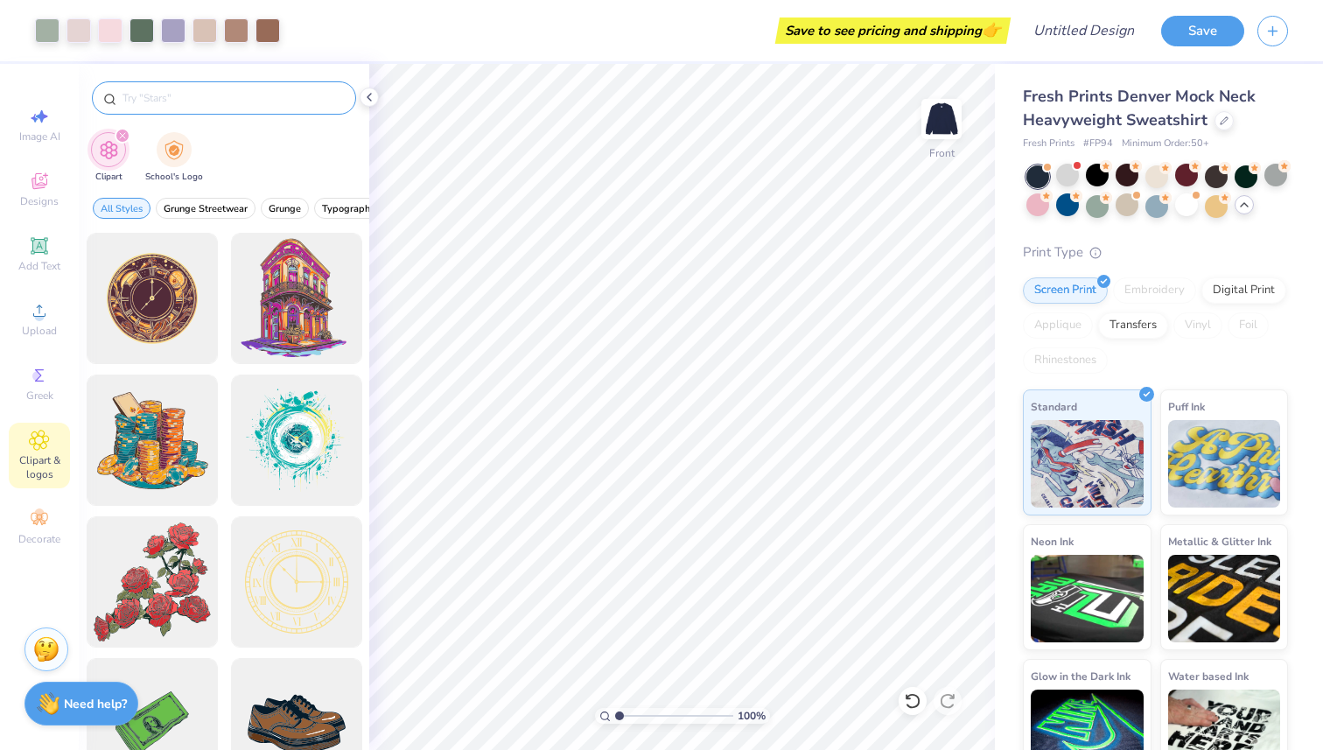
click at [266, 99] on input "text" at bounding box center [233, 98] width 224 height 18
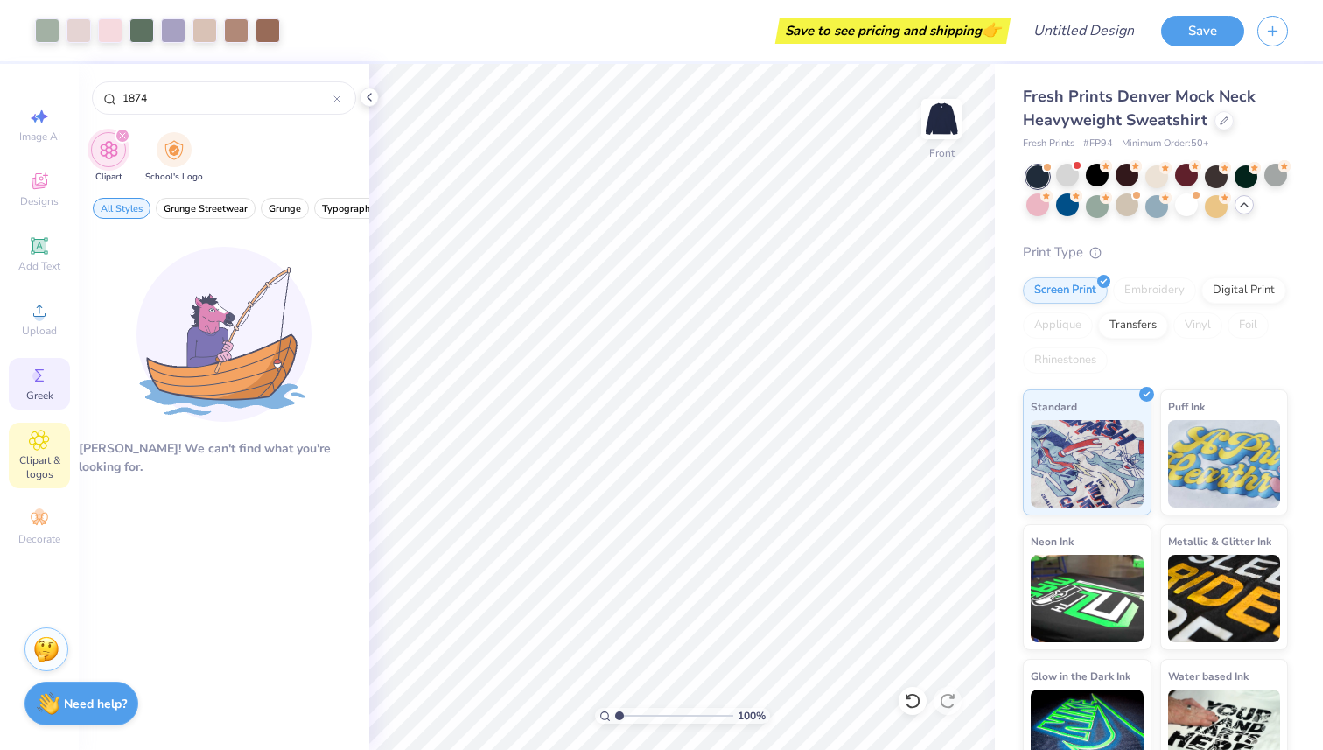
type input "1874"
click at [35, 391] on span "Greek" at bounding box center [39, 396] width 27 height 14
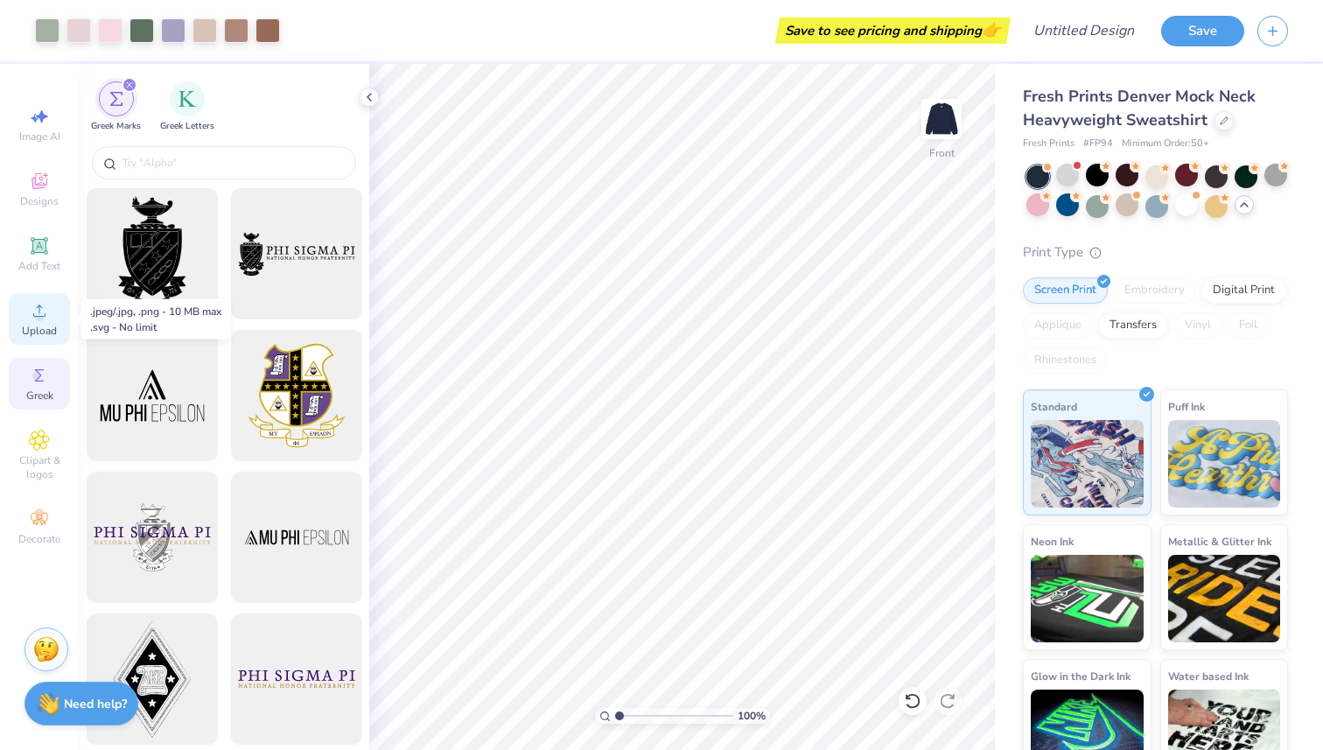
click at [33, 314] on icon at bounding box center [39, 311] width 12 height 12
click at [51, 124] on div "Image AI" at bounding box center [39, 125] width 61 height 52
select select "4"
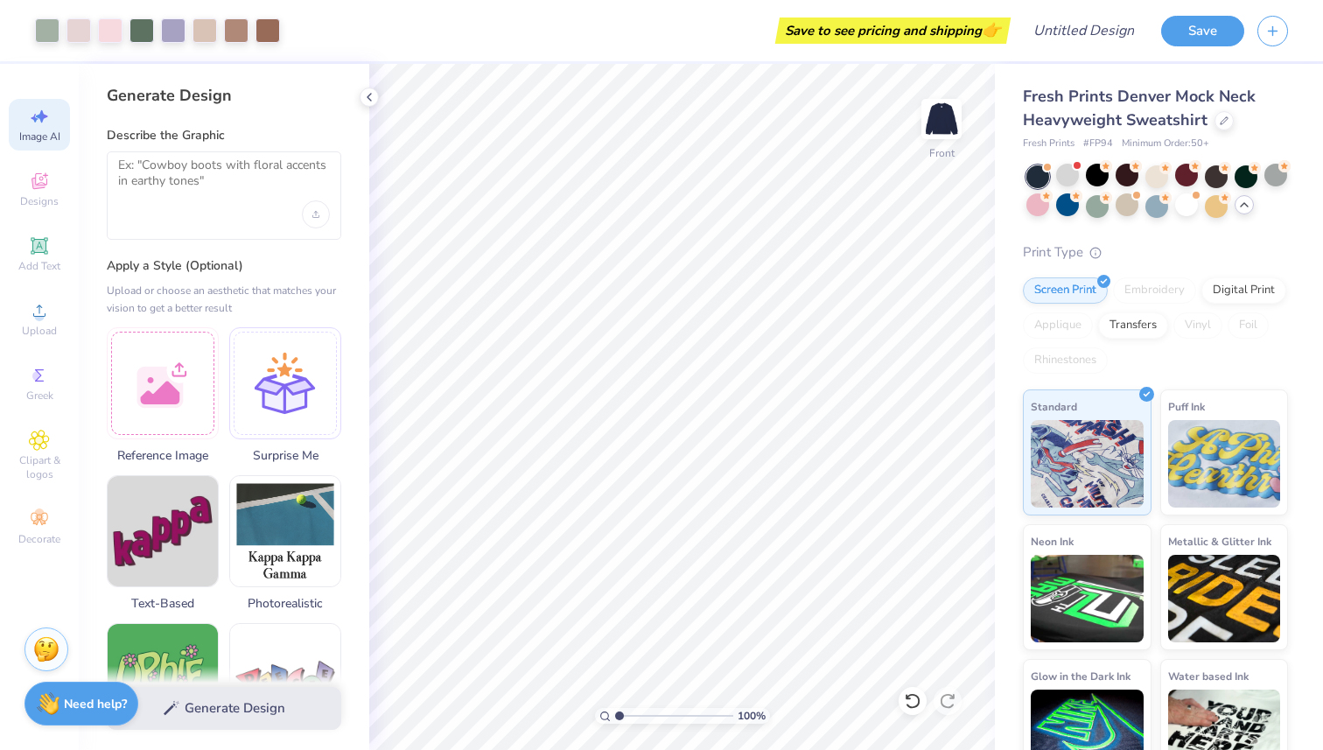
click at [224, 211] on div at bounding box center [224, 195] width 235 height 88
click at [186, 170] on textarea at bounding box center [224, 180] width 212 height 44
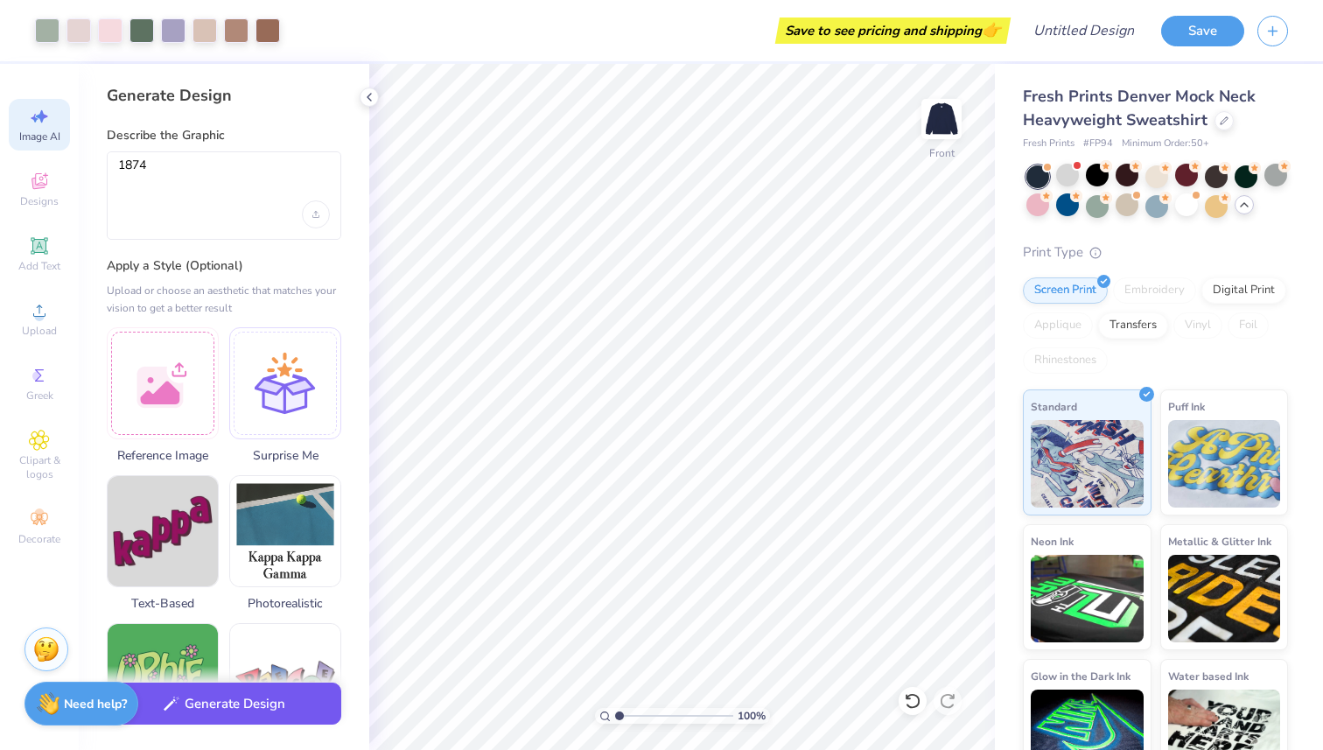
click at [214, 728] on div "Generate Design" at bounding box center [224, 708] width 291 height 85
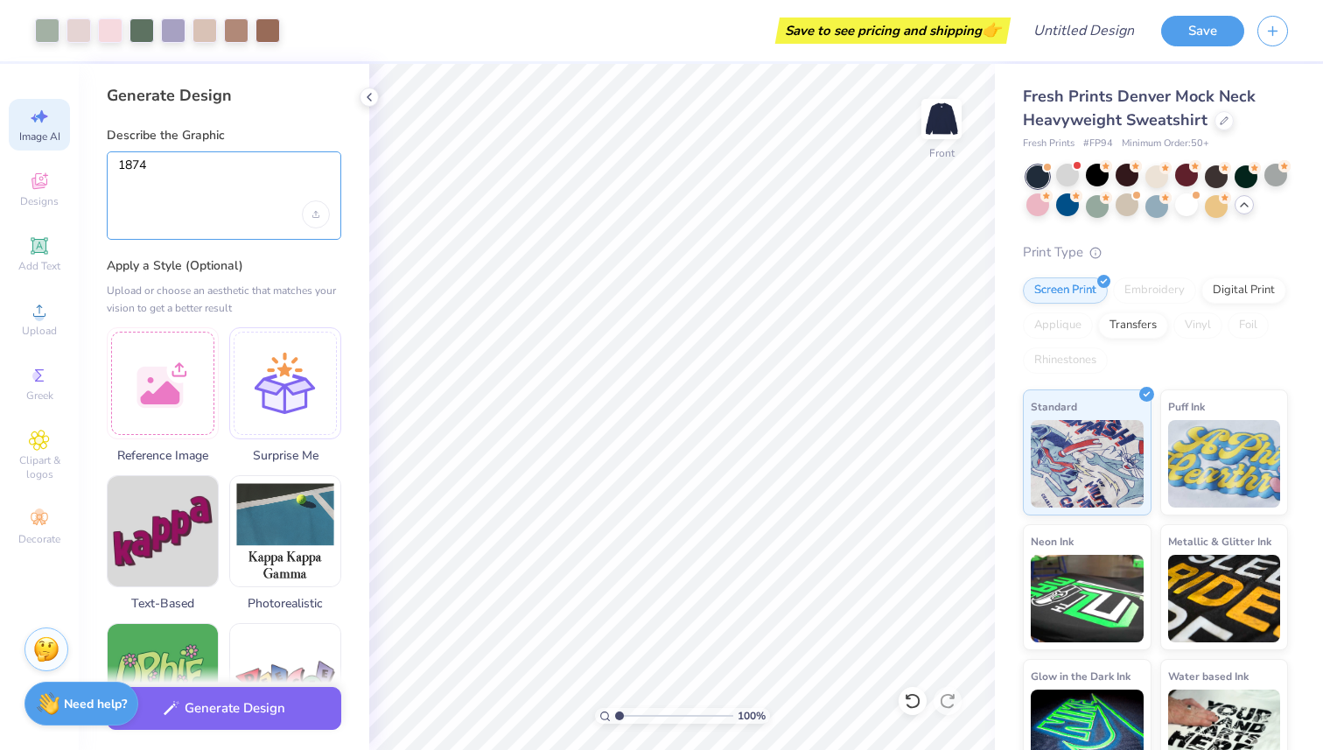
click at [232, 165] on textarea "1874" at bounding box center [224, 180] width 212 height 44
type textarea "1874 with sigma kappa"
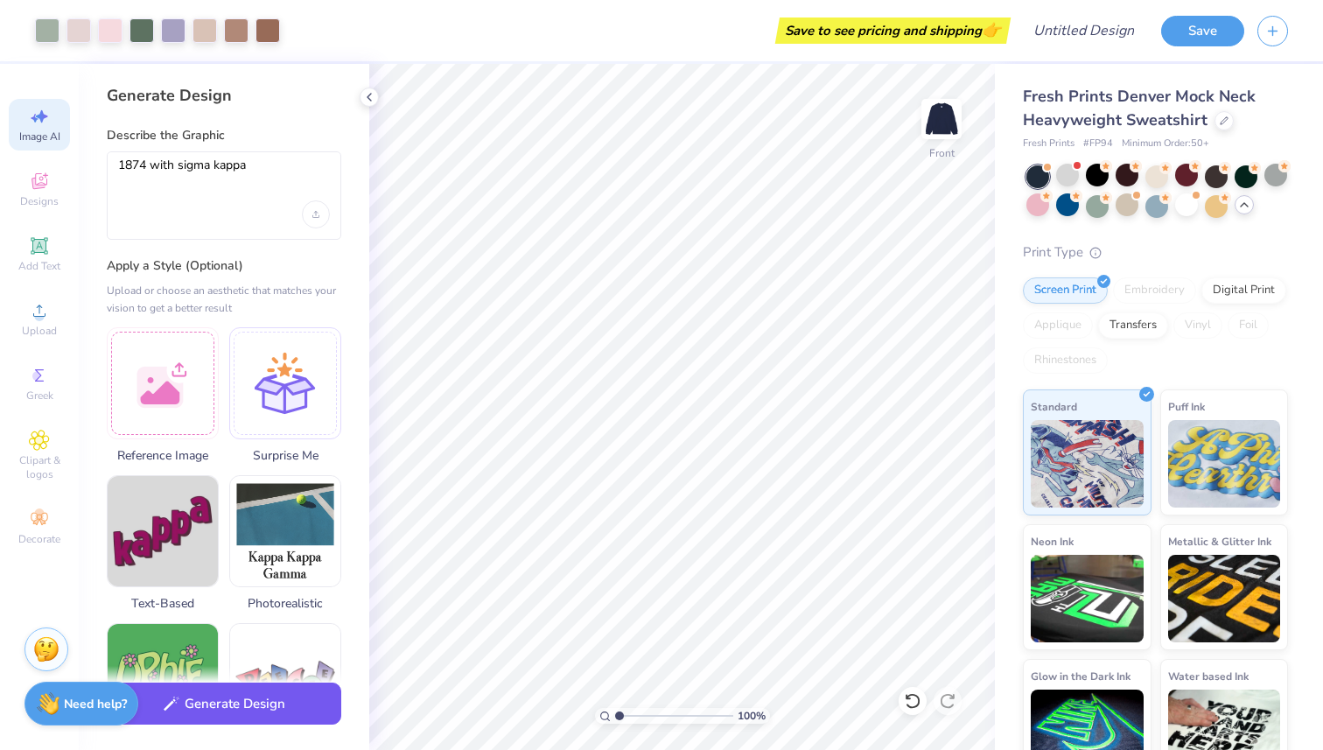
click at [232, 704] on button "Generate Design" at bounding box center [224, 704] width 235 height 43
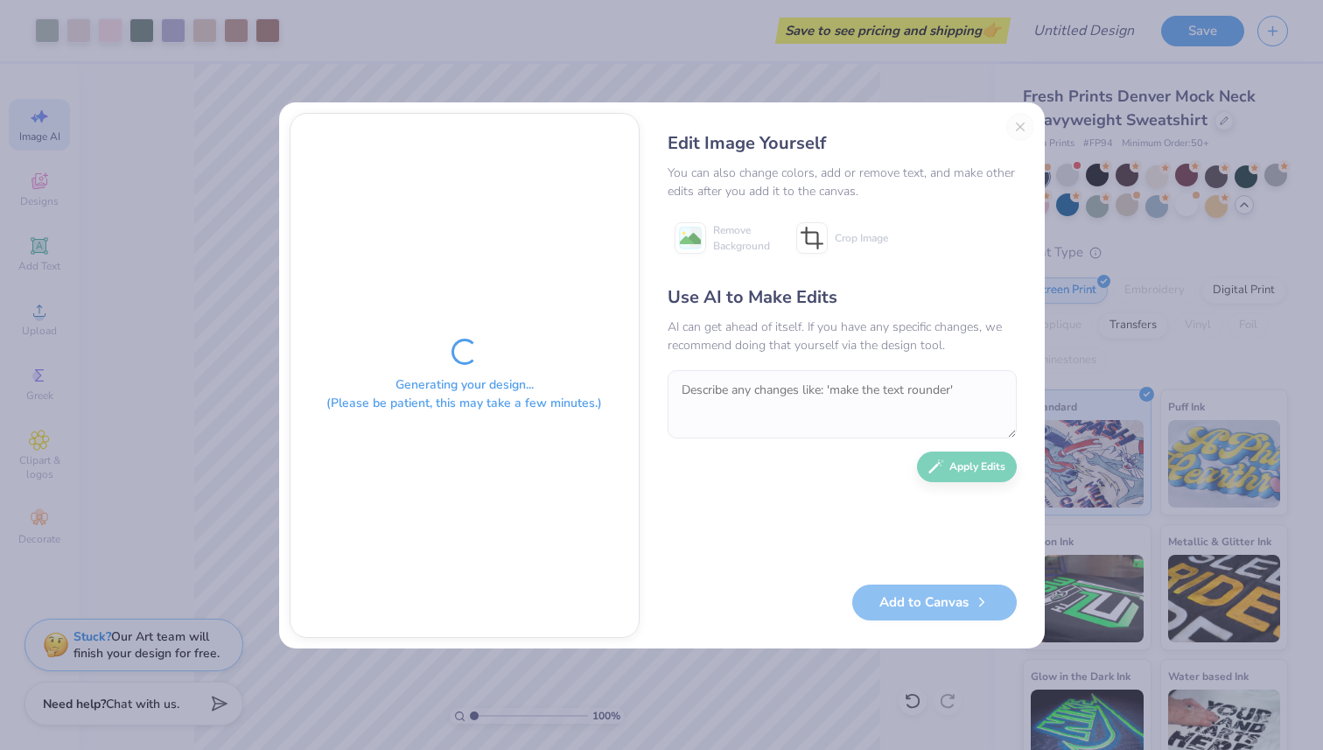
click at [1010, 119] on div "Edit Image Yourself You can also change colors, add or remove text, and make ot…" at bounding box center [842, 375] width 384 height 525
click at [1020, 130] on div "Edit Image Yourself You can also change colors, add or remove text, and make ot…" at bounding box center [842, 375] width 384 height 525
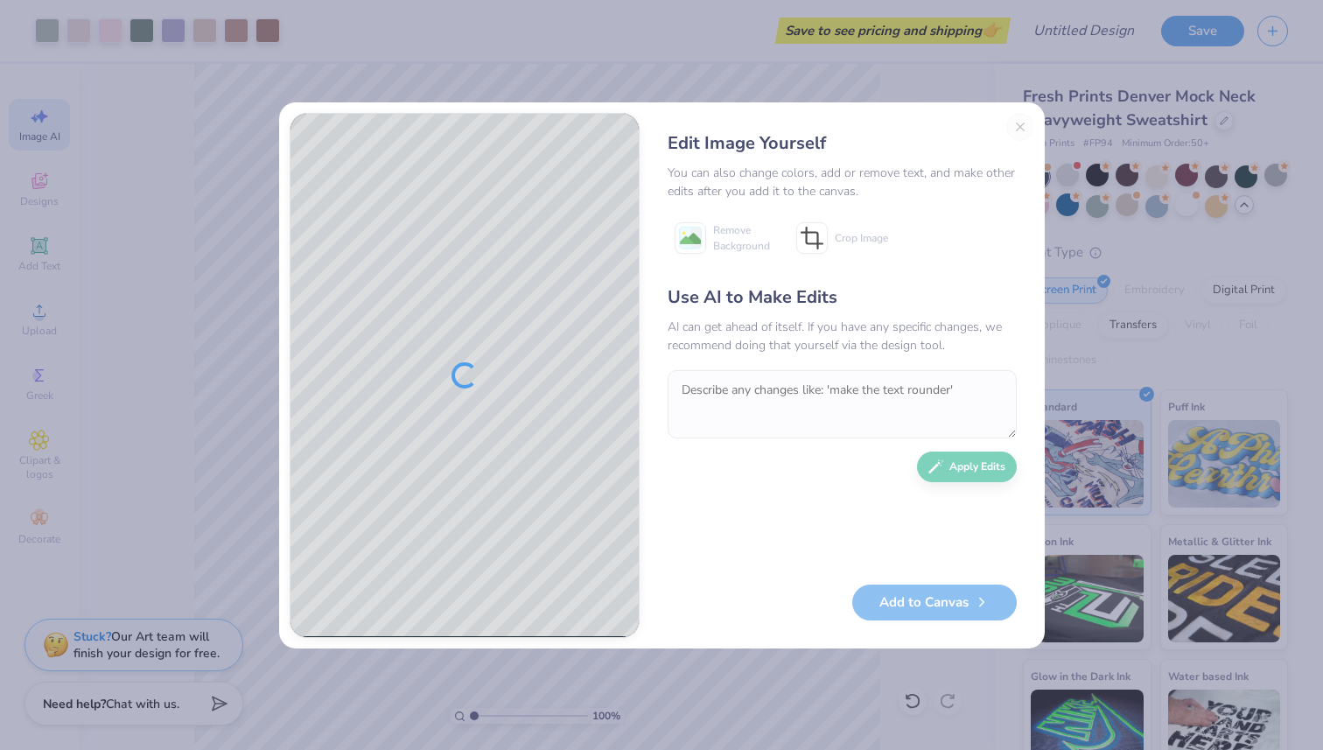
click at [1008, 143] on div "Edit Image Yourself" at bounding box center [842, 143] width 349 height 26
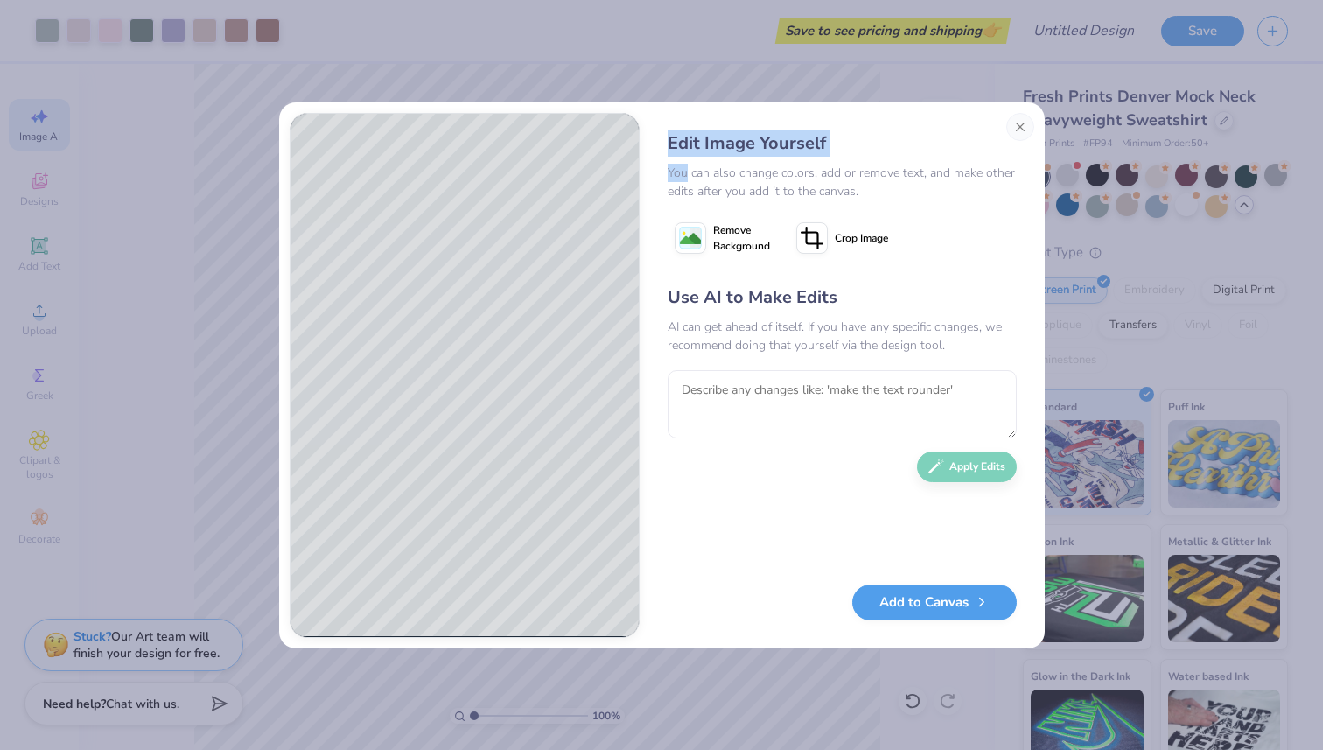
drag, startPoint x: 617, startPoint y: 105, endPoint x: 684, endPoint y: 174, distance: 96.0
click at [684, 174] on div "Edit Image Yourself You can also change colors, add or remove text, and make ot…" at bounding box center [662, 375] width 766 height 546
click at [663, 318] on div "Edit Image Yourself You can also change colors, add or remove text, and make ot…" at bounding box center [842, 375] width 384 height 525
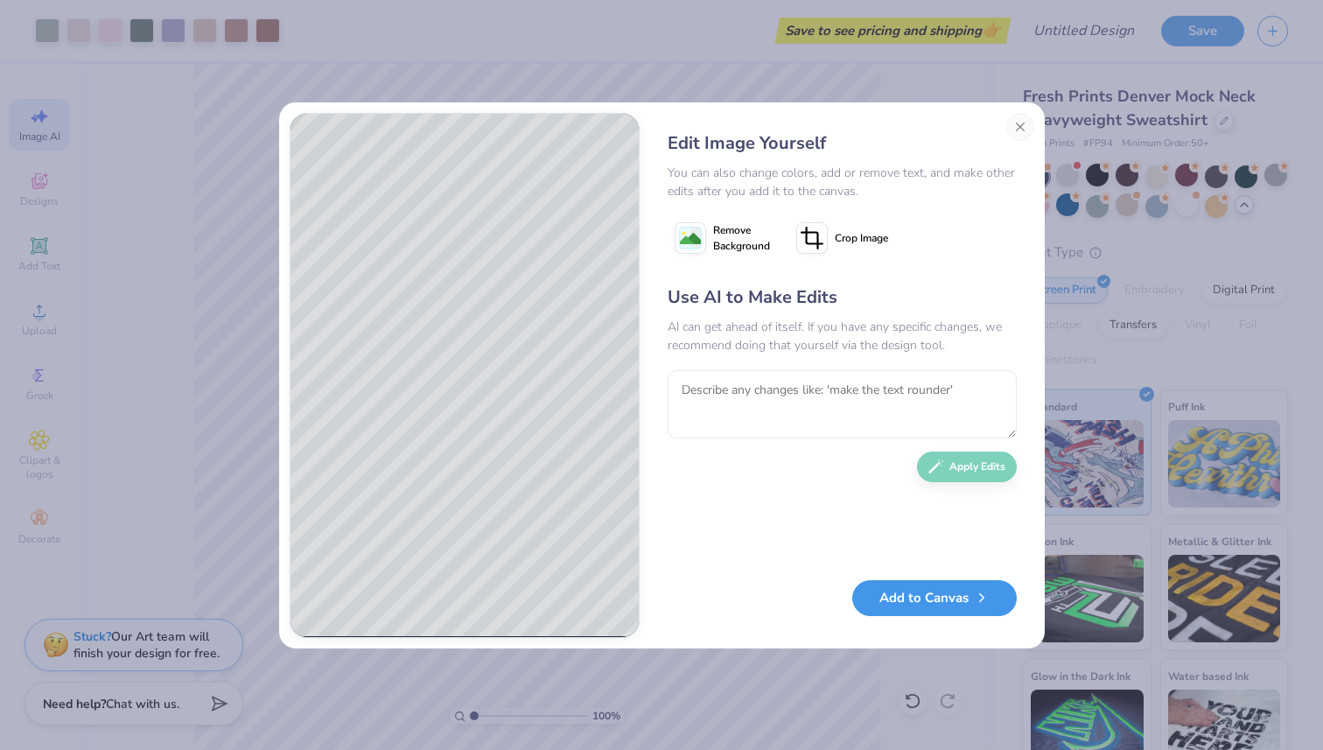
click at [904, 608] on button "Add to Canvas" at bounding box center [935, 598] width 165 height 36
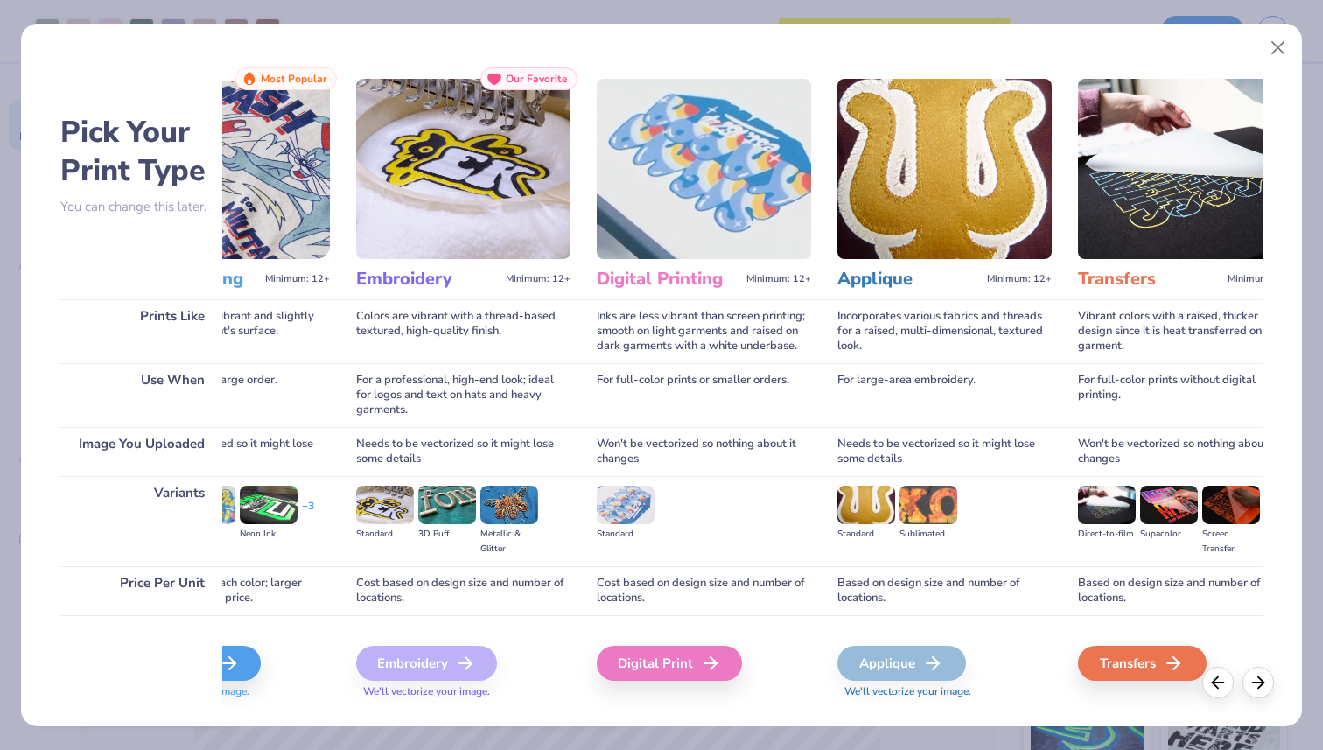
scroll to position [0, 0]
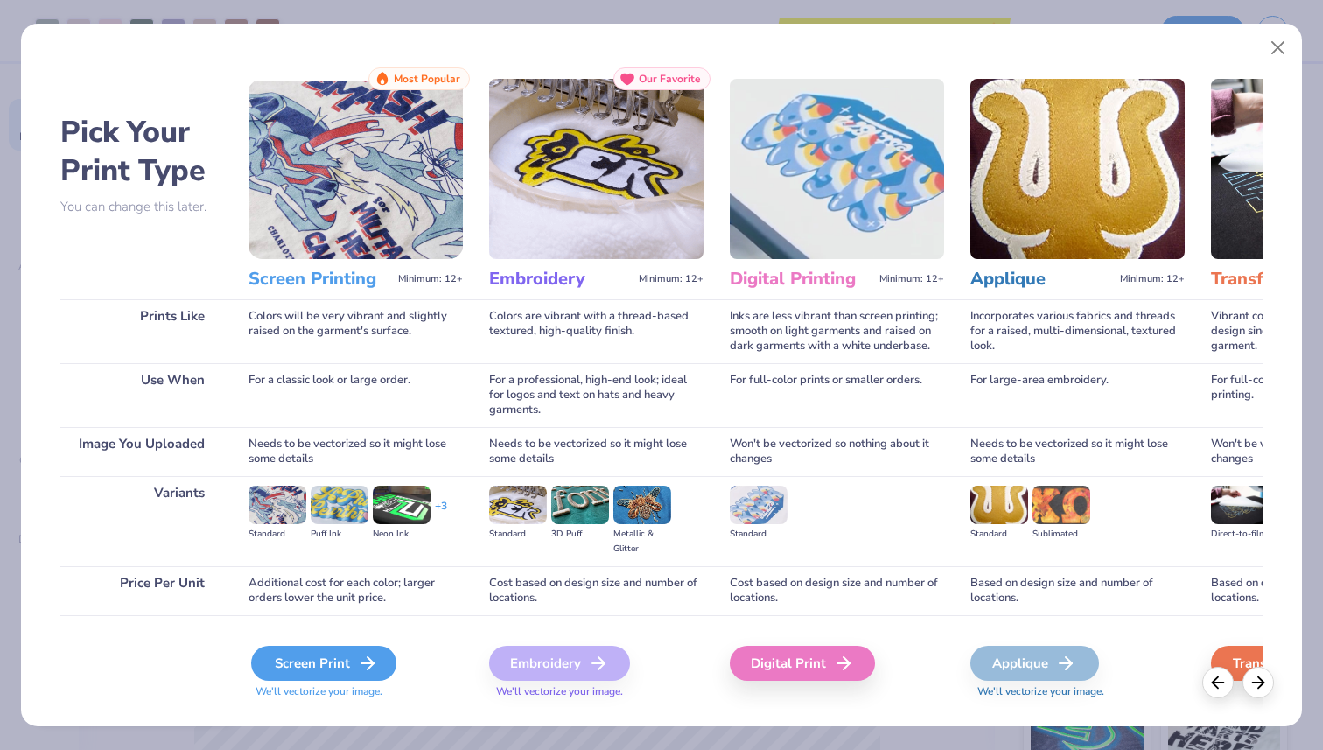
click at [342, 663] on div "Screen Print" at bounding box center [323, 663] width 145 height 35
click at [328, 665] on div "Screen Print" at bounding box center [323, 663] width 145 height 35
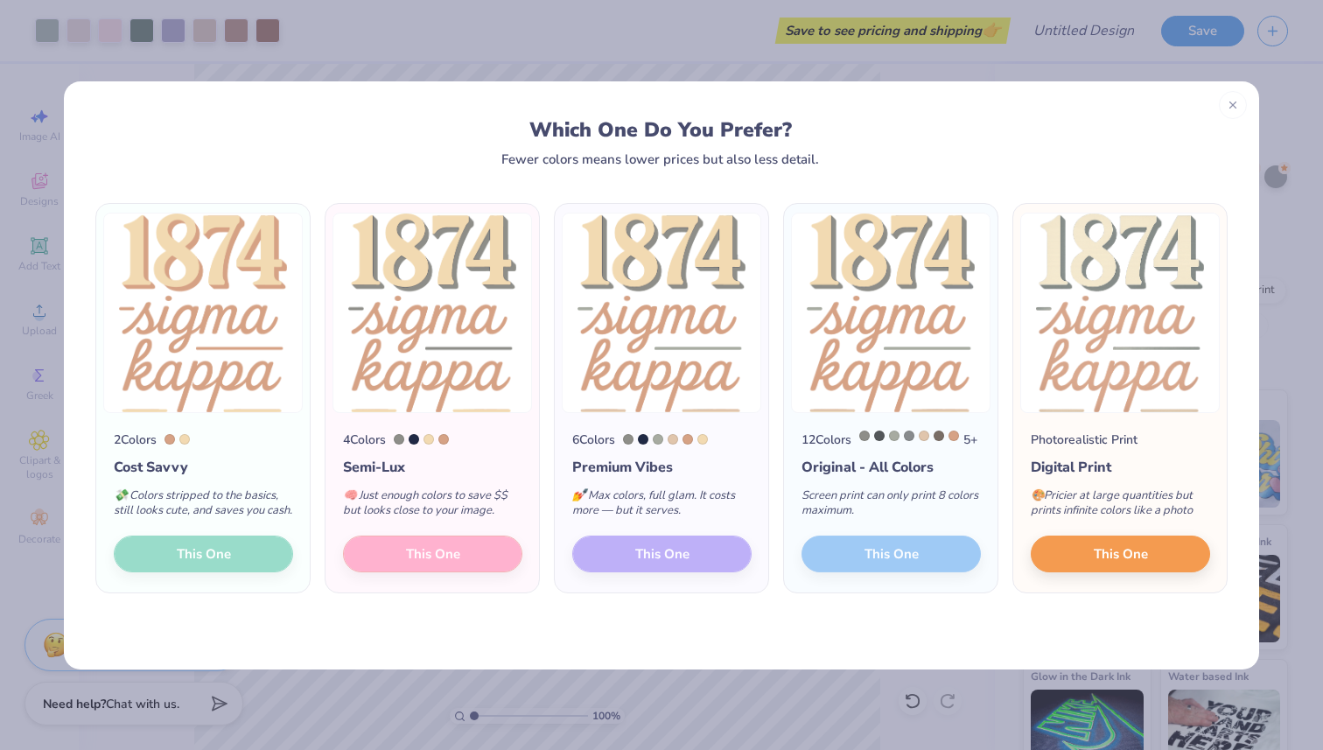
click at [467, 568] on div "4 Colors Semi-Lux 🧠 Just enough colors to save $$ but looks close to your image…" at bounding box center [433, 503] width 214 height 180
click at [430, 564] on div "4 Colors Semi-Lux 🧠 Just enough colors to save $$ but looks close to your image…" at bounding box center [433, 503] width 214 height 180
click at [414, 642] on div "2 Colors Cost Savvy 💸 Colors stripped to the basics, still looks cute, and save…" at bounding box center [662, 417] width 1196 height 503
click at [450, 418] on div "4 Colors Semi-Lux 🧠 Just enough colors to save $$ but looks close to your image…" at bounding box center [433, 503] width 214 height 180
click at [390, 379] on img at bounding box center [433, 313] width 200 height 200
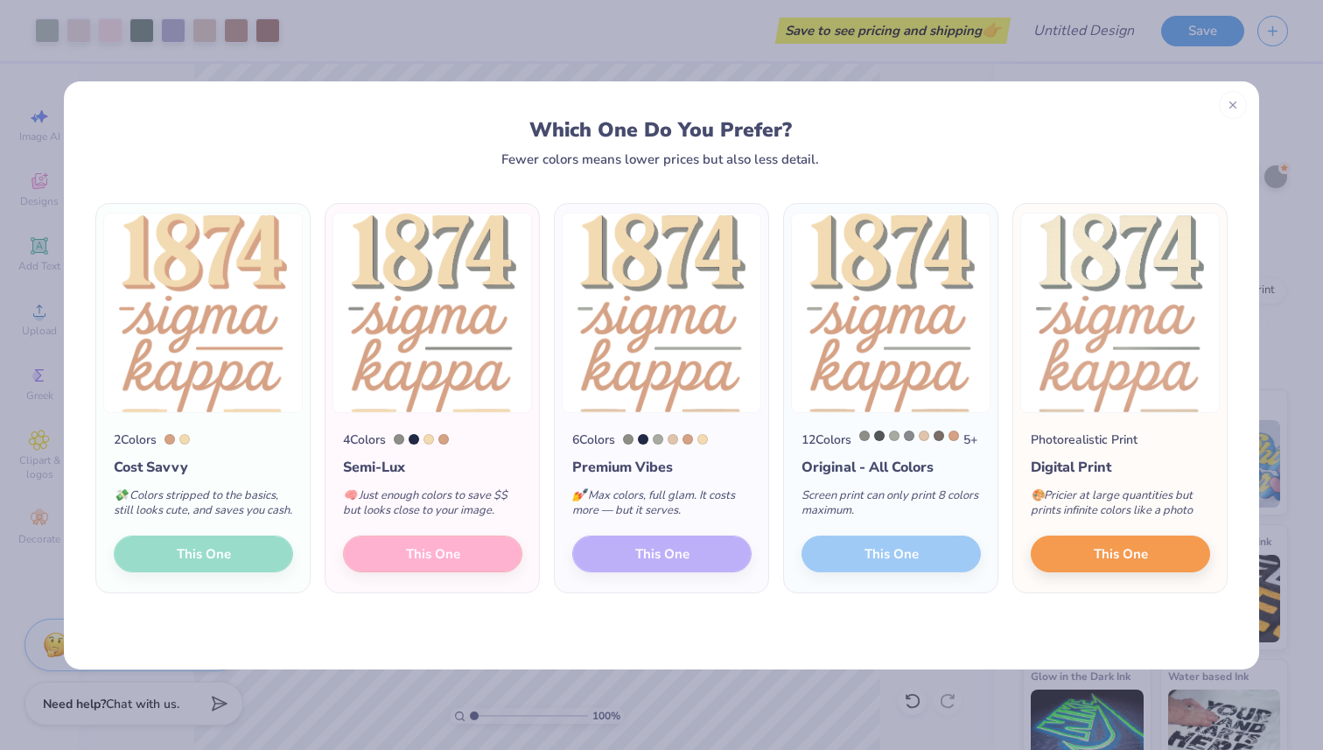
click at [404, 441] on div at bounding box center [399, 439] width 11 height 11
click at [425, 442] on div at bounding box center [421, 439] width 55 height 11
click at [422, 559] on div "4 Colors Semi-Lux 🧠 Just enough colors to save $$ but looks close to your image…" at bounding box center [433, 503] width 214 height 180
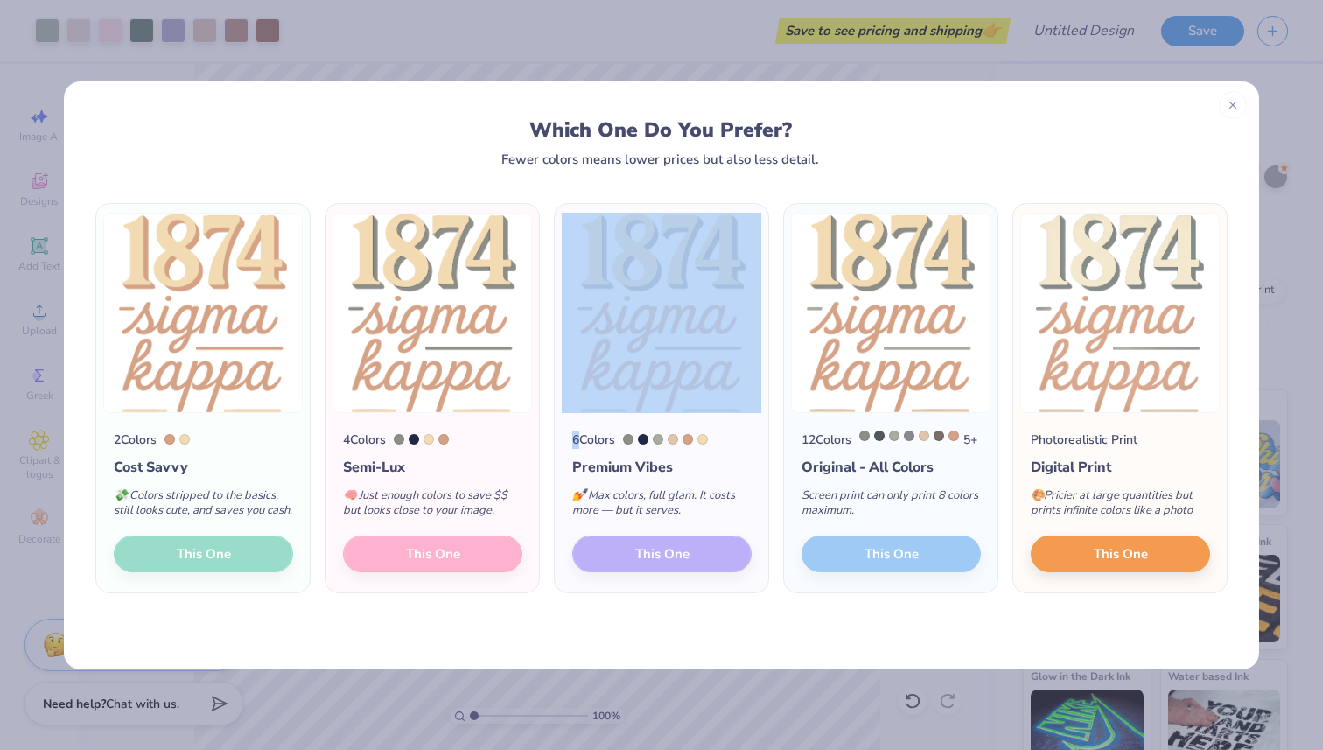
click at [422, 558] on div "4 Colors Semi-Lux 🧠 Just enough colors to save $$ but looks close to your image…" at bounding box center [433, 503] width 214 height 180
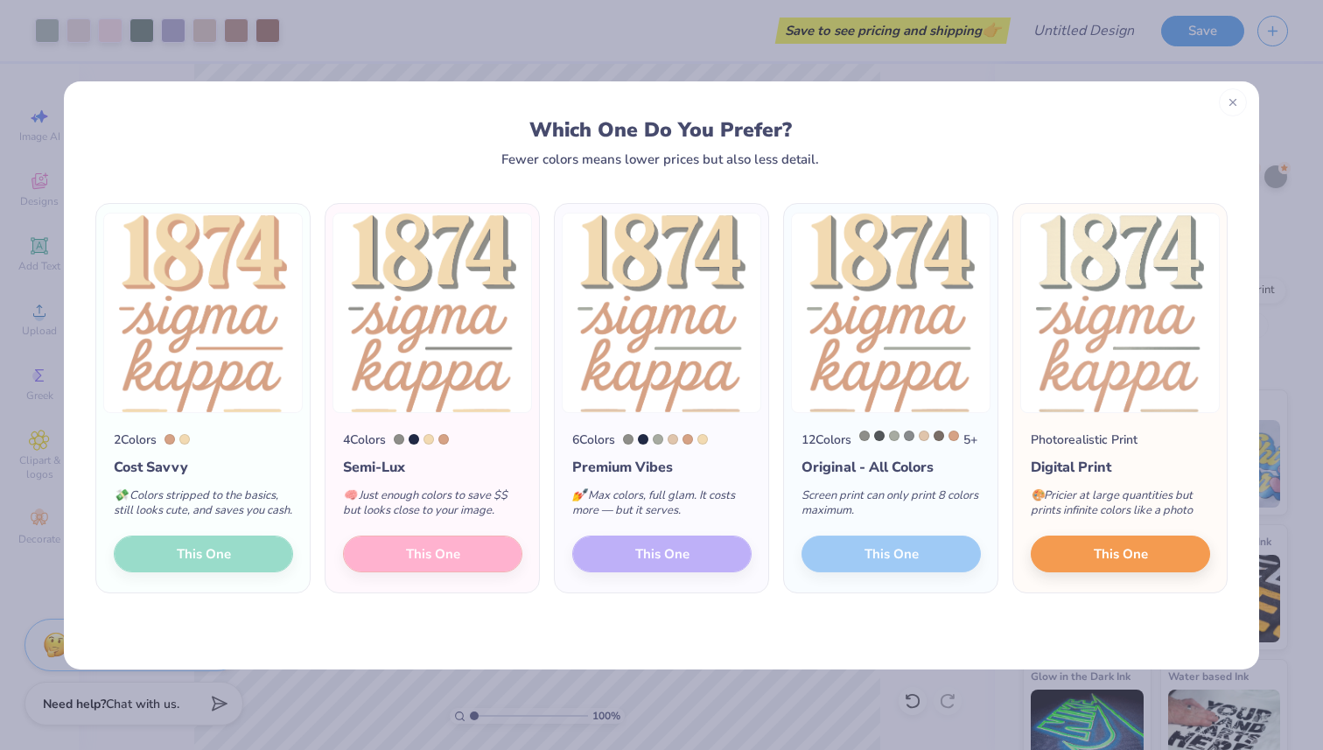
click at [1225, 107] on div at bounding box center [1233, 102] width 28 height 28
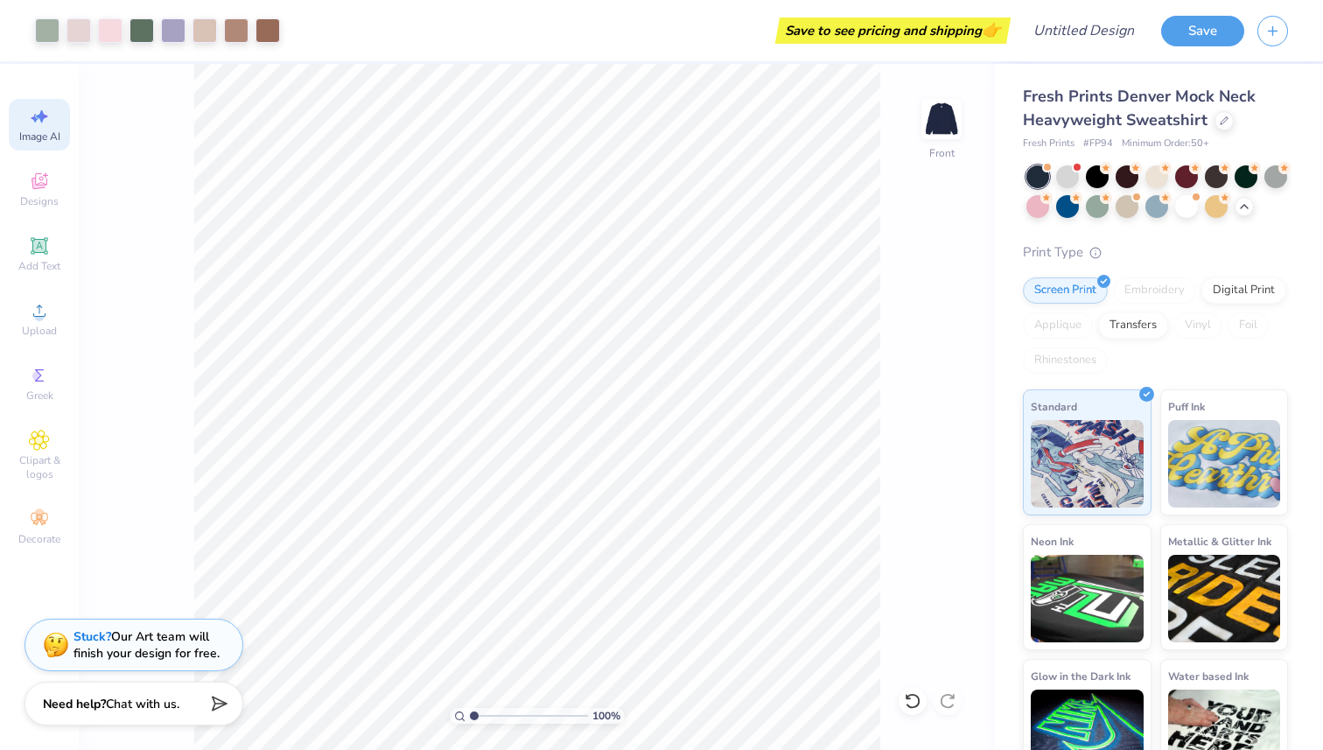
click at [39, 116] on icon at bounding box center [42, 116] width 12 height 13
select select "4"
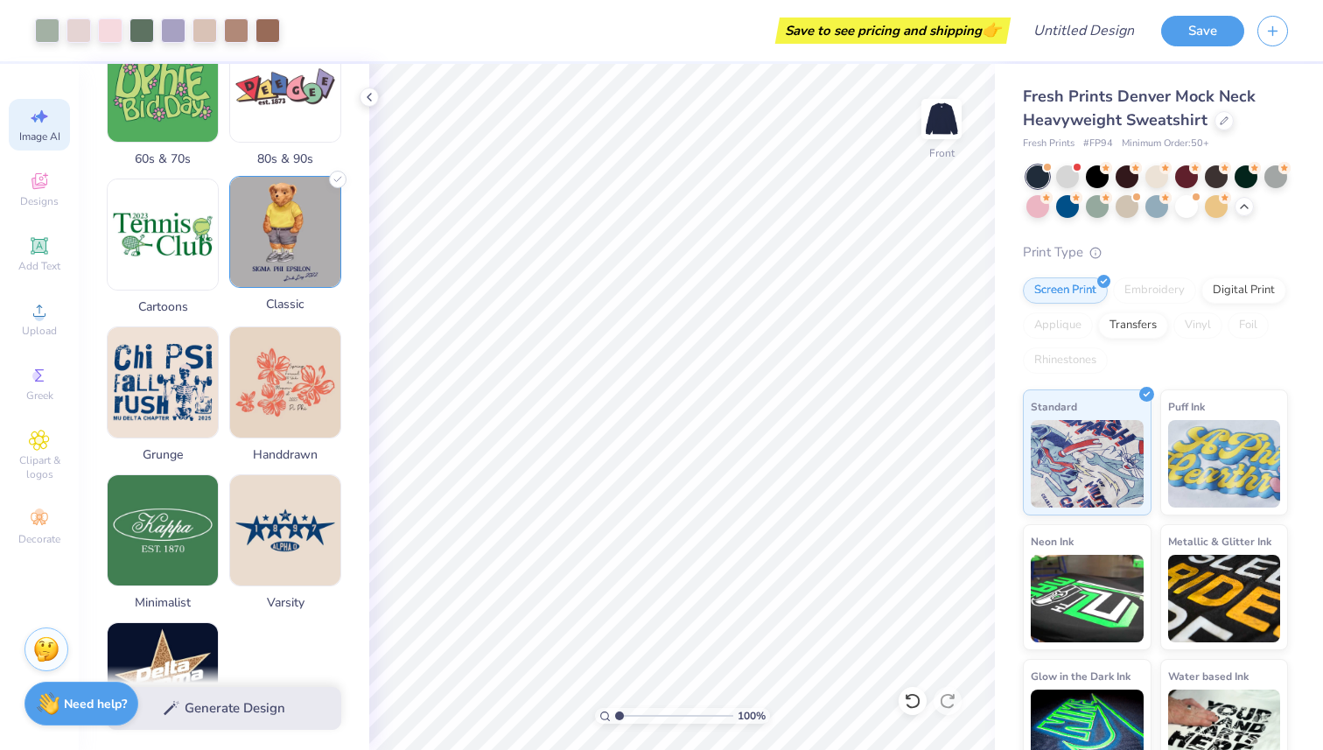
scroll to position [626, 0]
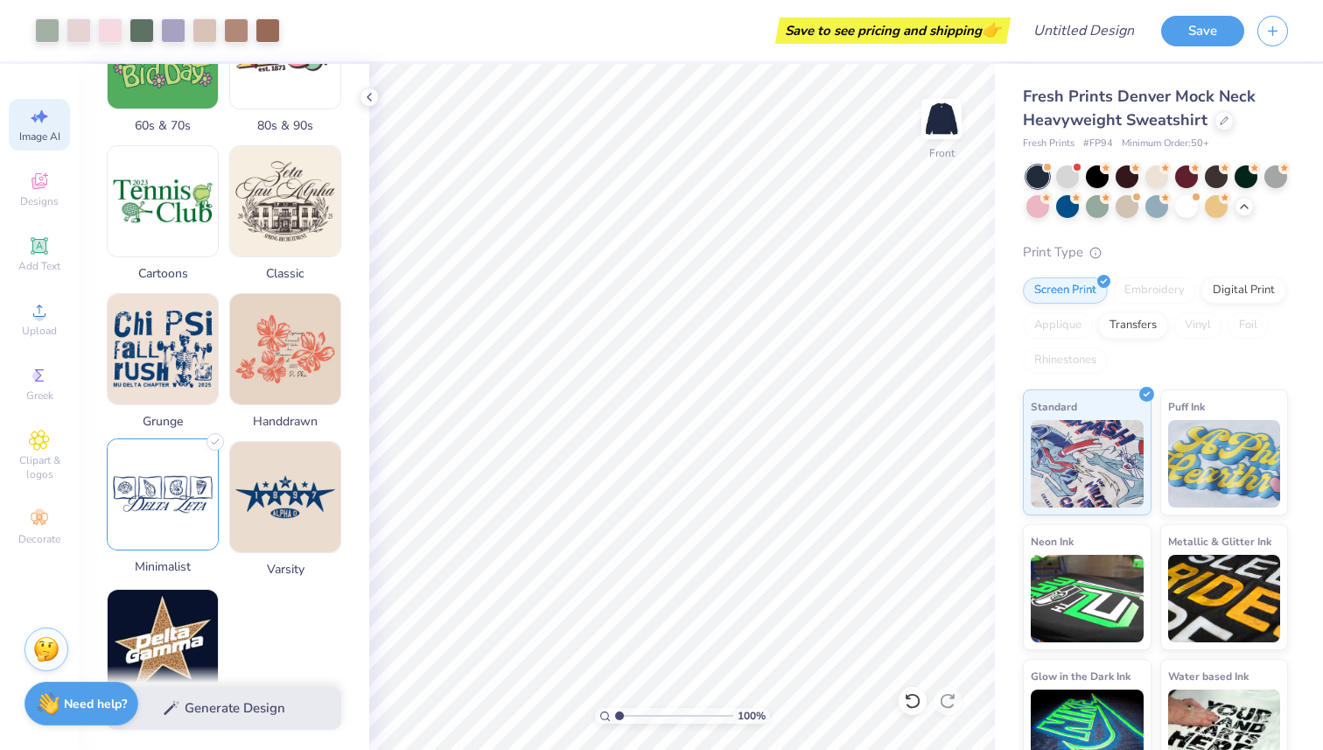
click at [188, 511] on img at bounding box center [163, 494] width 110 height 110
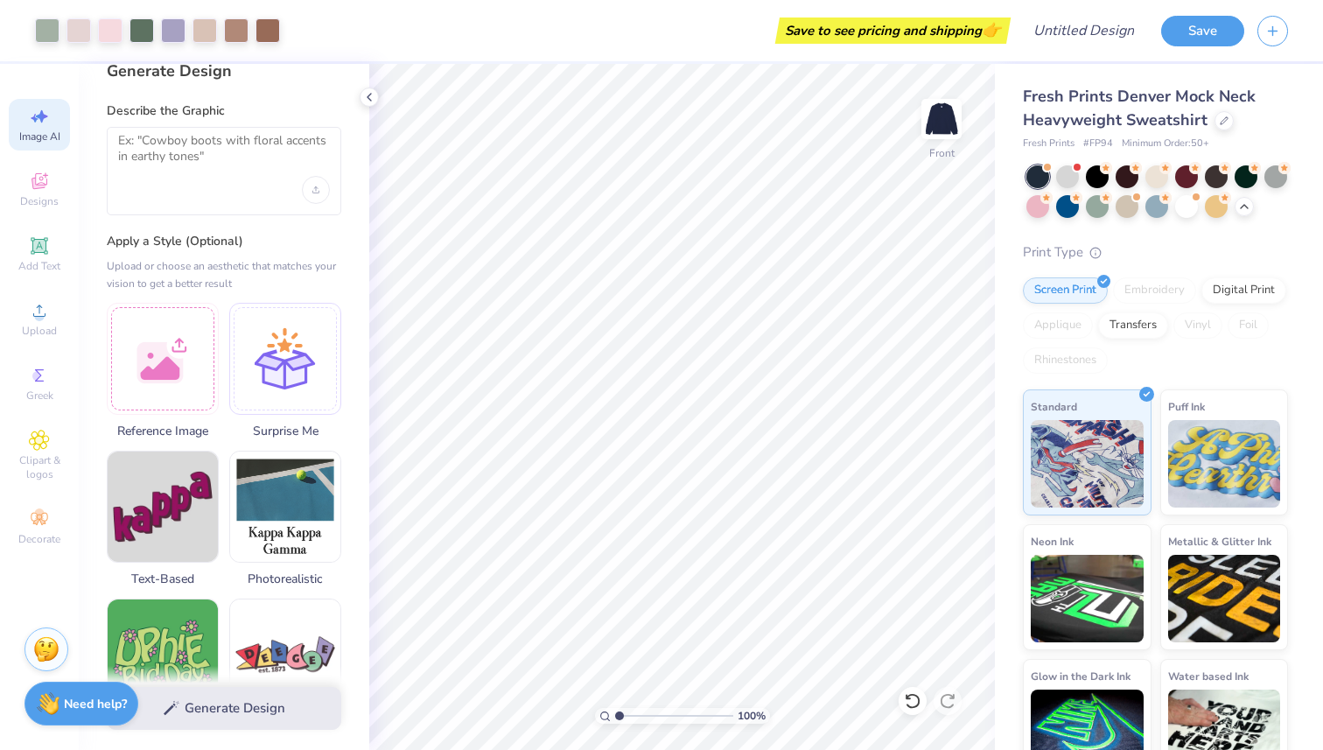
scroll to position [1, 0]
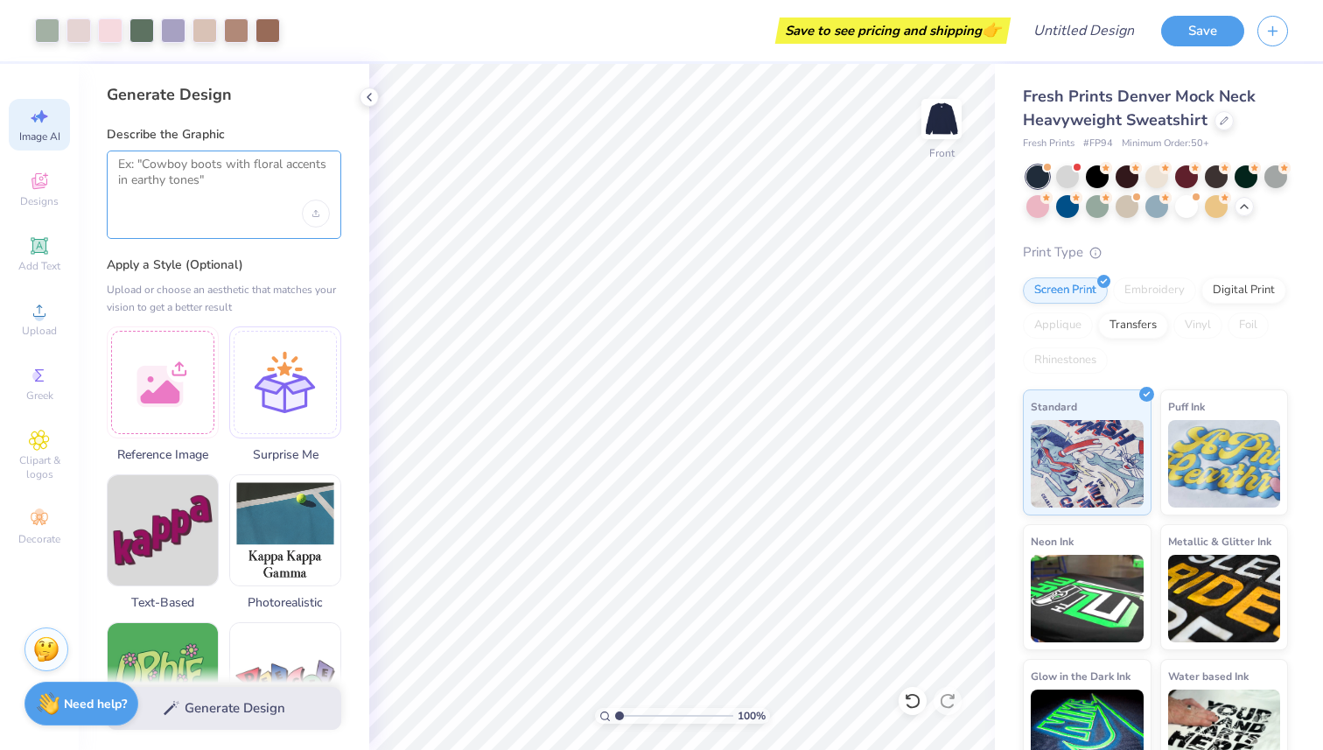
click at [207, 179] on textarea at bounding box center [224, 179] width 212 height 44
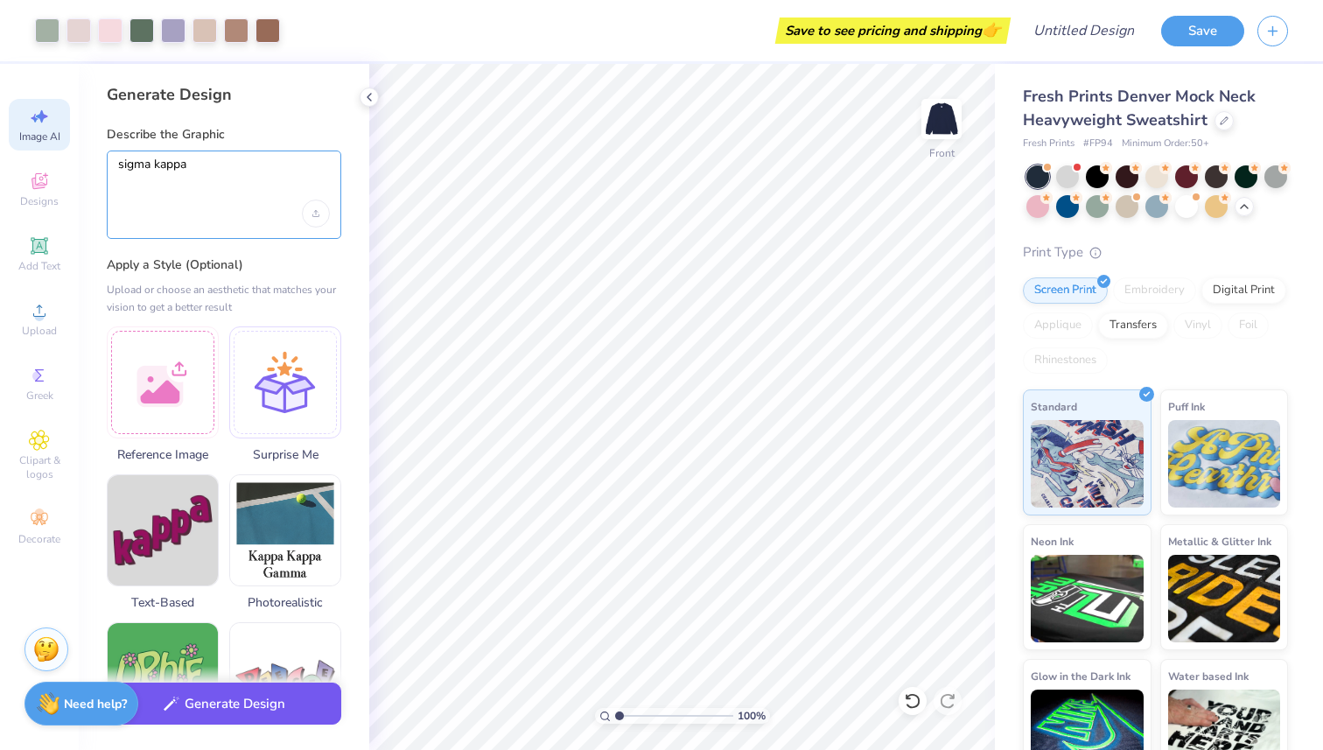
type textarea "sigma kappa"
click at [221, 720] on button "Generate Design" at bounding box center [224, 704] width 235 height 43
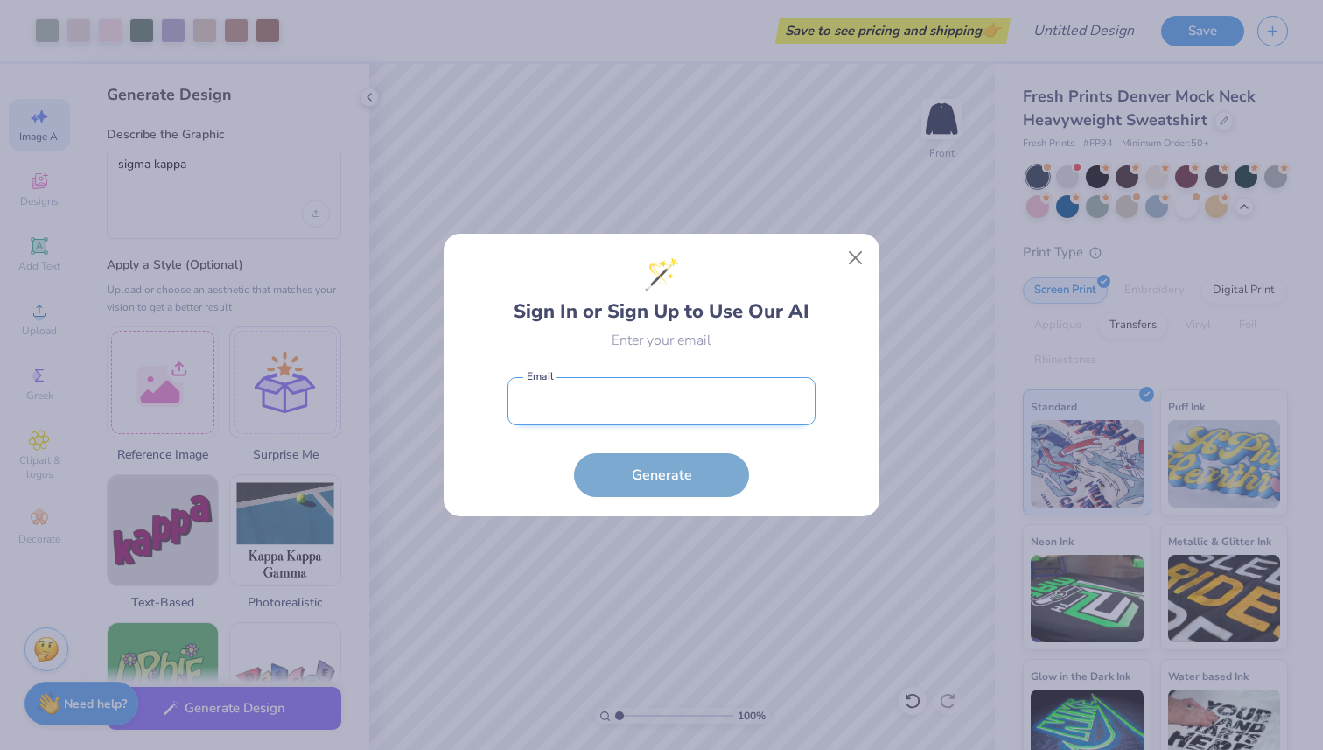
click at [604, 396] on input "email" at bounding box center [662, 401] width 308 height 48
type input "gprice4@clemson.edu"
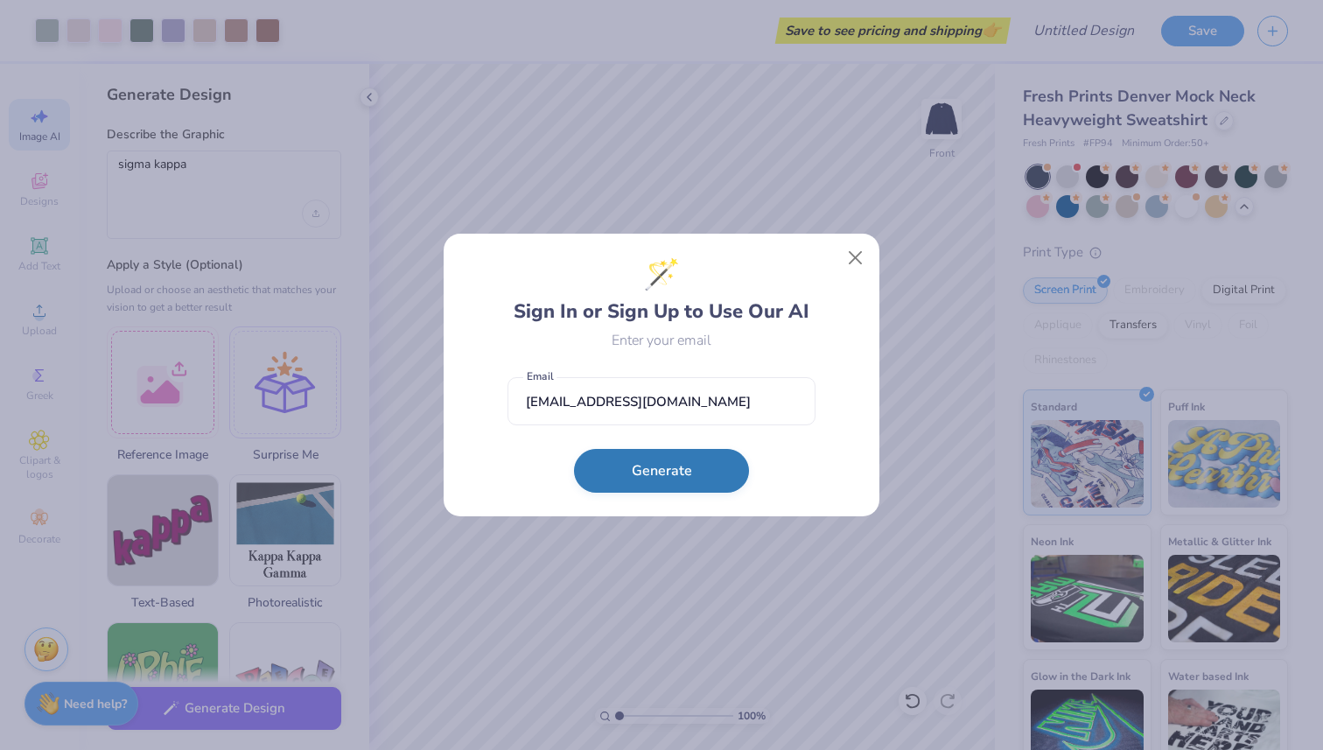
click at [669, 461] on button "Generate" at bounding box center [661, 471] width 175 height 44
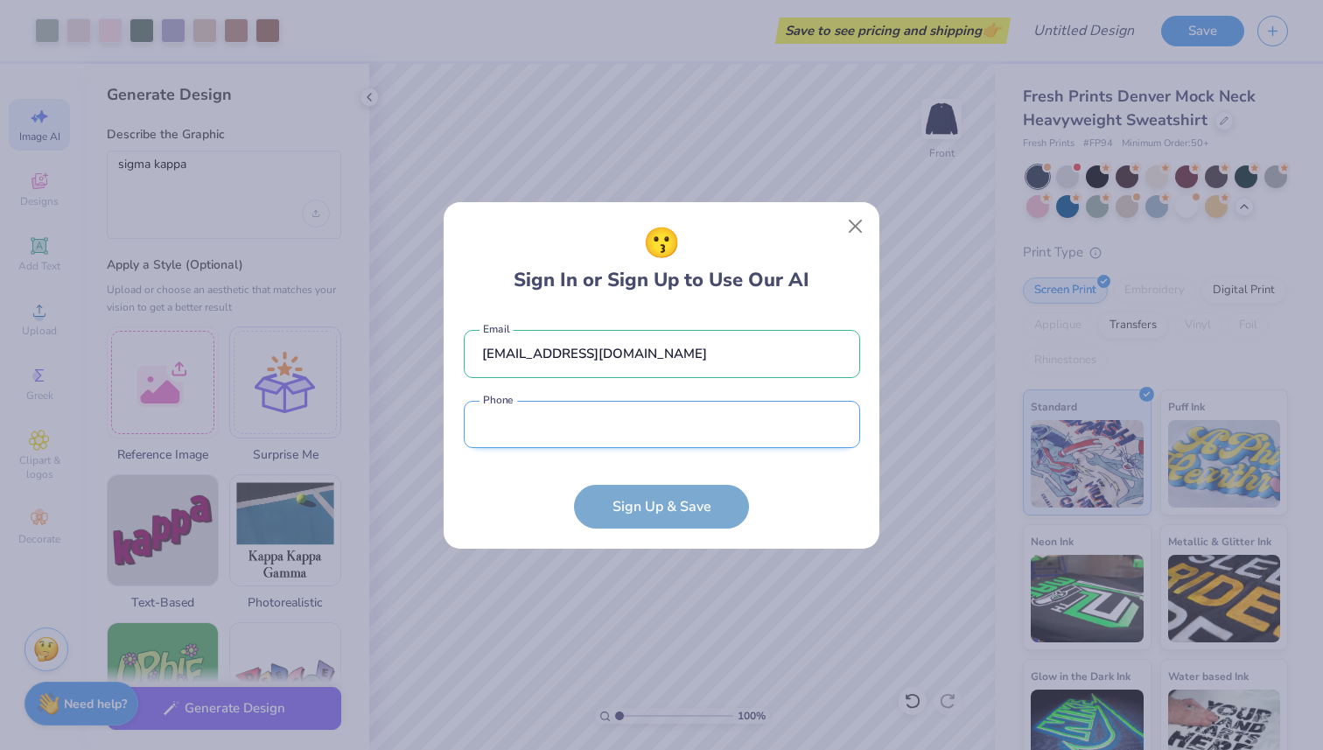
click at [641, 428] on input "tel" at bounding box center [662, 425] width 397 height 48
type input "(615) 499-9162"
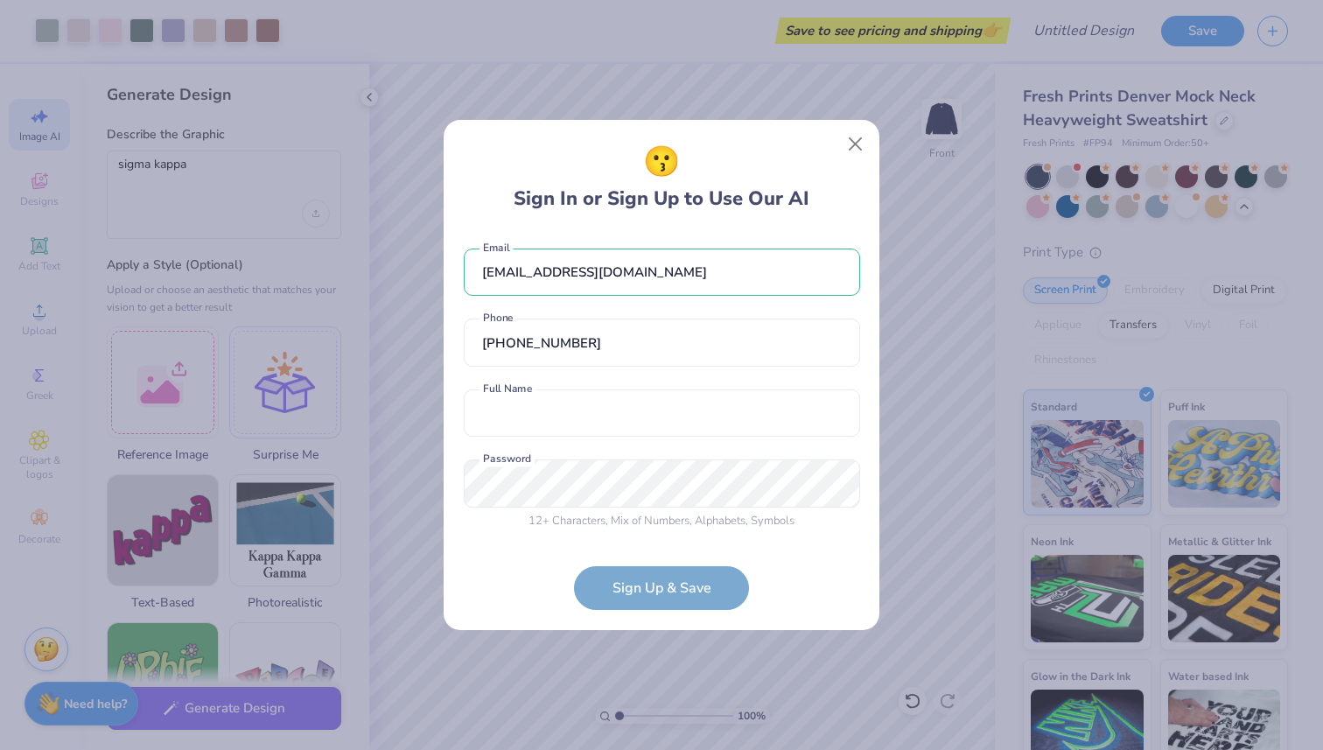
click at [577, 437] on div "gprice4@clemson.edu Email (615) 499-9162 Phone Full Name is a required field Fu…" at bounding box center [662, 385] width 397 height 308
click at [572, 425] on input "text" at bounding box center [662, 414] width 397 height 48
type input "Gillian Price"
click at [700, 601] on form "gprice4@clemson.edu Email (615) 499-9162 Phone Gillian Price Full Name 12 + Cha…" at bounding box center [662, 421] width 397 height 380
select select "4"
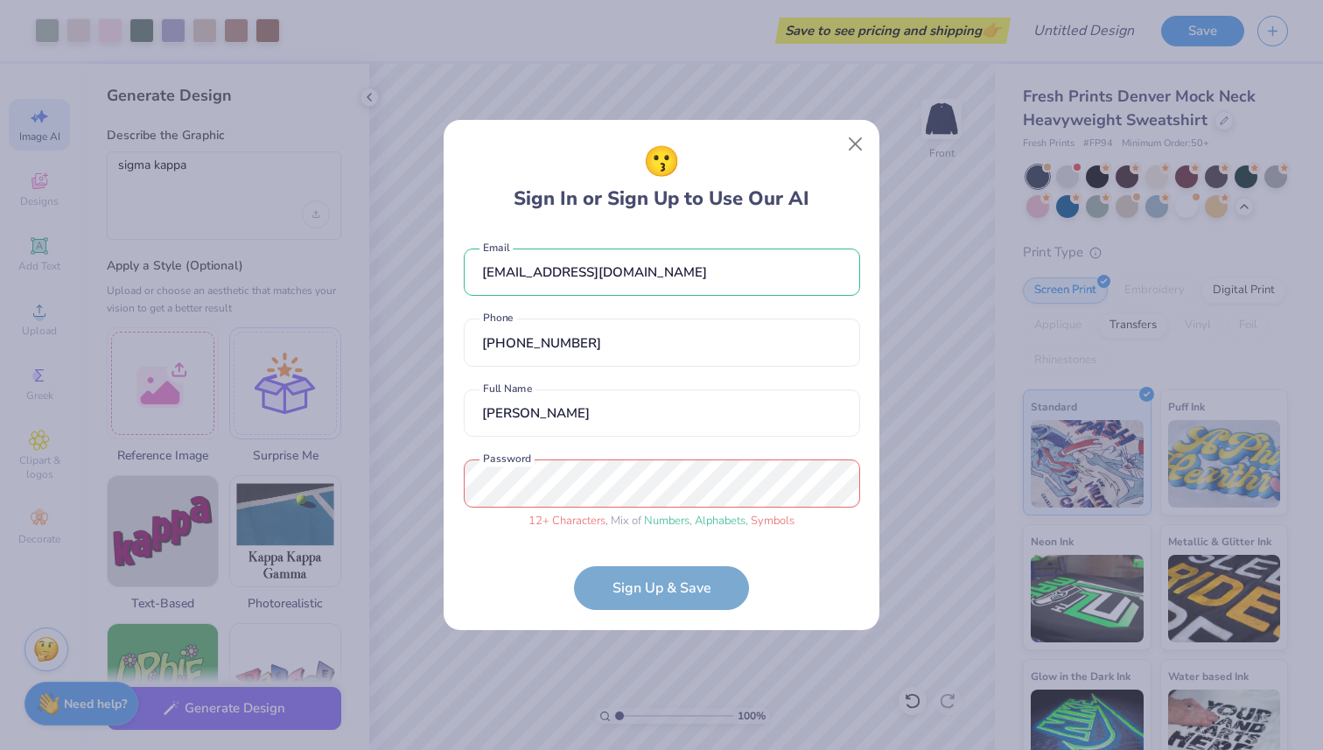
scroll to position [1, 0]
click at [672, 597] on form "gprice4@clemson.edu Email (615) 499-9162 Phone Gillian Price Full Name 12 + Cha…" at bounding box center [662, 421] width 397 height 380
click at [728, 549] on form "gprice4@clemson.edu Email (615) 499-9162 Phone Gillian Price Full Name 12 + Cha…" at bounding box center [662, 421] width 397 height 380
click at [684, 593] on form "gprice4@clemson.edu Email (615) 499-9162 Phone Gillian Price Full Name 12 + Cha…" at bounding box center [662, 421] width 397 height 380
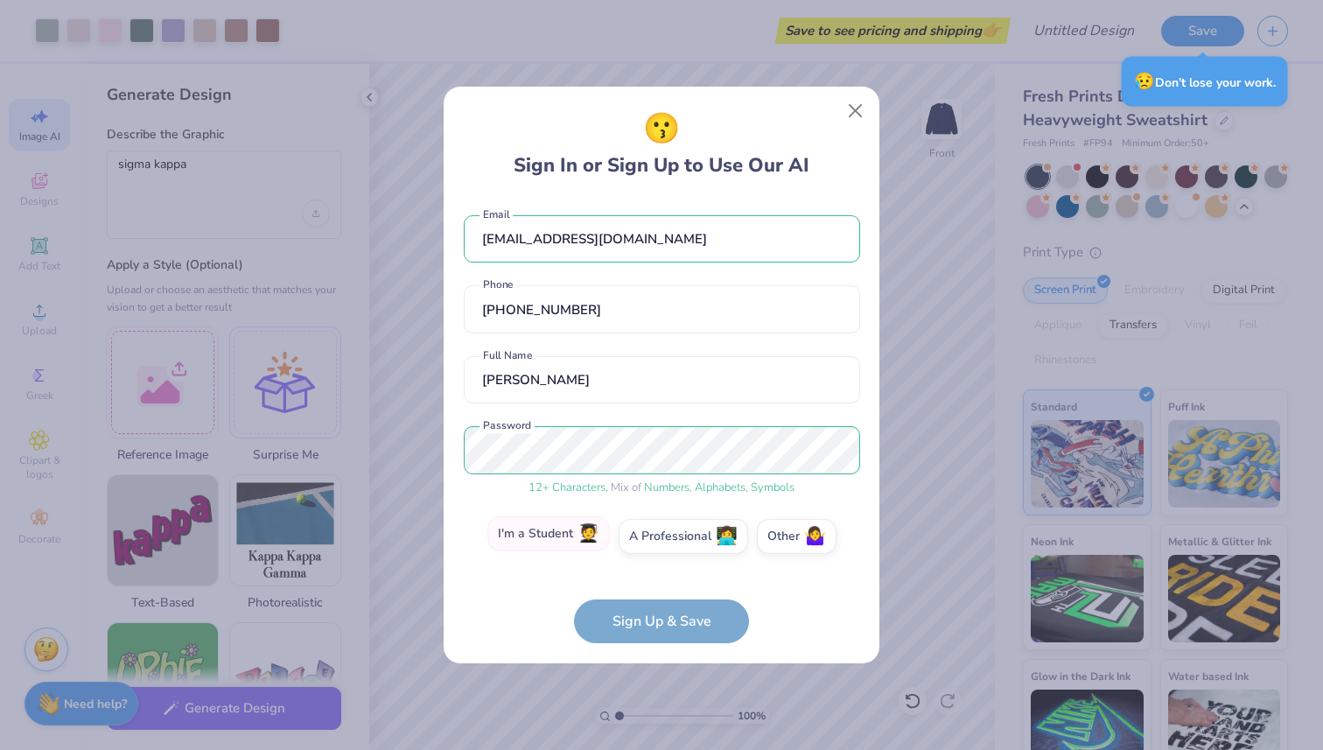
click at [577, 553] on div "I'm a Student 🧑‍🎓 A Professional 👩‍💻 Other 🤷‍♀️" at bounding box center [662, 541] width 397 height 44
click at [546, 535] on label "I'm a Student 🧑‍🎓" at bounding box center [549, 533] width 123 height 35
click at [656, 536] on input "I'm a Student 🧑‍🎓" at bounding box center [661, 541] width 11 height 11
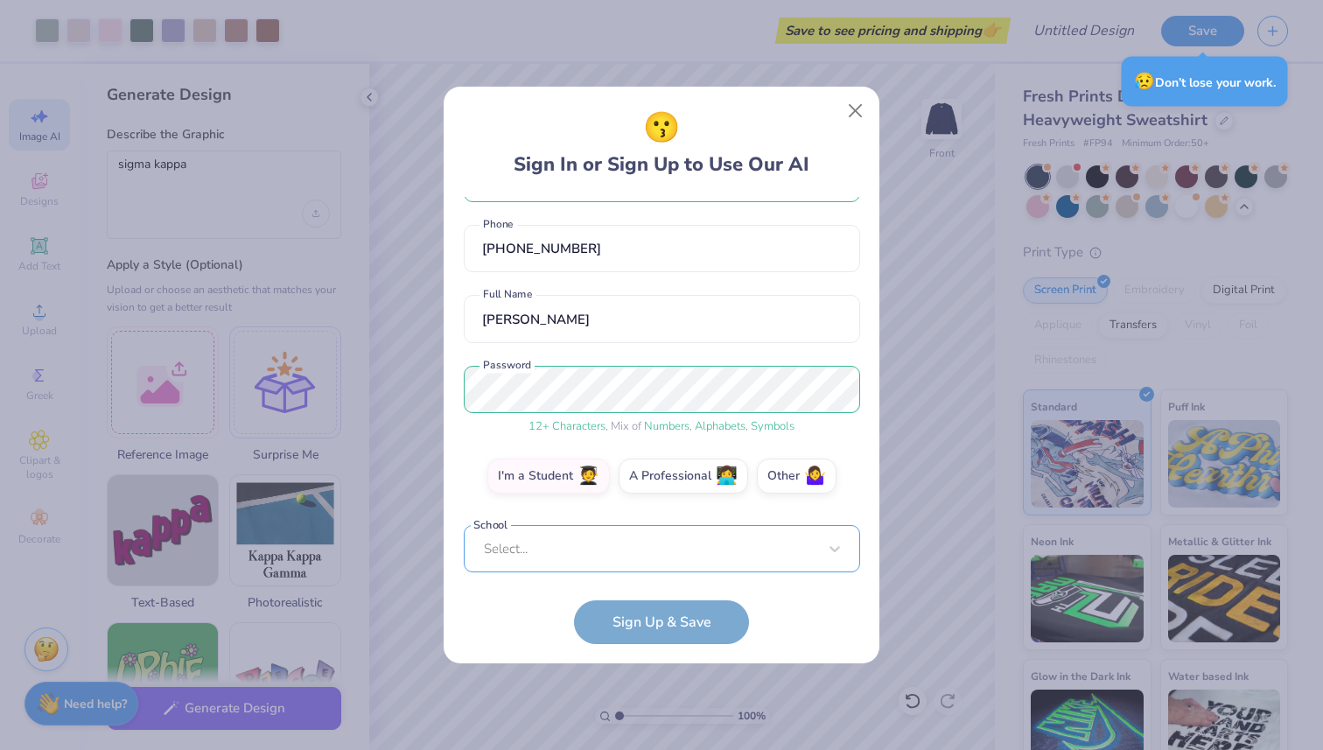
click at [590, 556] on div "Select..." at bounding box center [662, 549] width 397 height 48
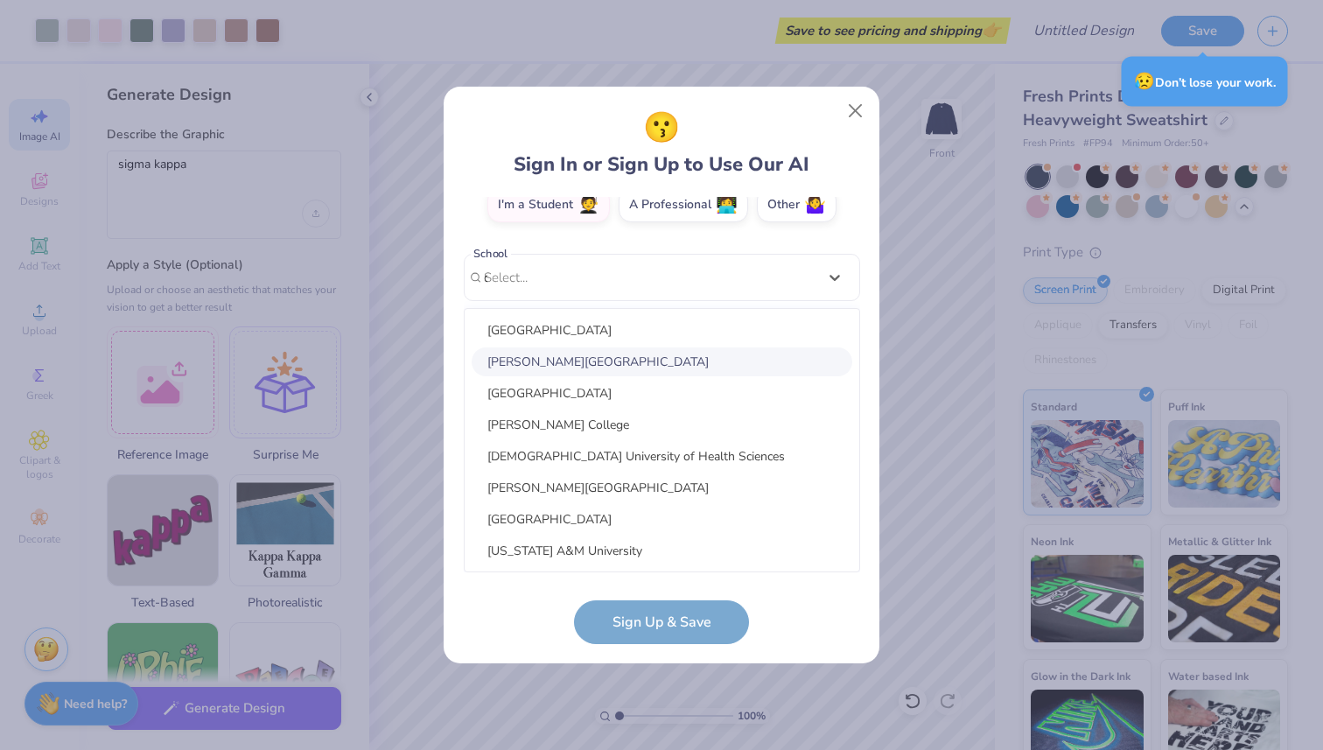
scroll to position [128, 0]
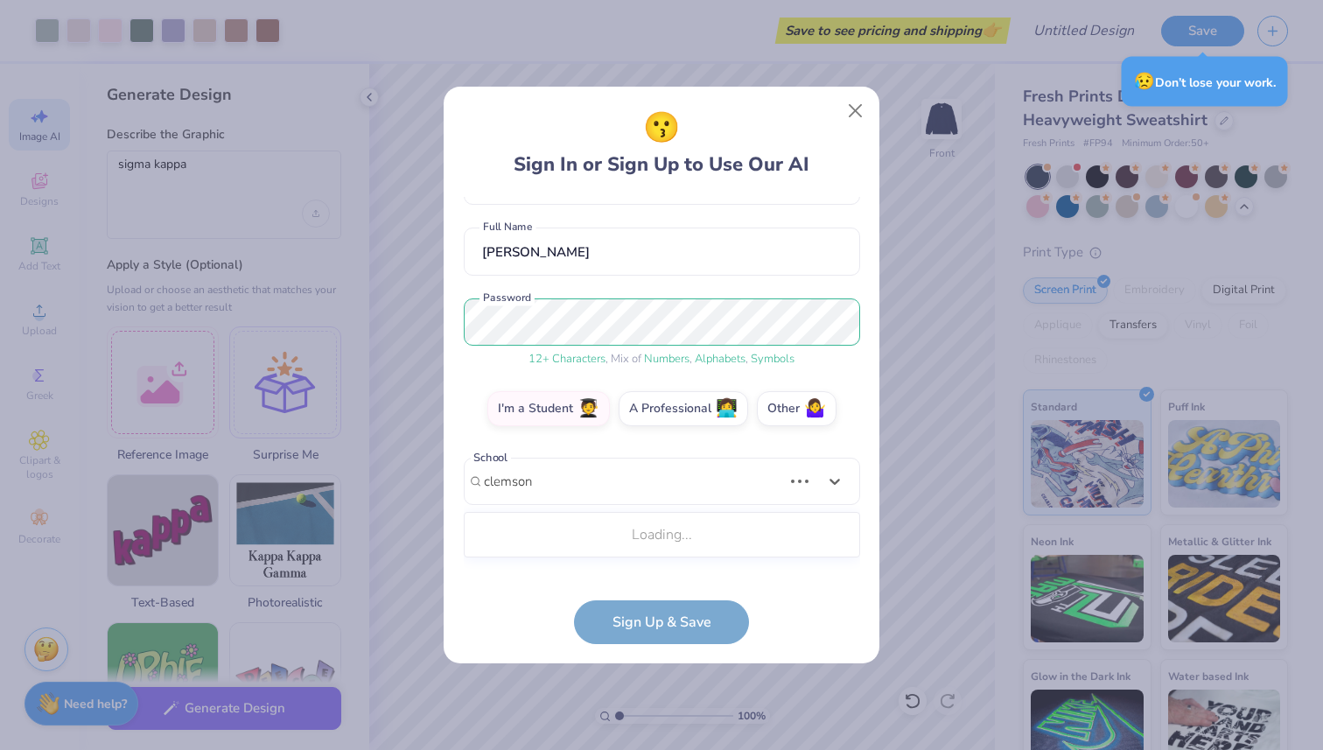
type input "clemson"
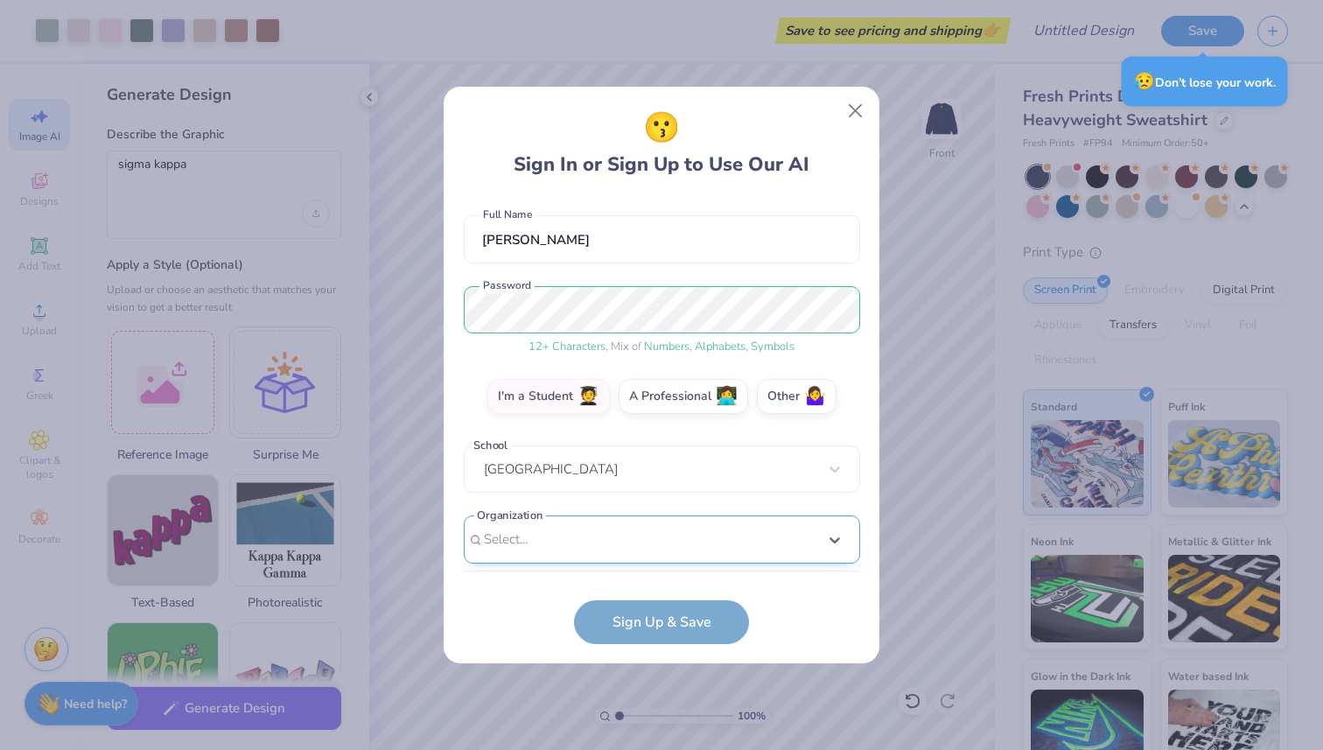
click at [558, 544] on div "option focused, 8 of 15. 15 results available. Use Up and Down to choose option…" at bounding box center [662, 675] width 397 height 319
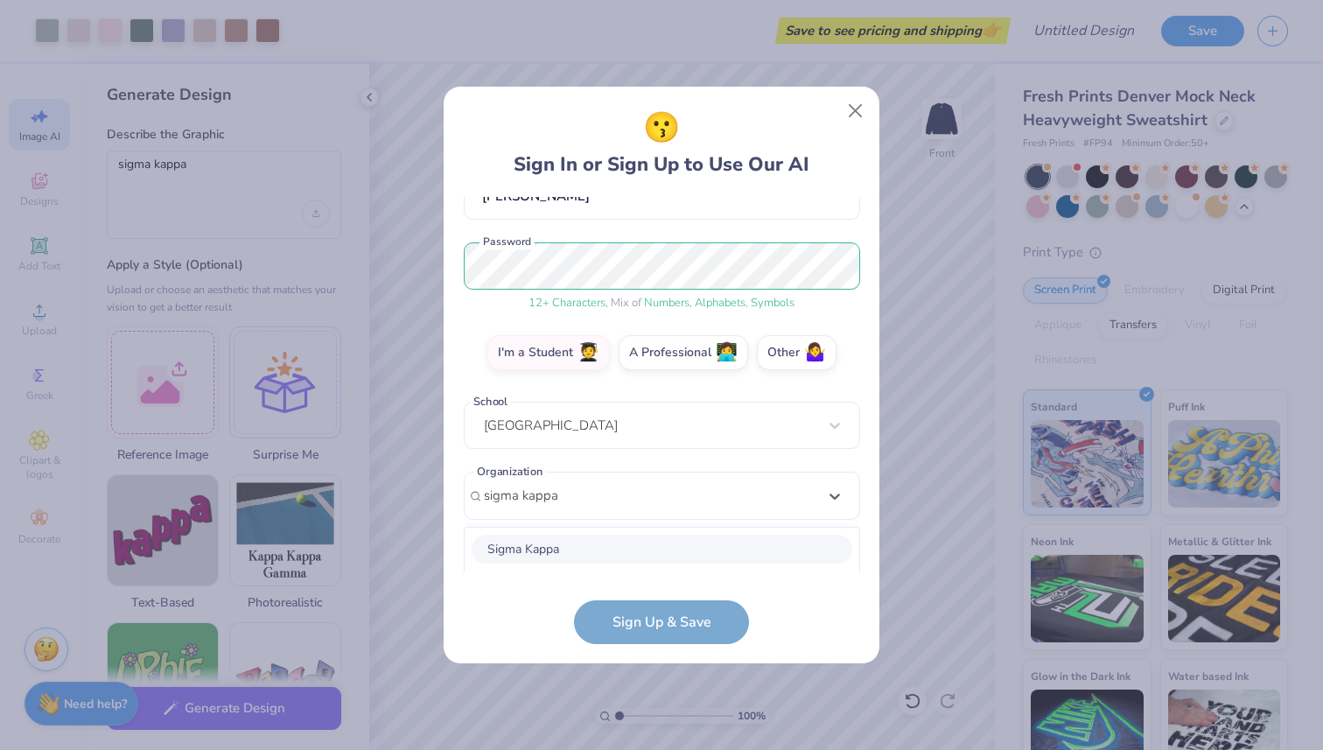
scroll to position [403, 0]
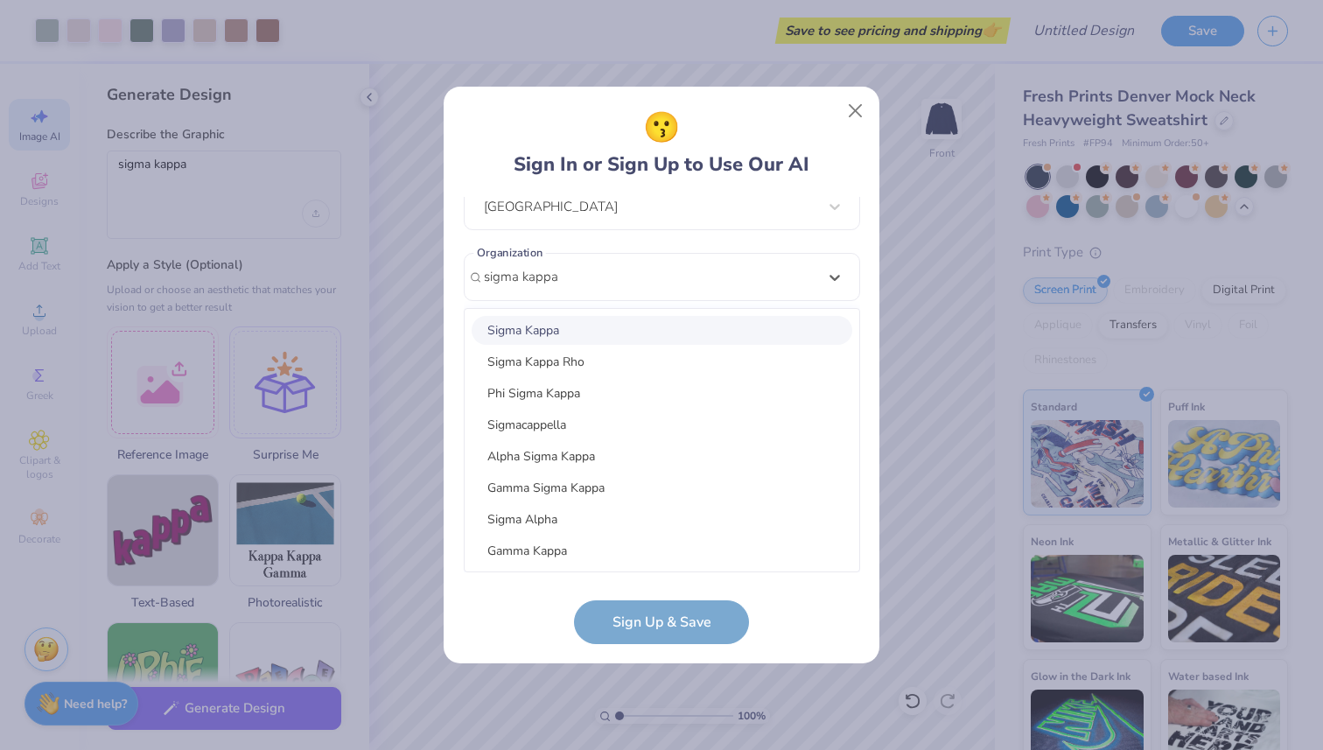
click at [544, 332] on div "Sigma Kappa" at bounding box center [662, 330] width 381 height 29
type input "sigma kappa"
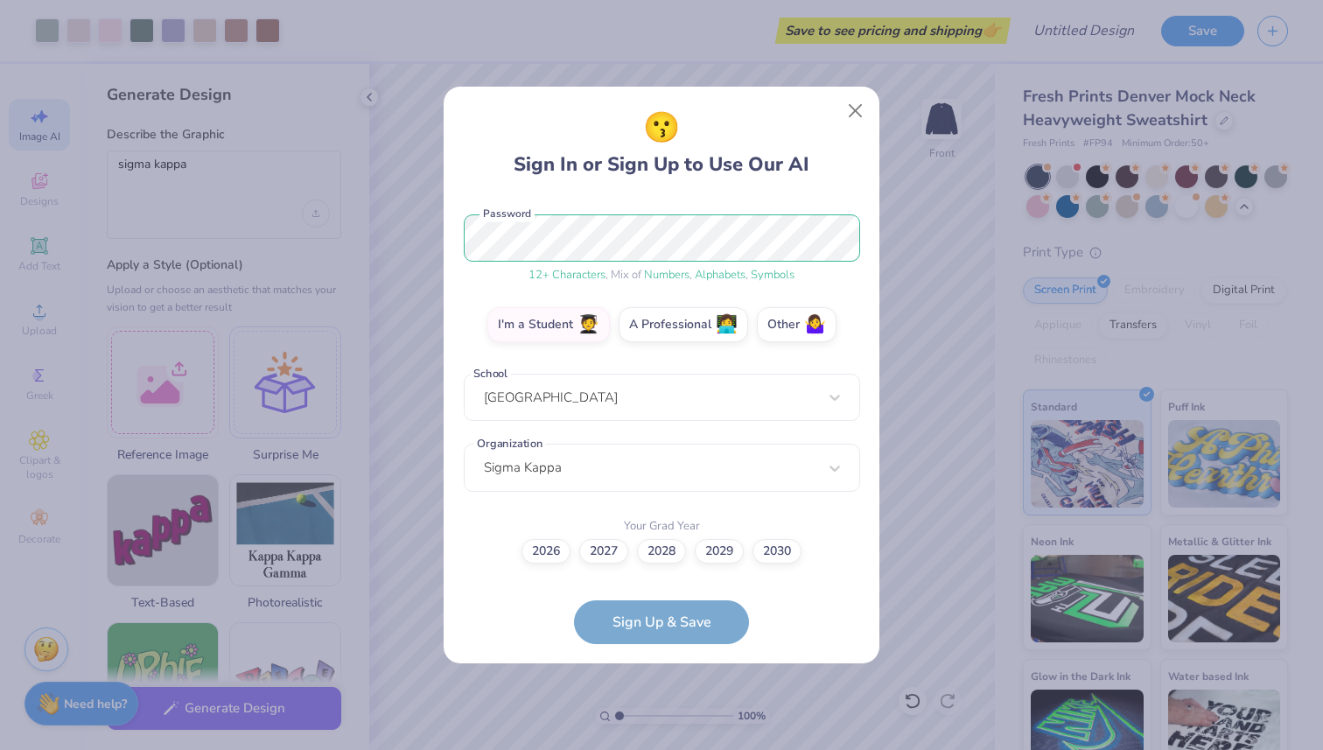
scroll to position [211, 0]
click at [689, 618] on form "gprice4@clemson.edu Email (615) 499-9162 Phone Gillian Price Full Name 12 + Cha…" at bounding box center [662, 420] width 397 height 447
click at [605, 552] on label "2027" at bounding box center [603, 549] width 49 height 25
click at [656, 749] on input "2027" at bounding box center [661, 763] width 11 height 11
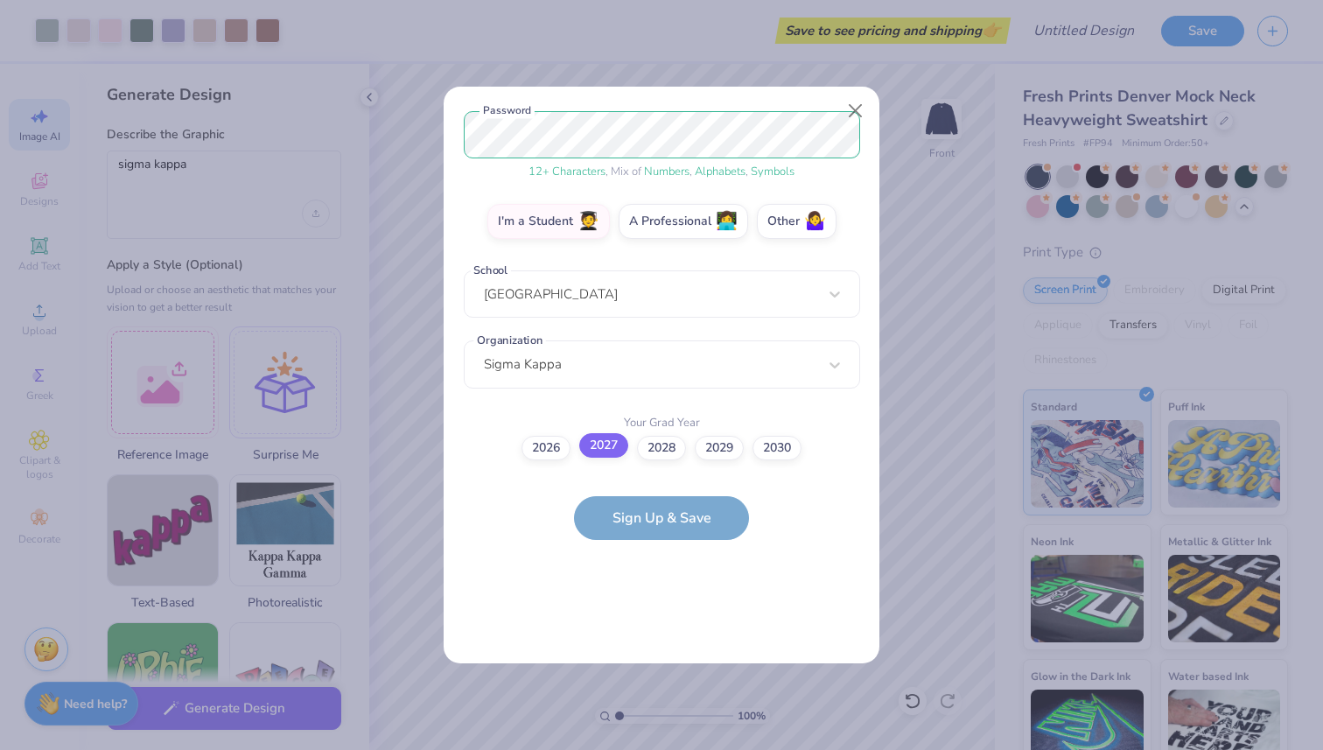
scroll to position [0, 0]
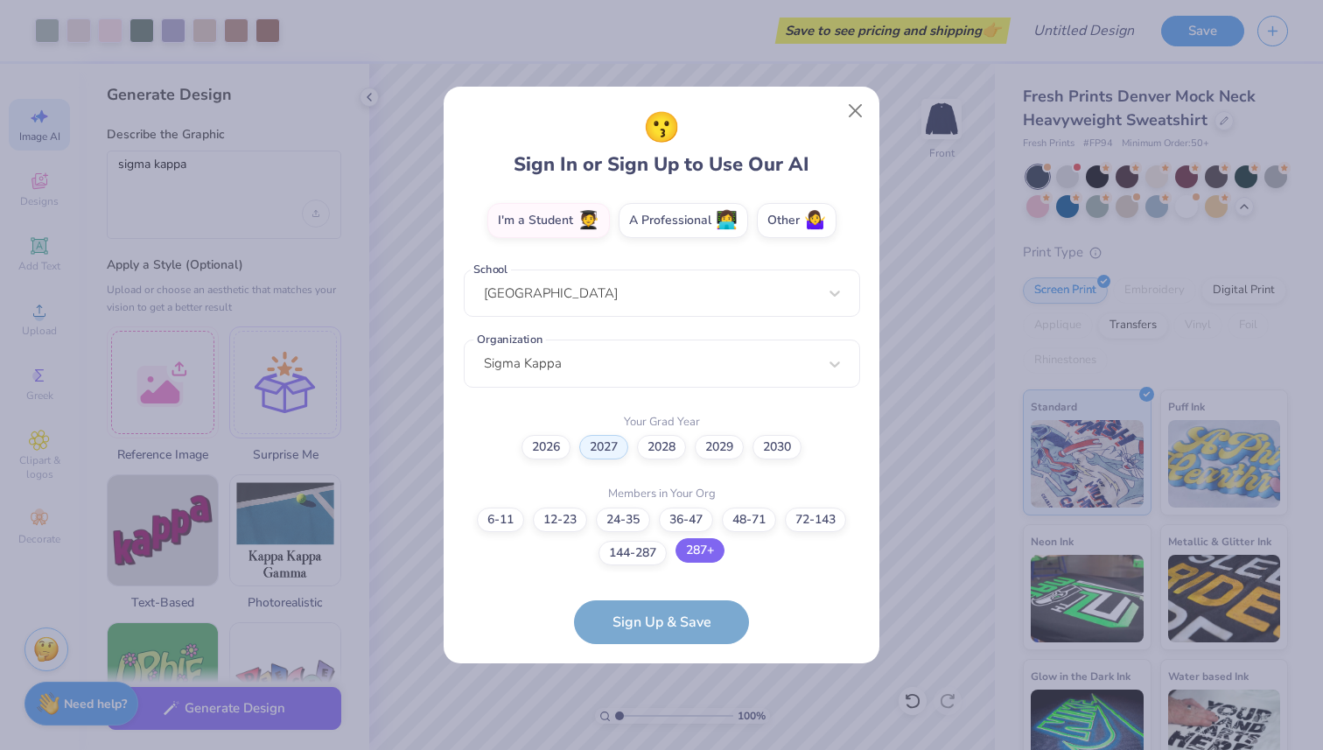
click at [700, 553] on label "287+" at bounding box center [700, 550] width 49 height 25
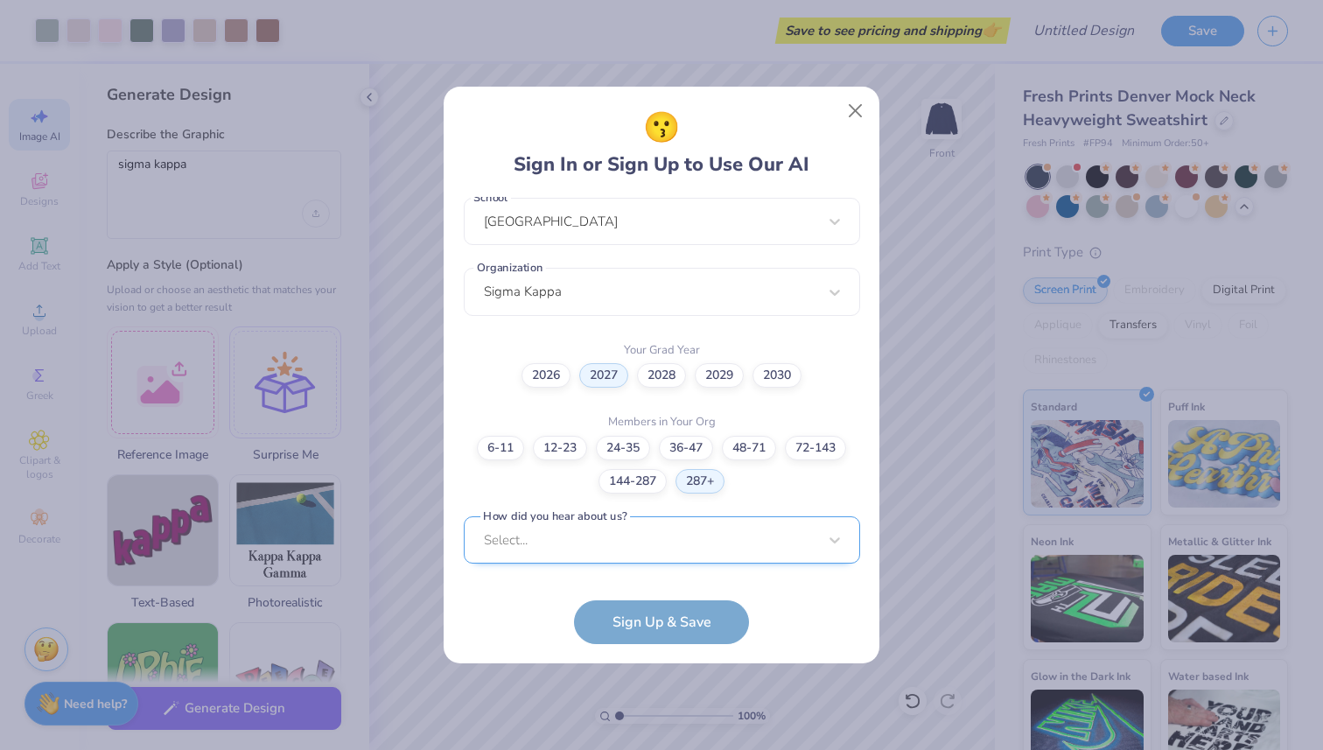
click at [671, 540] on div "Select..." at bounding box center [662, 540] width 397 height 48
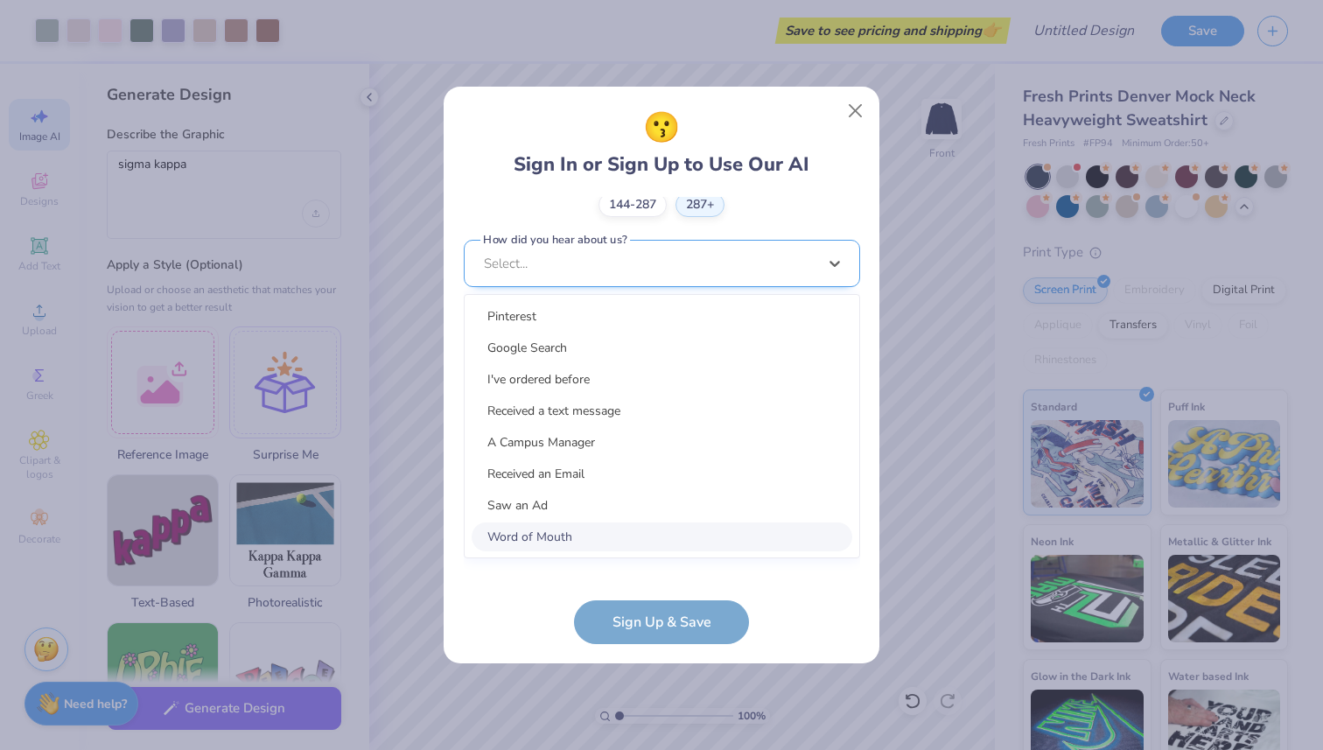
scroll to position [649, 0]
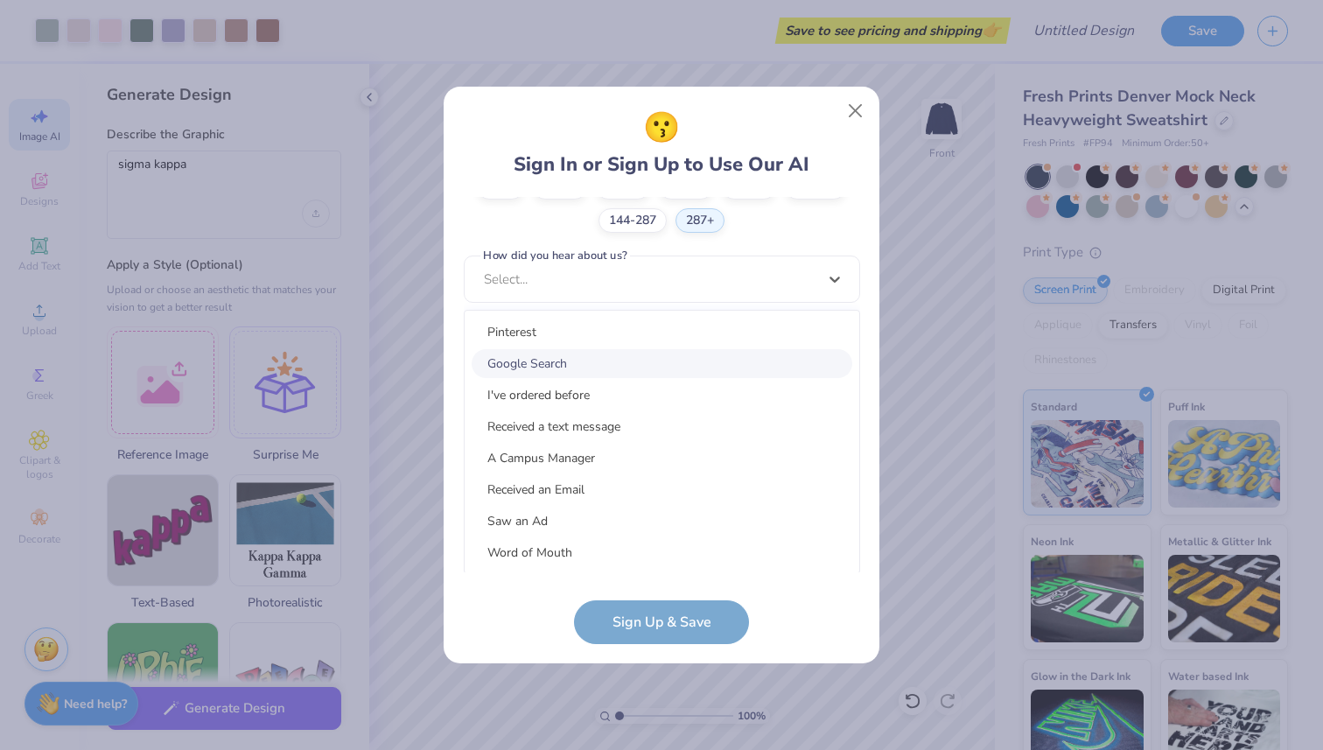
click at [605, 359] on div "Google Search" at bounding box center [662, 363] width 381 height 29
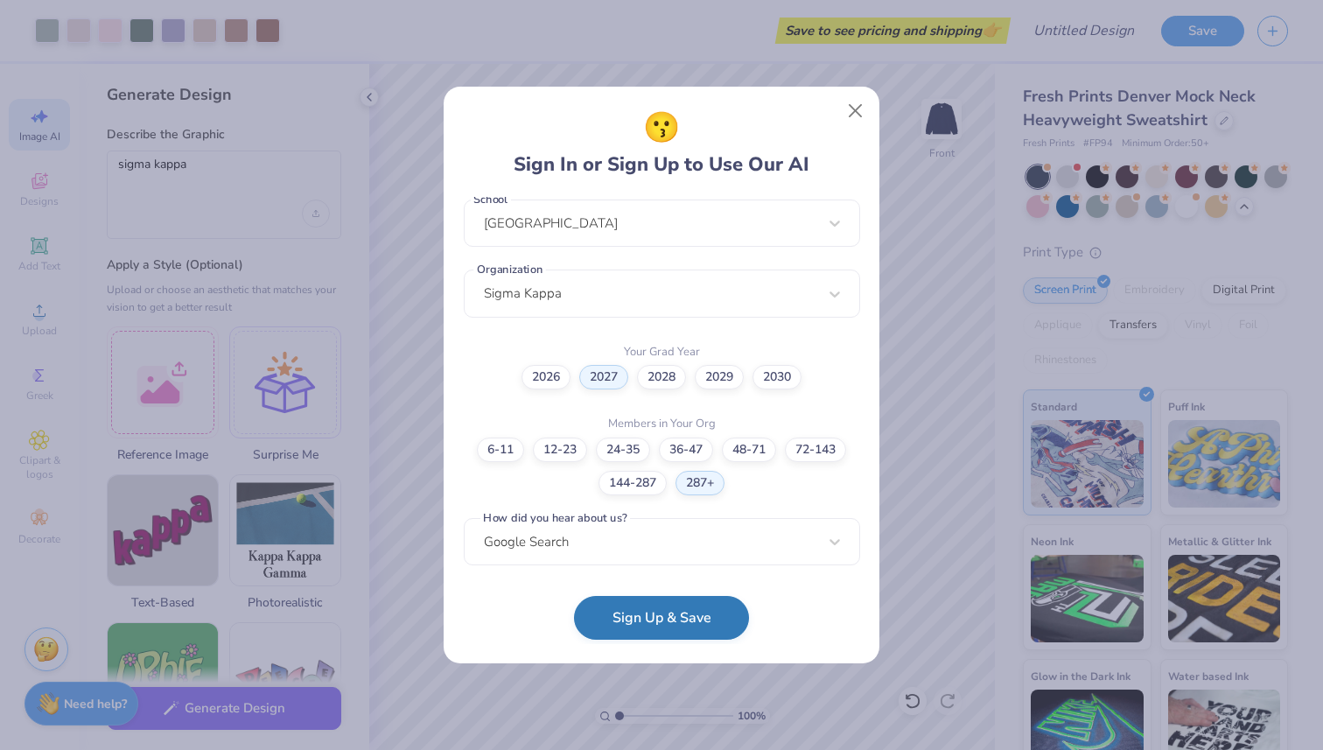
click at [663, 616] on button "Sign Up & Save" at bounding box center [661, 618] width 175 height 44
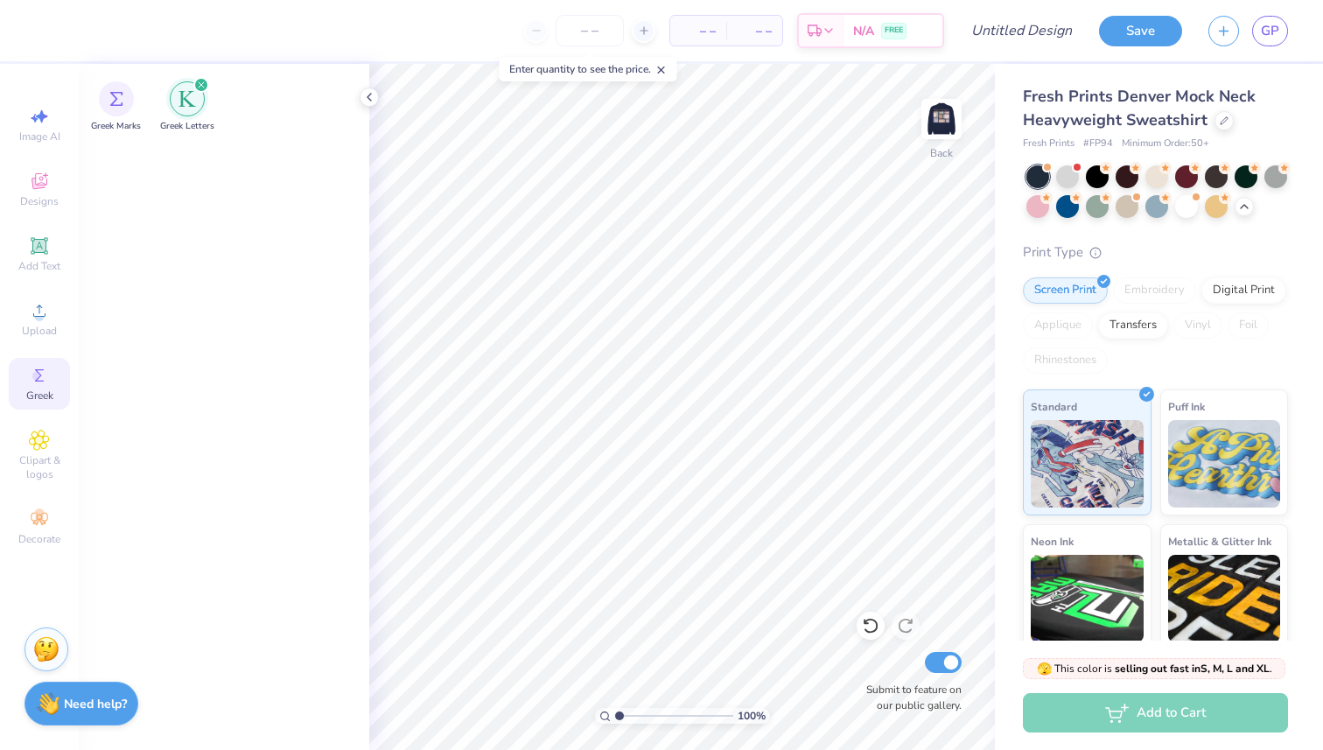
scroll to position [846, 0]
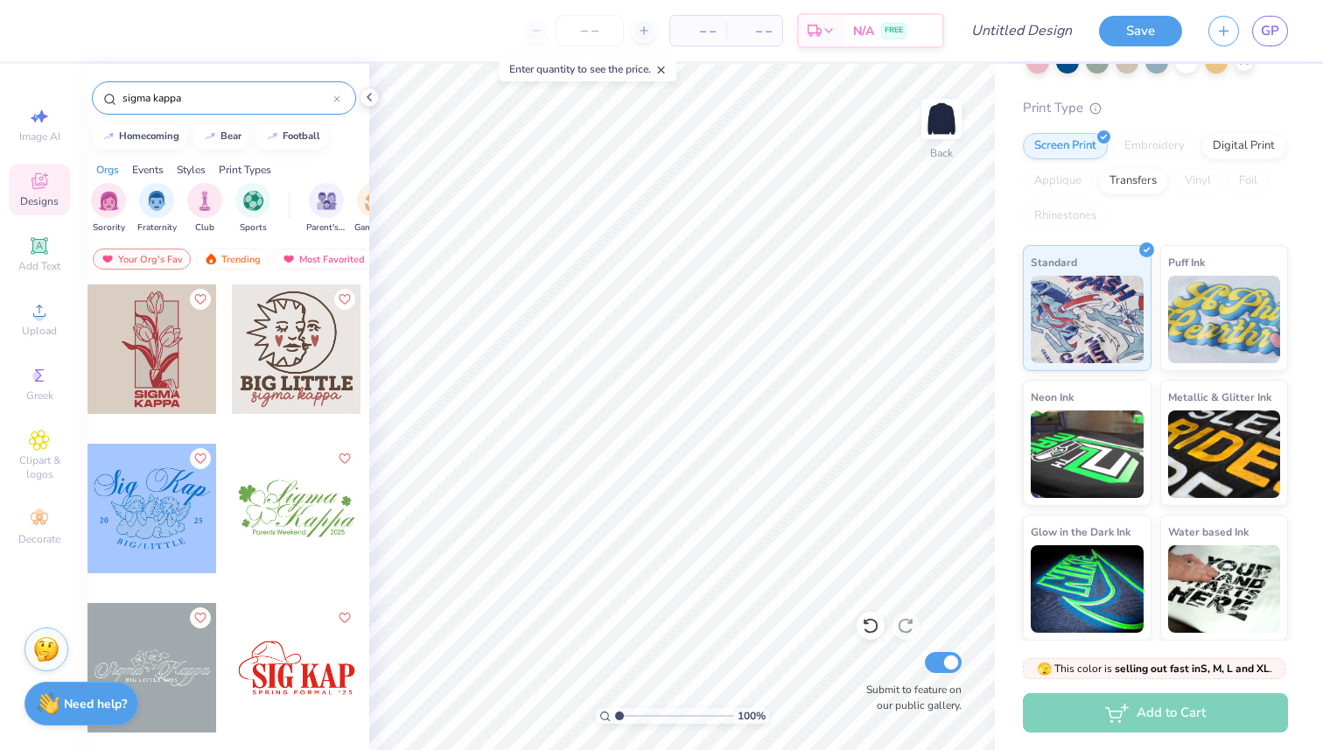
scroll to position [854, 0]
